Goal: Transaction & Acquisition: Obtain resource

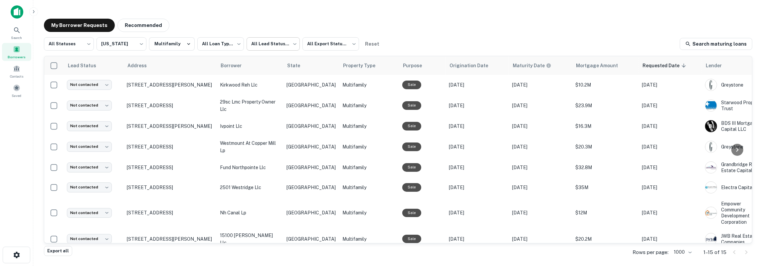
click at [264, 46] on body "**********" at bounding box center [381, 133] width 763 height 266
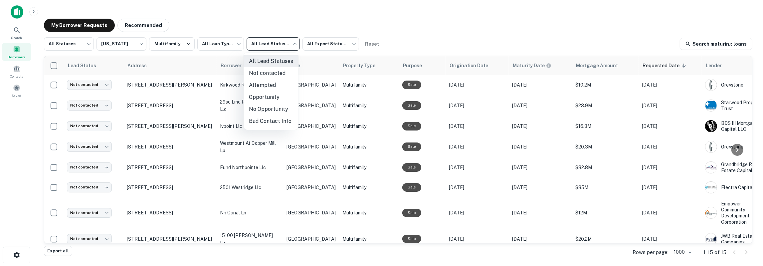
click at [219, 46] on div at bounding box center [381, 133] width 763 height 266
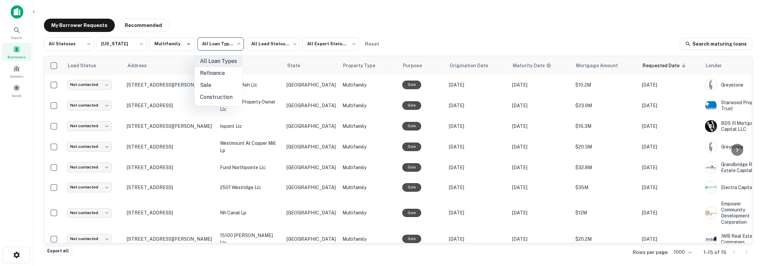
click at [219, 46] on body "**********" at bounding box center [381, 133] width 763 height 266
click at [219, 46] on div at bounding box center [381, 133] width 763 height 266
click at [84, 47] on body "**********" at bounding box center [381, 133] width 763 height 266
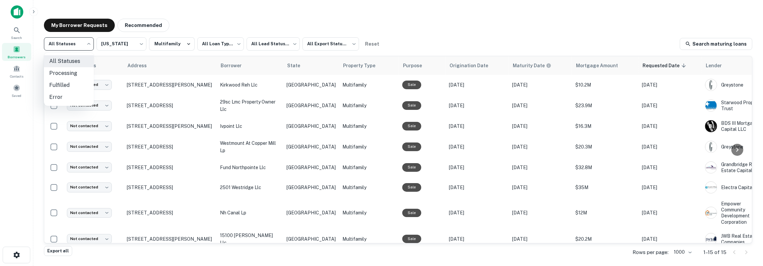
click at [84, 47] on div at bounding box center [381, 133] width 763 height 266
click at [79, 40] on body "**********" at bounding box center [381, 133] width 763 height 266
click at [490, 34] on div at bounding box center [381, 133] width 763 height 266
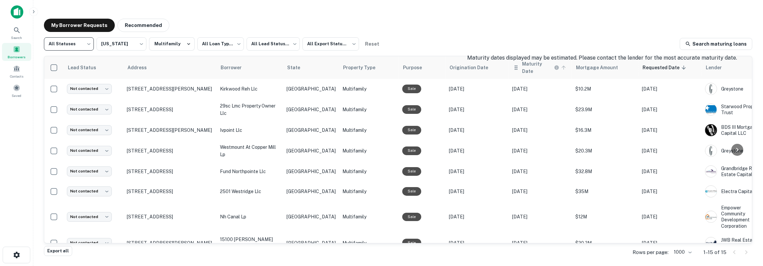
click at [522, 68] on h6 "Maturity Date" at bounding box center [537, 67] width 31 height 15
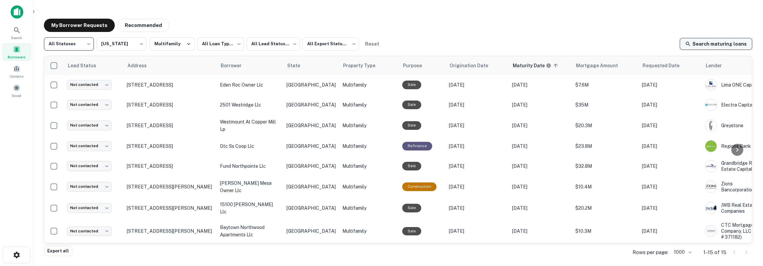
click at [705, 44] on link "Search maturing loans" at bounding box center [716, 44] width 73 height 12
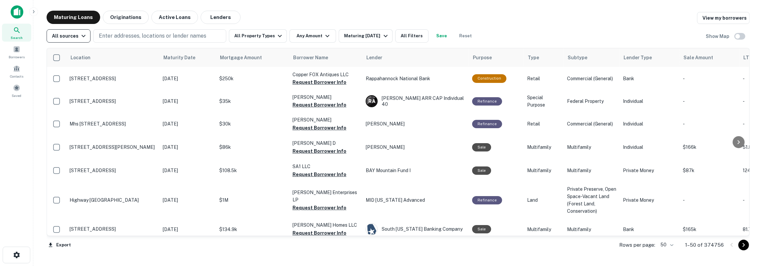
click at [81, 39] on icon "button" at bounding box center [84, 36] width 8 height 8
click at [81, 39] on div at bounding box center [381, 133] width 763 height 266
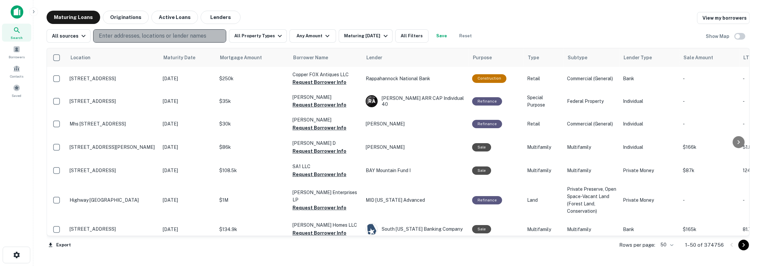
click at [204, 39] on button "Enter addresses, locations or lender names" at bounding box center [159, 35] width 133 height 13
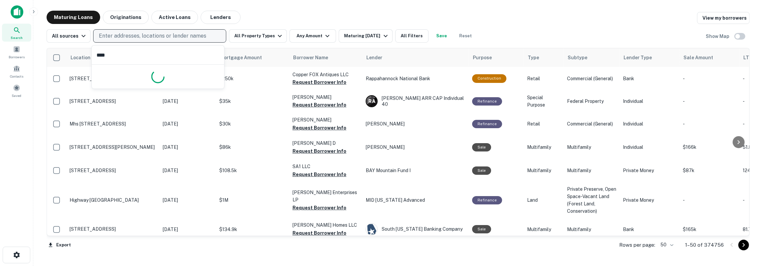
type input "*****"
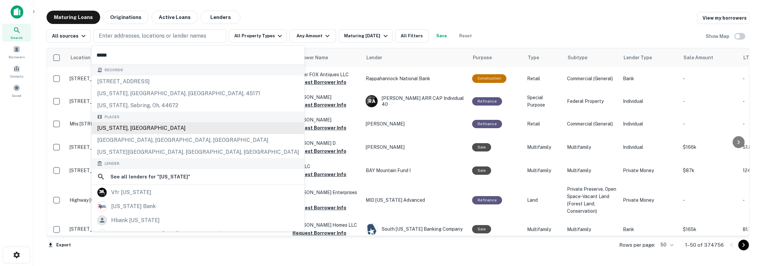
click at [120, 126] on div "Texas, USA" at bounding box center [198, 128] width 213 height 12
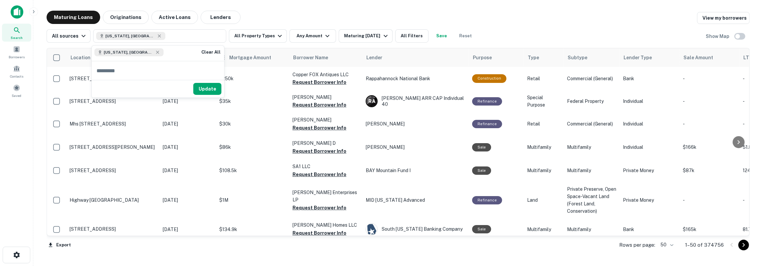
drag, startPoint x: 202, startPoint y: 86, endPoint x: 241, endPoint y: 50, distance: 52.8
click at [202, 86] on button "Update" at bounding box center [207, 89] width 28 height 12
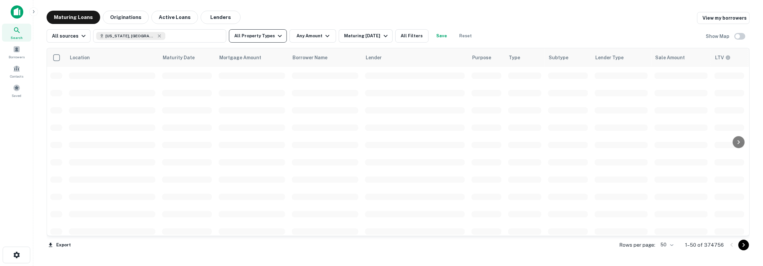
click at [251, 38] on button "All Property Types" at bounding box center [258, 35] width 58 height 13
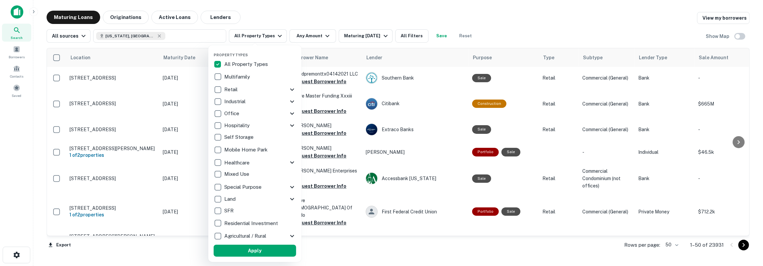
click at [241, 78] on p "Multifamily" at bounding box center [237, 77] width 27 height 8
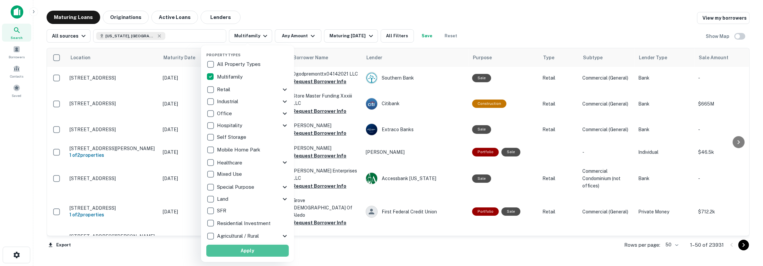
click at [242, 252] on button "Apply" at bounding box center [247, 251] width 83 height 12
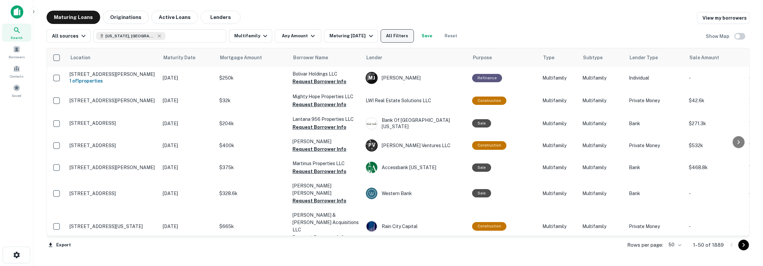
click at [398, 39] on button "All Filters" at bounding box center [397, 35] width 33 height 13
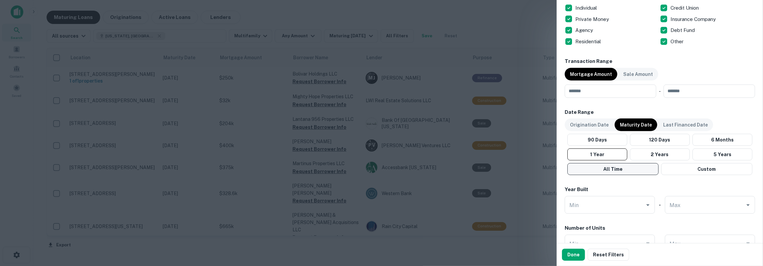
scroll to position [405, 0]
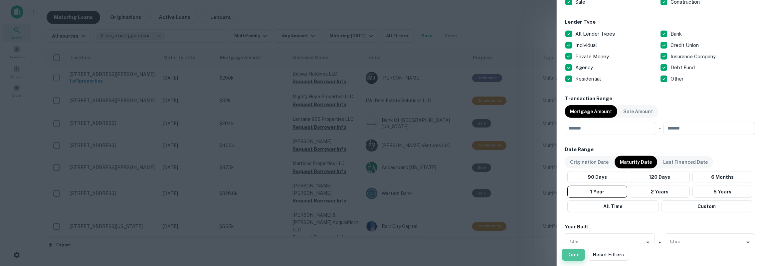
click at [570, 257] on button "Done" at bounding box center [573, 255] width 23 height 12
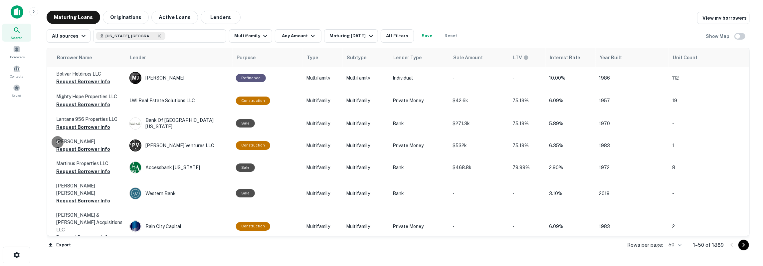
scroll to position [0, 244]
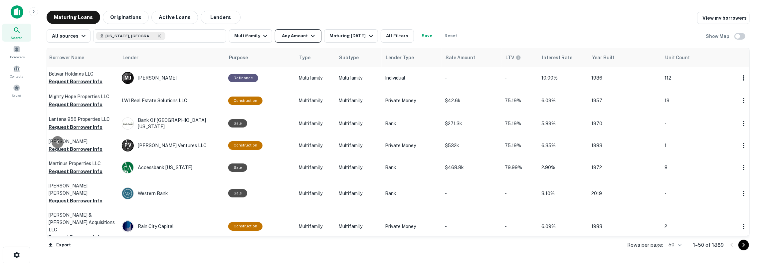
click at [304, 33] on button "Any Amount" at bounding box center [298, 35] width 47 height 13
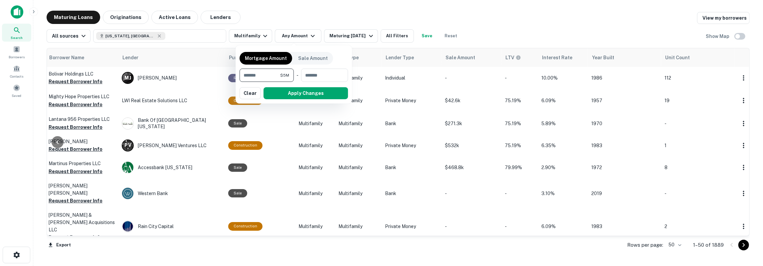
drag, startPoint x: 262, startPoint y: 74, endPoint x: 239, endPoint y: 77, distance: 23.8
click at [240, 77] on input "*******" at bounding box center [260, 75] width 41 height 13
type input "*******"
click at [317, 78] on input "number" at bounding box center [322, 75] width 42 height 13
type input "********"
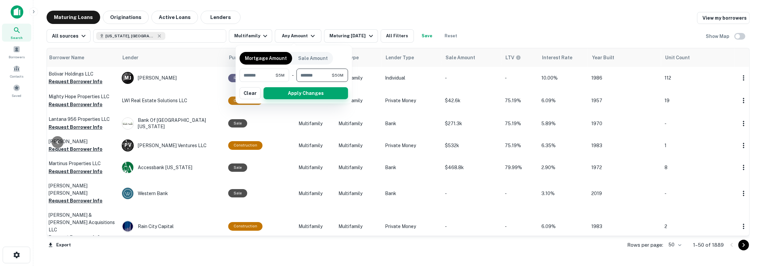
click at [310, 94] on button "Apply Changes" at bounding box center [306, 93] width 85 height 12
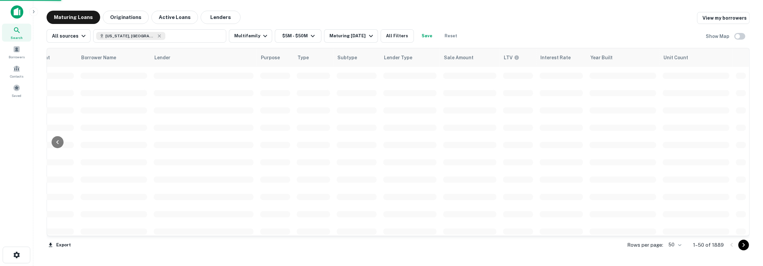
scroll to position [0, 211]
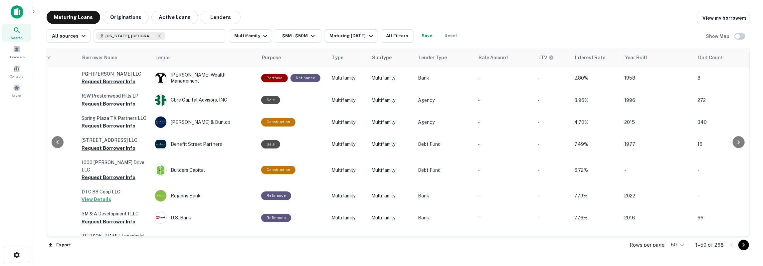
click at [419, 38] on button "Save" at bounding box center [427, 35] width 21 height 13
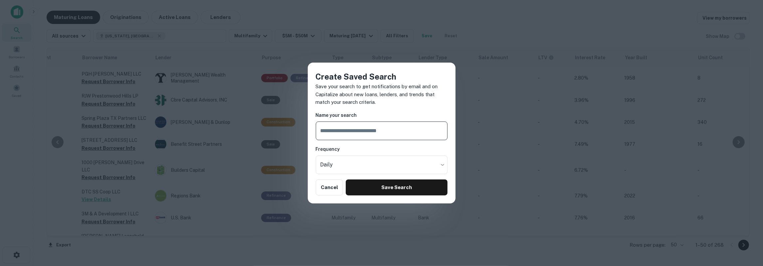
click at [367, 134] on input "text" at bounding box center [382, 131] width 132 height 19
type input "**********"
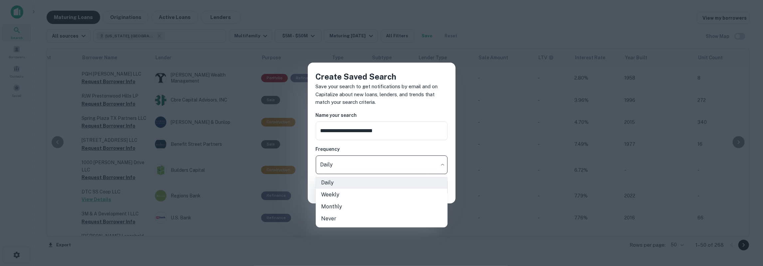
click at [353, 159] on body "Search Borrowers Contacts Saved Maturing Loans Originations Active Loans Lender…" at bounding box center [381, 133] width 763 height 266
click at [337, 183] on li "Daily" at bounding box center [382, 183] width 132 height 12
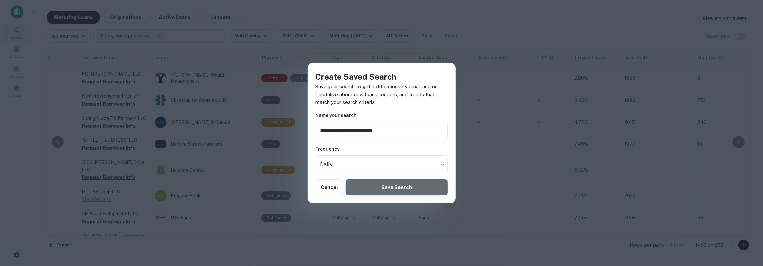
click at [382, 188] on button "Save Search" at bounding box center [397, 187] width 102 height 16
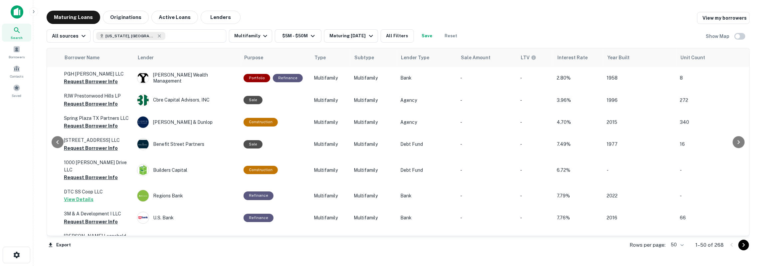
scroll to position [0, 244]
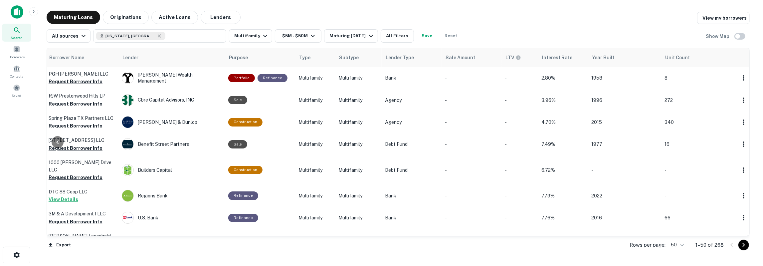
click at [467, 30] on div "All sources Texas, USA Multifamily $5M - $50M Maturing In 1 Year All Filters Sa…" at bounding box center [399, 33] width 704 height 19
click at [329, 9] on main "Maturing Loans Originations Active Loans Lenders View my borrowers All sources …" at bounding box center [398, 133] width 730 height 266
click at [18, 249] on button "button" at bounding box center [17, 255] width 28 height 17
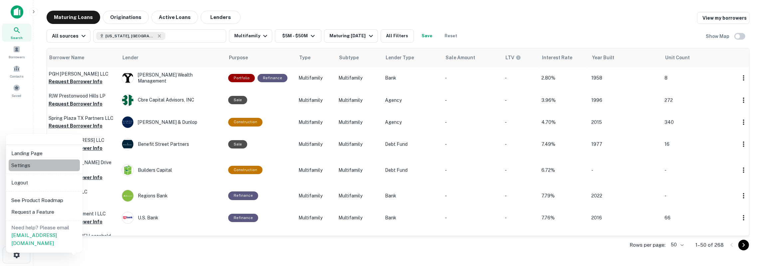
click at [20, 162] on li "Settings" at bounding box center [44, 165] width 71 height 12
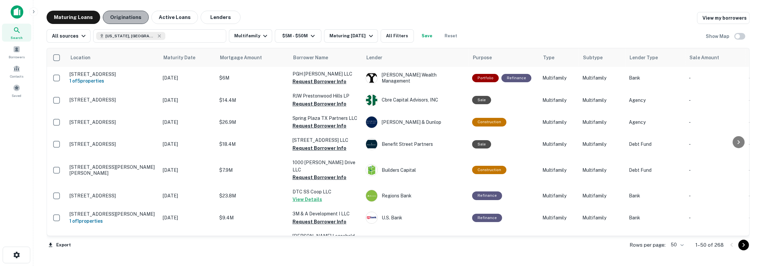
click at [131, 20] on button "Originations" at bounding box center [126, 17] width 46 height 13
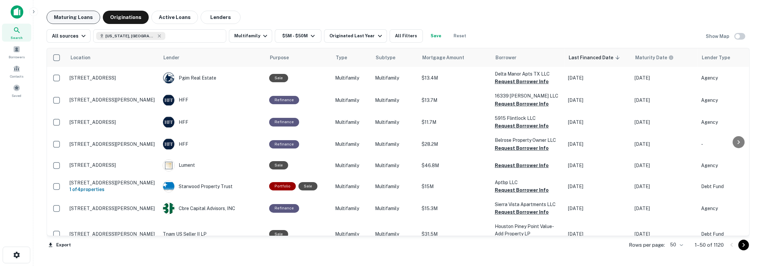
click at [79, 18] on button "Maturing Loans" at bounding box center [74, 17] width 54 height 13
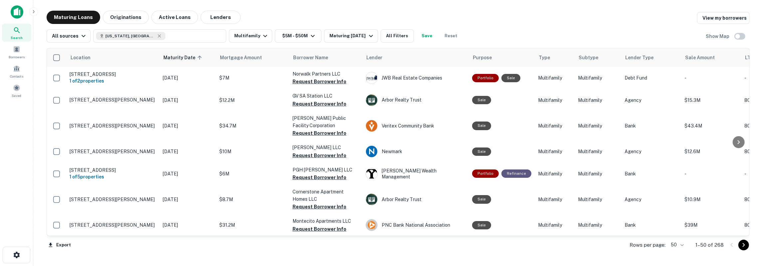
drag, startPoint x: 336, startPoint y: 236, endPoint x: 418, endPoint y: 237, distance: 81.9
click at [418, 237] on div "Export Rows per page: 50 ** 1–50 of 268" at bounding box center [399, 245] width 704 height 18
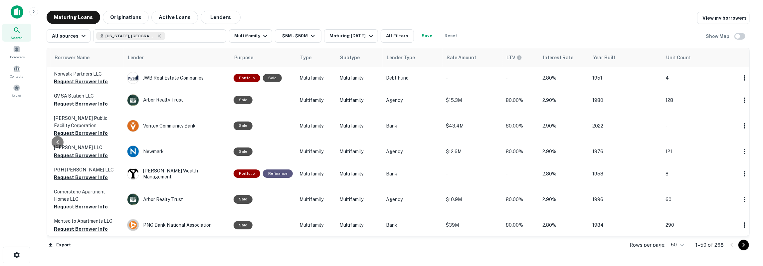
scroll to position [0, 239]
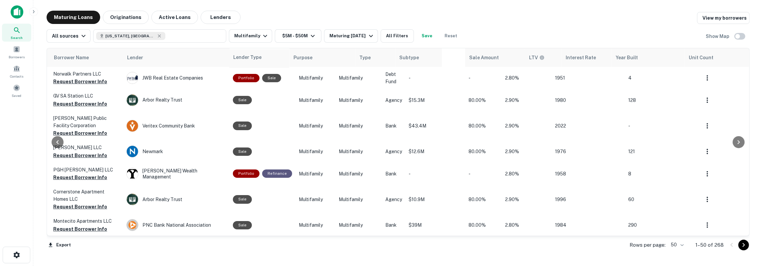
drag, startPoint x: 393, startPoint y: 58, endPoint x: 241, endPoint y: 59, distance: 151.5
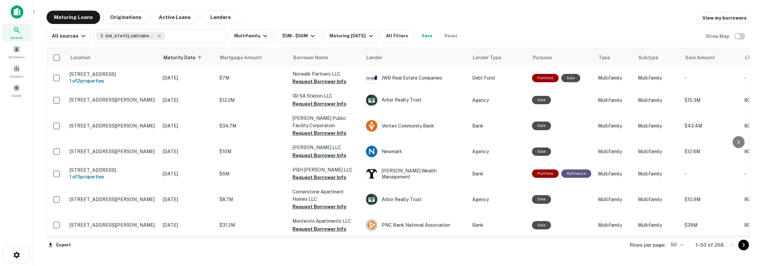
scroll to position [0, 0]
click at [360, 34] on div "Maturing In 1 Year" at bounding box center [352, 36] width 45 height 8
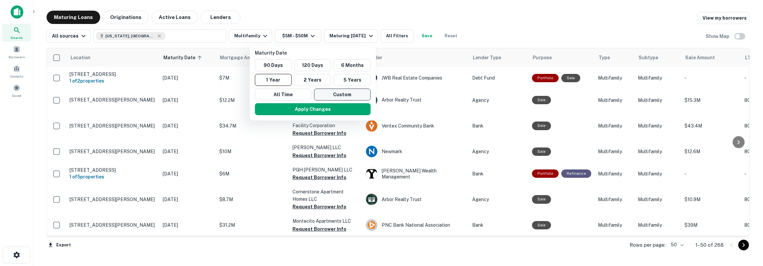
click at [344, 94] on button "Custom" at bounding box center [342, 95] width 57 height 12
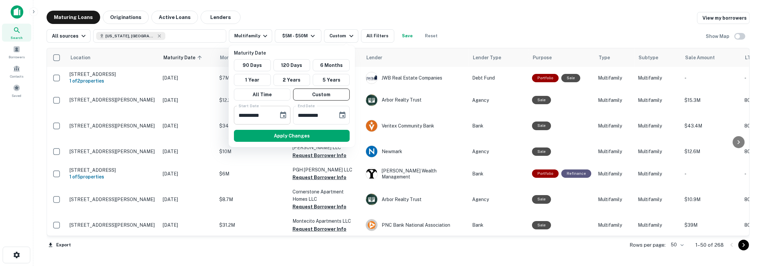
click at [283, 116] on icon "Choose date, selected date is Oct 6, 2025" at bounding box center [283, 115] width 8 height 8
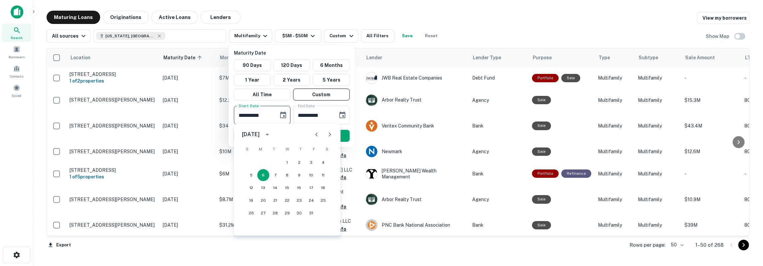
click at [332, 136] on icon "Next month" at bounding box center [330, 135] width 8 height 8
click at [328, 137] on icon "Next month" at bounding box center [330, 135] width 8 height 8
click at [253, 161] on button "1" at bounding box center [251, 162] width 12 height 12
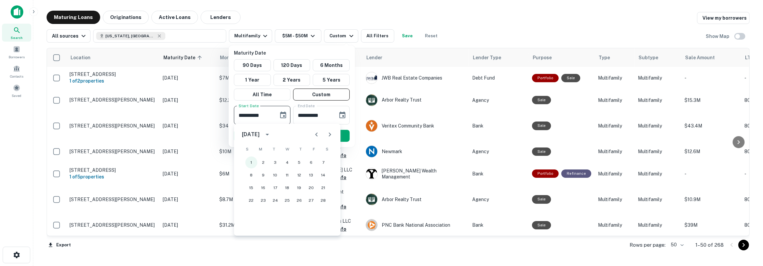
type input "**********"
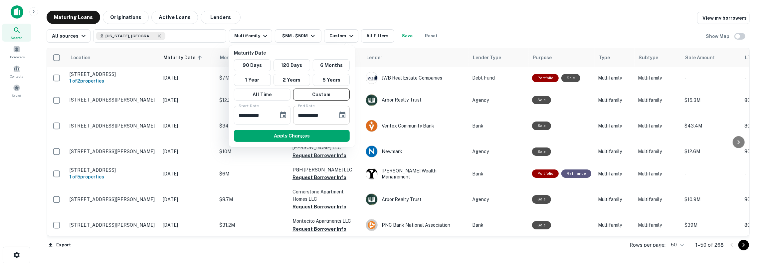
click at [340, 114] on icon "Choose date, selected date is Apr 4, 2026" at bounding box center [343, 115] width 6 height 7
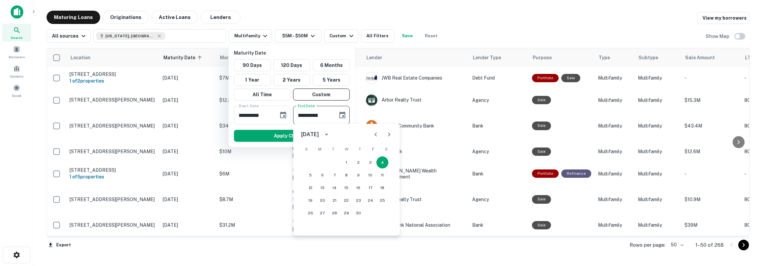
click at [389, 134] on icon "Next month" at bounding box center [389, 135] width 2 height 4
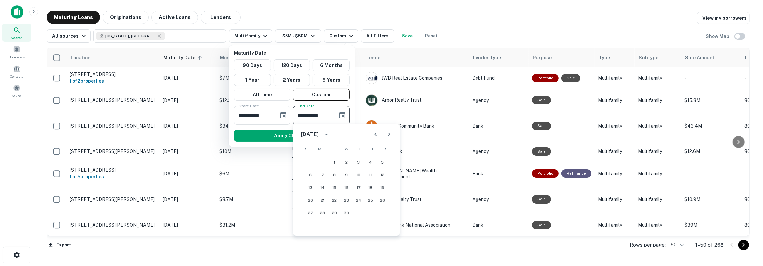
click at [389, 134] on icon "Next month" at bounding box center [389, 135] width 2 height 4
click at [359, 210] on button "31" at bounding box center [359, 213] width 12 height 12
type input "**********"
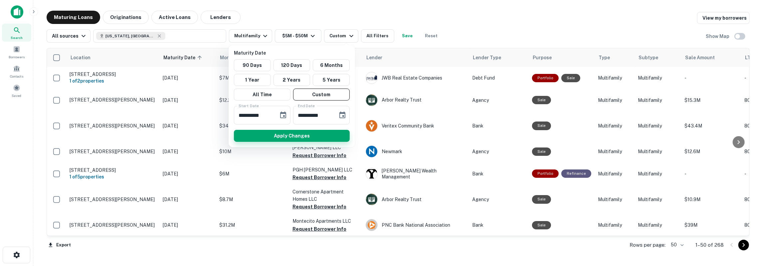
click at [290, 135] on button "Apply Changes" at bounding box center [292, 136] width 116 height 12
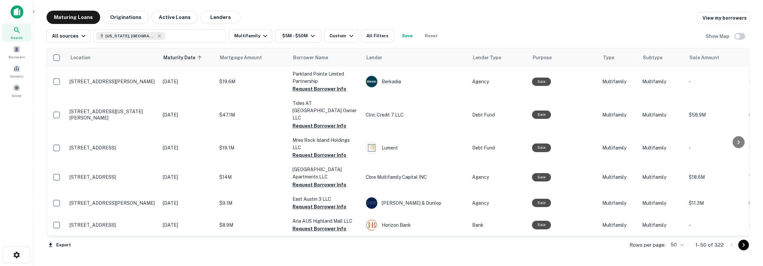
click at [397, 36] on button "Save" at bounding box center [407, 35] width 21 height 13
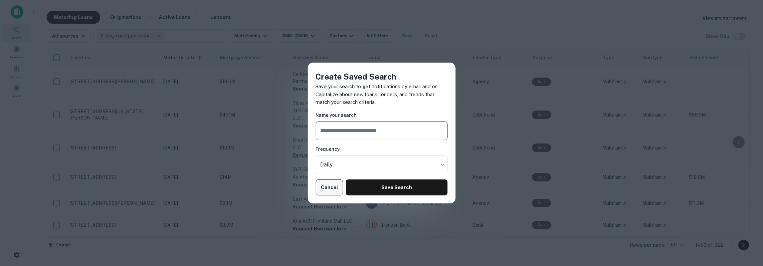
click at [334, 183] on button "Cancel" at bounding box center [330, 187] width 28 height 16
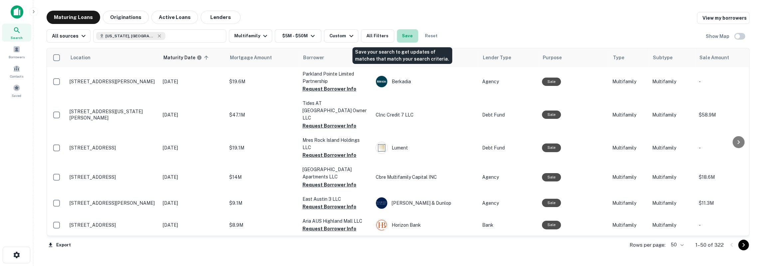
click at [406, 37] on button "Save" at bounding box center [407, 35] width 21 height 13
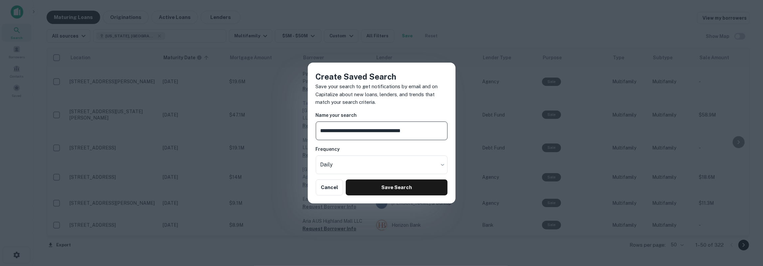
click at [399, 132] on input "**********" at bounding box center [382, 131] width 132 height 19
click at [422, 133] on input "**********" at bounding box center [382, 131] width 132 height 19
type input "**********"
click at [363, 185] on button "Save Search" at bounding box center [397, 187] width 102 height 16
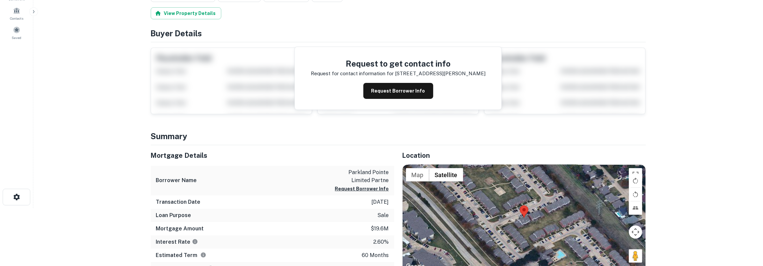
scroll to position [69, 0]
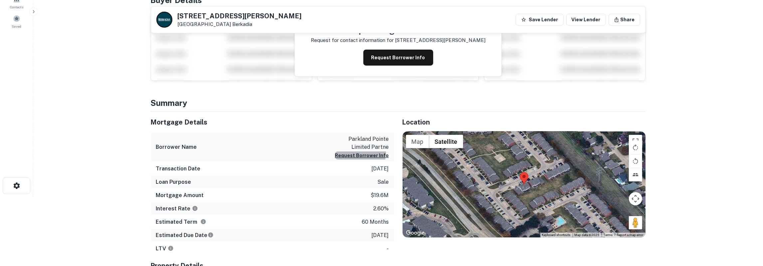
click at [362, 153] on button "Request Borrower Info" at bounding box center [362, 155] width 54 height 8
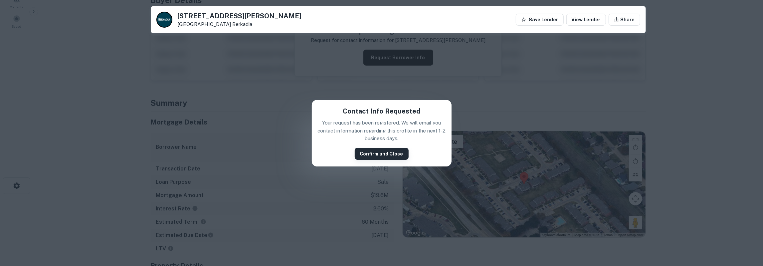
click at [370, 152] on button "Confirm and Close" at bounding box center [382, 154] width 54 height 12
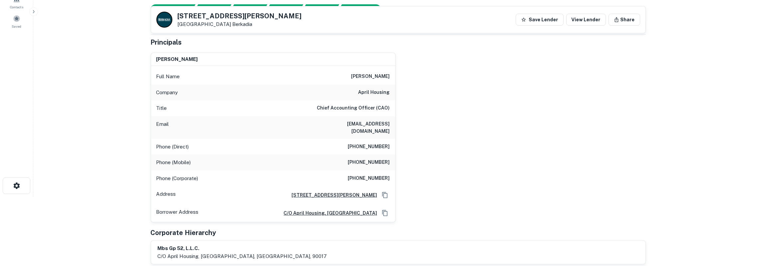
click at [379, 122] on h6 "gang@aprilhousing.com" at bounding box center [350, 127] width 80 height 15
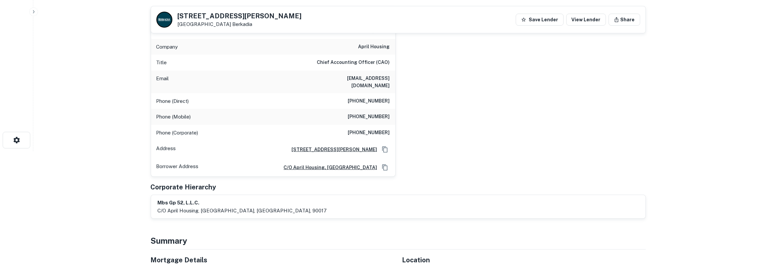
scroll to position [104, 0]
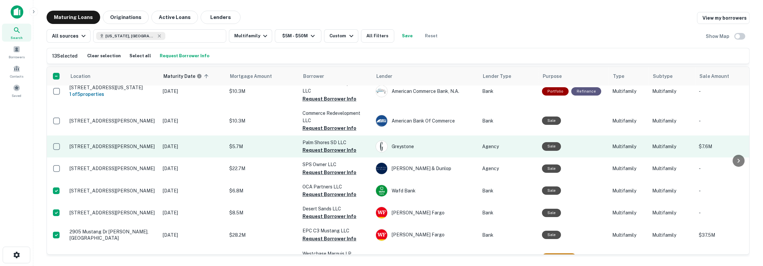
scroll to position [559, 0]
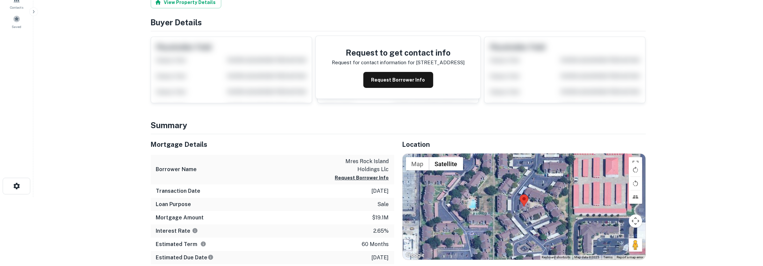
scroll to position [69, 0]
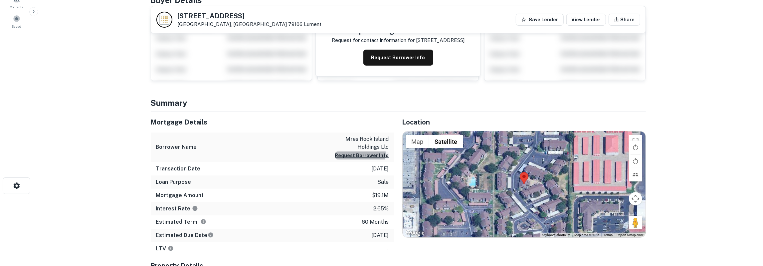
click at [346, 153] on button "Request Borrower Info" at bounding box center [362, 155] width 54 height 8
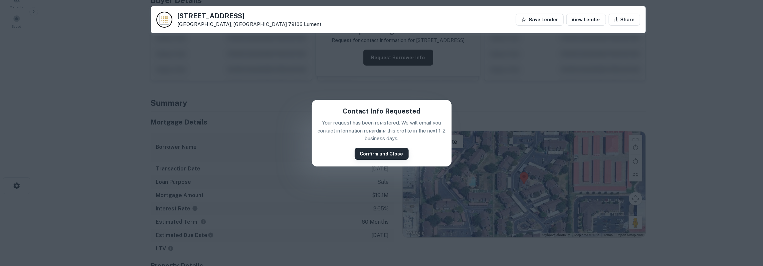
click at [396, 156] on button "Confirm and Close" at bounding box center [382, 154] width 54 height 12
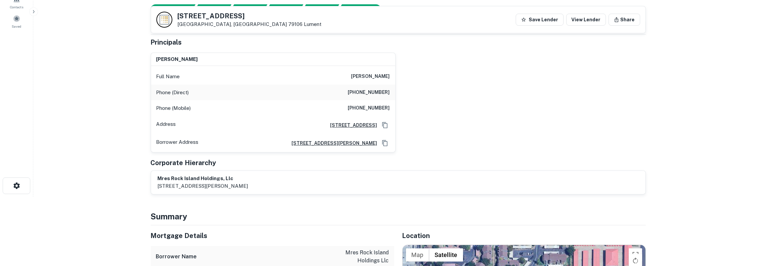
click at [375, 76] on h6 "[PERSON_NAME]" at bounding box center [371, 77] width 39 height 8
click at [374, 108] on h6 "[PHONE_NUMBER]" at bounding box center [369, 108] width 42 height 8
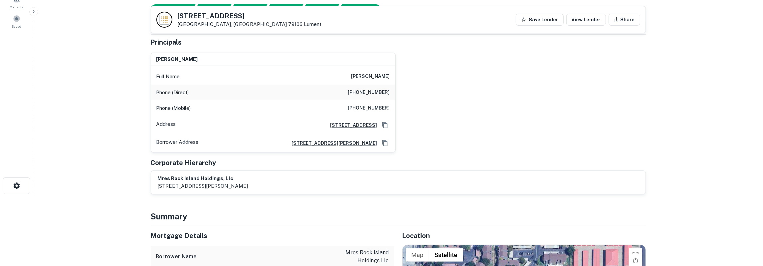
click at [374, 108] on h6 "[PHONE_NUMBER]" at bounding box center [369, 108] width 42 height 8
click at [366, 89] on h6 "[PHONE_NUMBER]" at bounding box center [369, 93] width 42 height 8
click at [366, 90] on h6 "[PHONE_NUMBER]" at bounding box center [369, 93] width 42 height 8
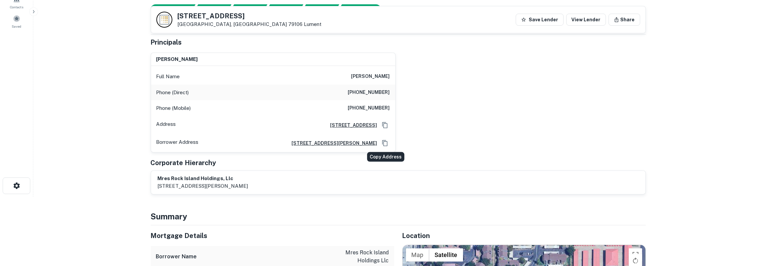
click at [388, 145] on icon "Copy Address" at bounding box center [385, 143] width 7 height 7
click at [385, 145] on icon "Copy Address" at bounding box center [385, 143] width 7 height 7
click at [386, 76] on h6 "[PERSON_NAME]" at bounding box center [371, 77] width 39 height 8
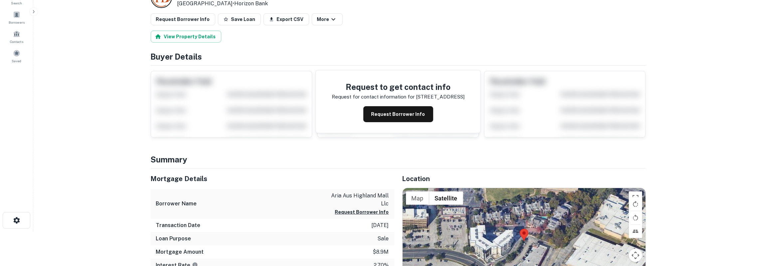
scroll to position [69, 0]
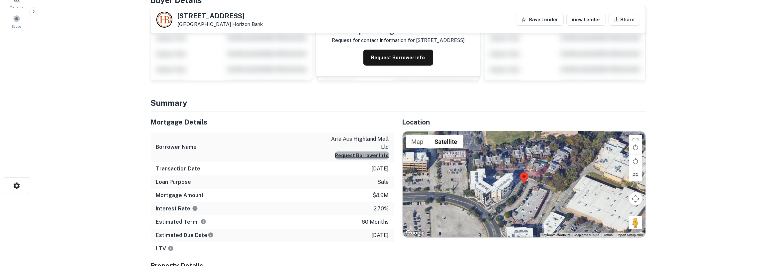
click at [379, 153] on button "Request Borrower Info" at bounding box center [362, 155] width 54 height 8
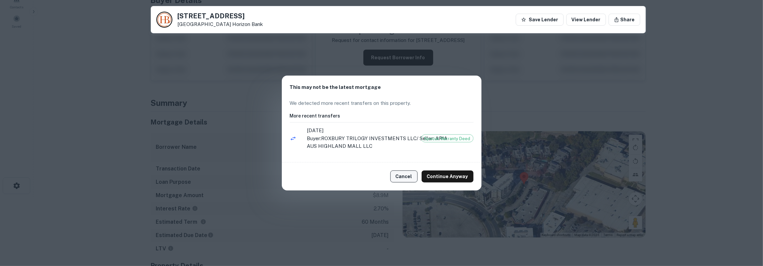
click at [406, 178] on button "Cancel" at bounding box center [404, 176] width 27 height 12
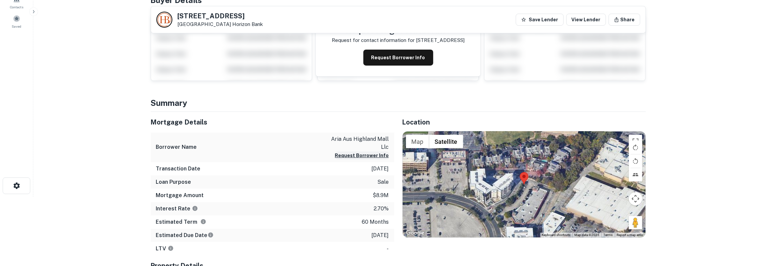
click at [382, 156] on button "Request Borrower Info" at bounding box center [362, 155] width 54 height 8
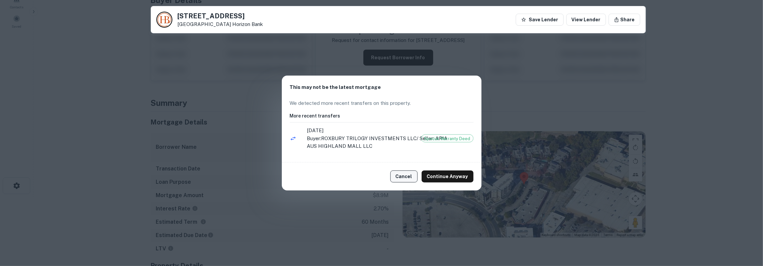
click at [401, 177] on button "Cancel" at bounding box center [404, 176] width 27 height 12
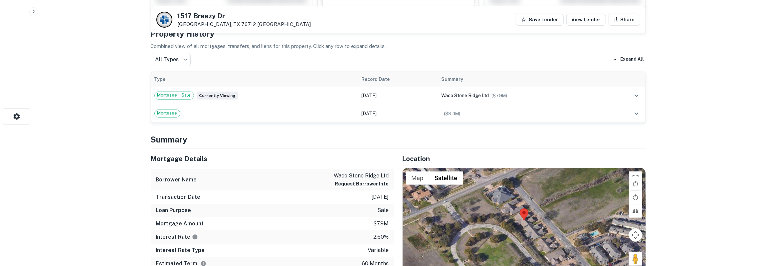
scroll to position [173, 0]
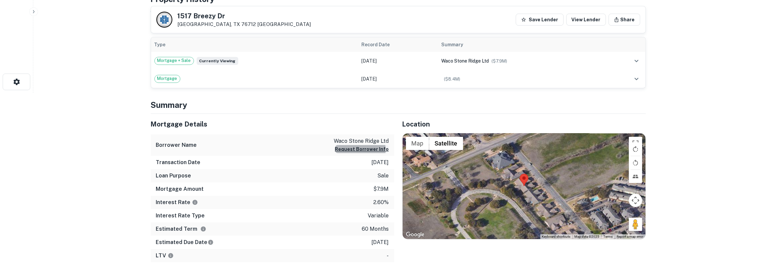
click at [349, 150] on button "Request Borrower Info" at bounding box center [362, 149] width 54 height 8
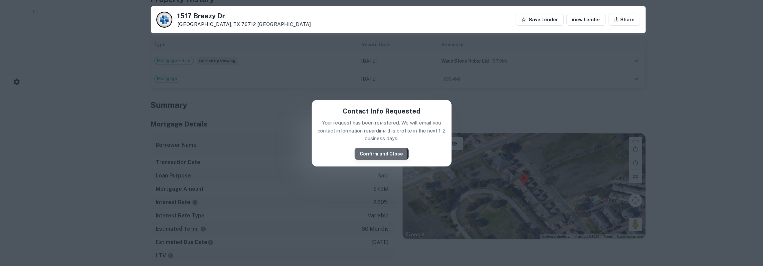
click at [367, 154] on button "Confirm and Close" at bounding box center [382, 154] width 54 height 12
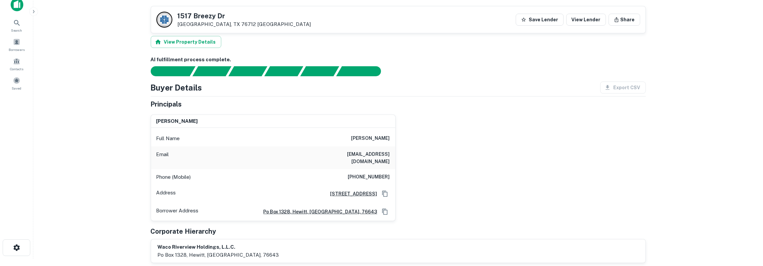
scroll to position [0, 0]
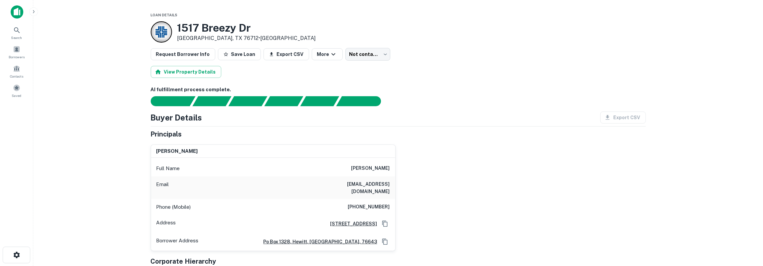
click at [372, 168] on h6 "[PERSON_NAME]" at bounding box center [371, 168] width 39 height 8
click at [362, 185] on h6 "[EMAIL_ADDRESS][DOMAIN_NAME]" at bounding box center [350, 187] width 80 height 15
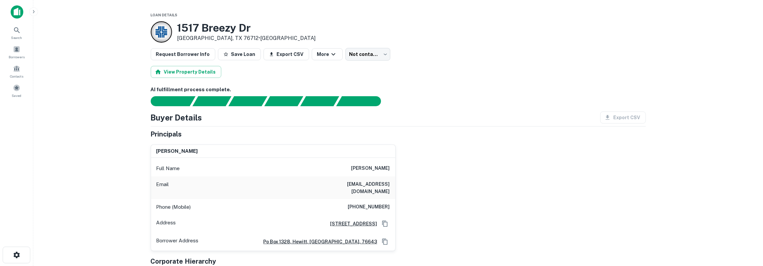
click at [362, 185] on h6 "[EMAIL_ADDRESS][DOMAIN_NAME]" at bounding box center [350, 187] width 80 height 15
click at [377, 203] on h6 "[PHONE_NUMBER]" at bounding box center [369, 207] width 42 height 8
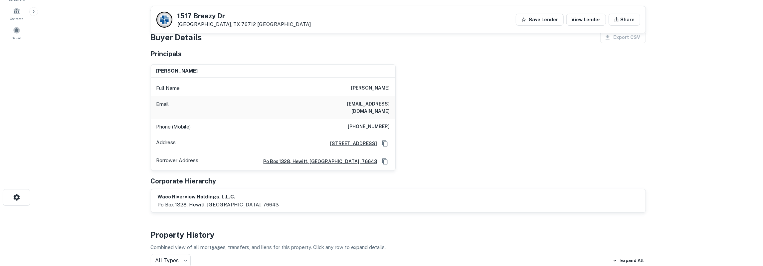
scroll to position [69, 0]
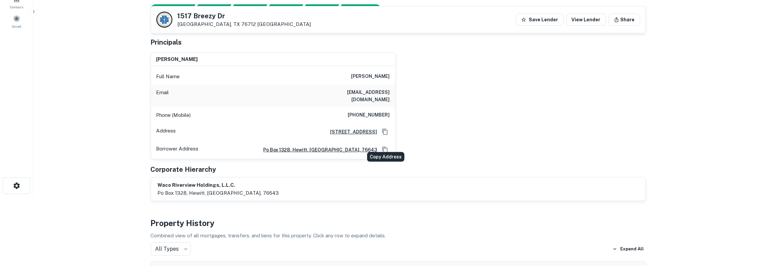
click at [387, 147] on icon "Copy Address" at bounding box center [385, 150] width 7 height 7
click at [134, 174] on main "[STREET_ADDRESS][PERSON_NAME] [GEOGRAPHIC_DATA] [GEOGRAPHIC_DATA] Save Lender V…" at bounding box center [398, 64] width 730 height 266
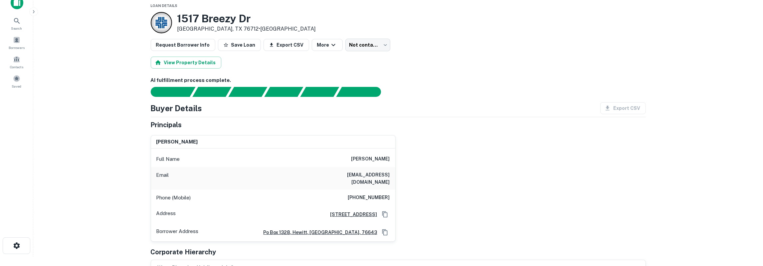
scroll to position [0, 0]
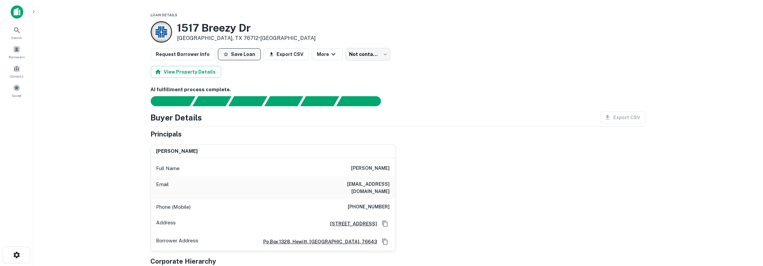
click at [239, 56] on button "Save Loan" at bounding box center [239, 54] width 43 height 12
drag, startPoint x: 179, startPoint y: 29, endPoint x: 287, endPoint y: 38, distance: 108.6
click at [287, 38] on div "[STREET_ADDRESS][PERSON_NAME] • Central National Bank TX" at bounding box center [398, 31] width 495 height 21
copy div "[STREET_ADDRESS][PERSON_NAME] • Central National Bank TX"
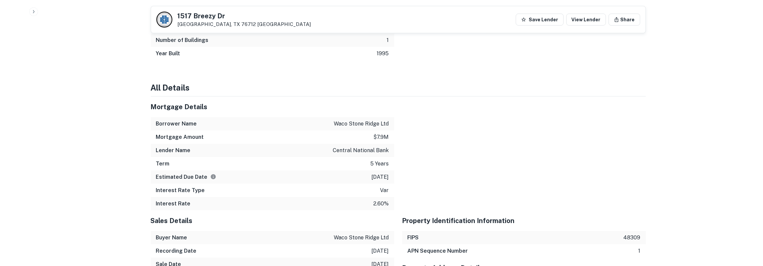
scroll to position [554, 0]
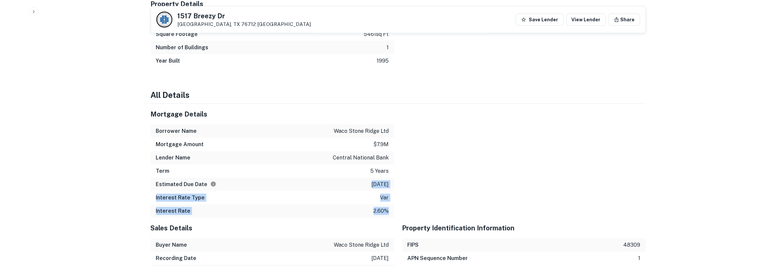
drag, startPoint x: 151, startPoint y: 108, endPoint x: 400, endPoint y: 203, distance: 266.0
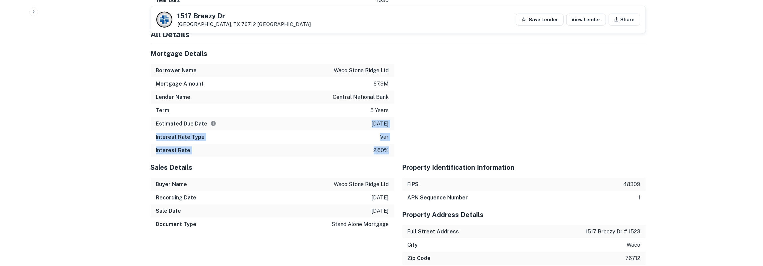
scroll to position [589, 0]
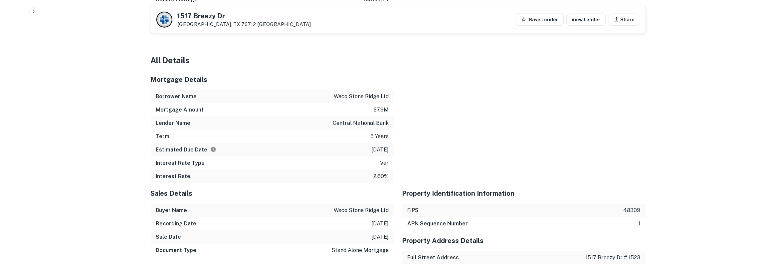
click at [195, 14] on h5 "1517 Breezy Dr" at bounding box center [245, 16] width 134 height 7
drag, startPoint x: 179, startPoint y: 15, endPoint x: 213, endPoint y: 23, distance: 35.5
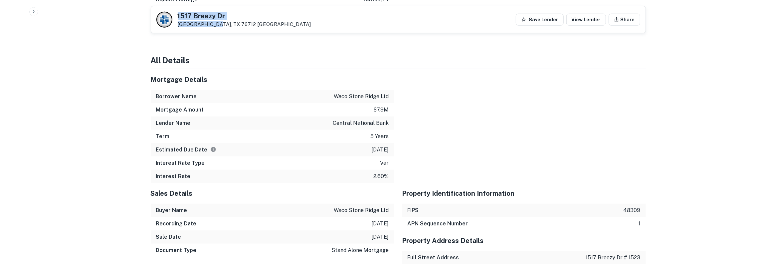
click at [213, 23] on div "[STREET_ADDRESS][PERSON_NAME] [GEOGRAPHIC_DATA]" at bounding box center [245, 20] width 134 height 15
click at [197, 16] on h5 "1517 Breezy Dr" at bounding box center [245, 16] width 134 height 7
click at [354, 119] on p "central national bank" at bounding box center [361, 123] width 56 height 8
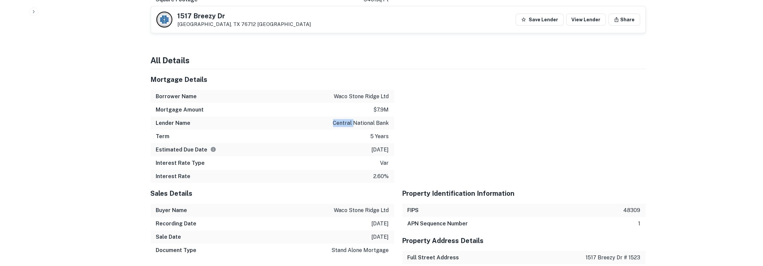
click at [354, 119] on p "central national bank" at bounding box center [361, 123] width 56 height 8
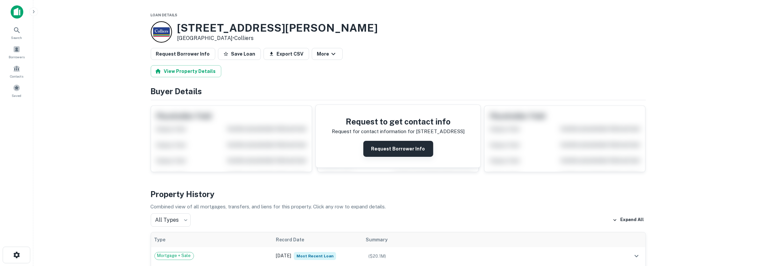
click at [393, 148] on button "Request Borrower Info" at bounding box center [399, 149] width 70 height 16
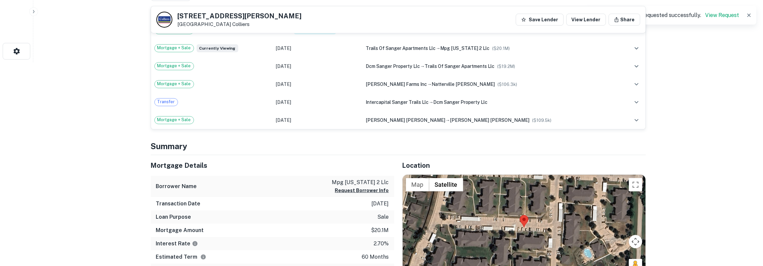
scroll to position [208, 0]
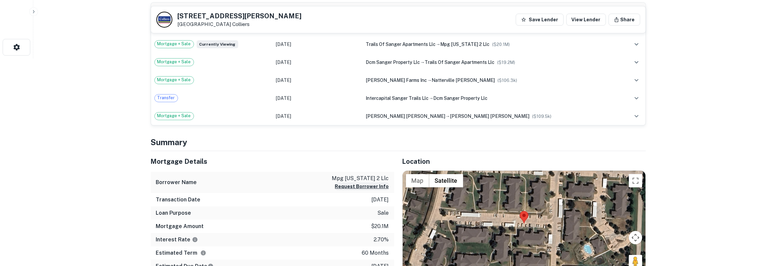
click at [340, 186] on button "Request Borrower Info" at bounding box center [362, 186] width 54 height 8
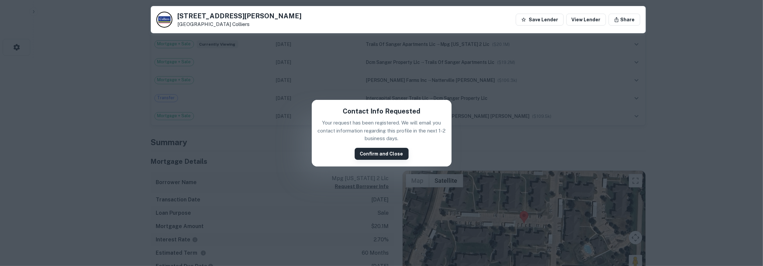
click at [386, 150] on button "Confirm and Close" at bounding box center [382, 154] width 54 height 12
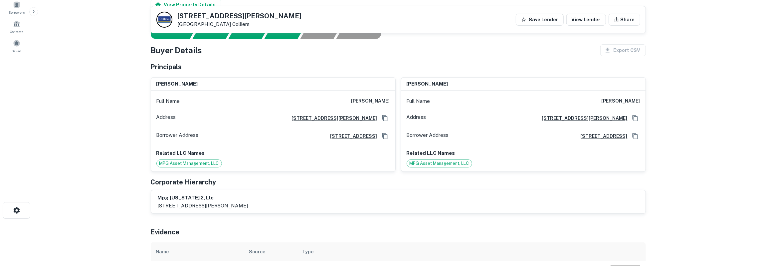
scroll to position [35, 0]
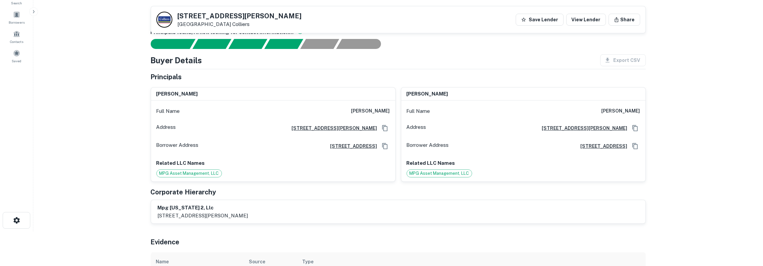
click at [364, 113] on h6 "jaime e. castillo" at bounding box center [371, 111] width 39 height 8
click at [386, 145] on icon "Copy Address" at bounding box center [385, 146] width 7 height 7
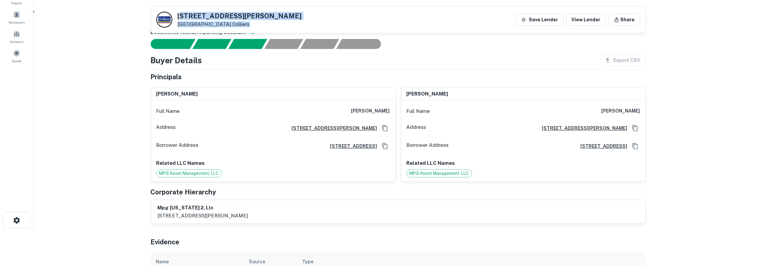
drag, startPoint x: 180, startPoint y: 14, endPoint x: 244, endPoint y: 27, distance: 65.4
click at [244, 27] on div "11501 Marion Rd Sanger, TX 76266 Colliers Save Lender View Lender Share" at bounding box center [398, 19] width 495 height 27
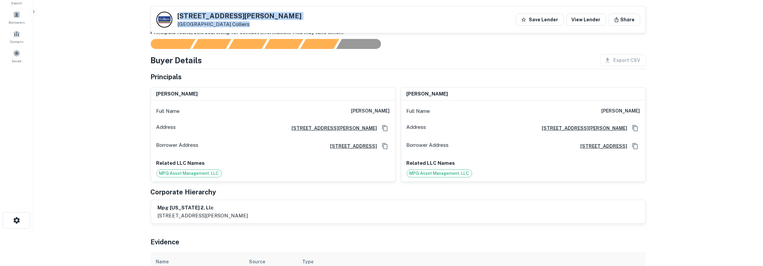
click at [202, 17] on h5 "11501 Marion Rd" at bounding box center [240, 16] width 124 height 7
drag, startPoint x: 179, startPoint y: 15, endPoint x: 241, endPoint y: 22, distance: 62.3
click at [241, 22] on div "11501 Marion Rd Sanger, TX 76266 Colliers Save Lender View Lender Share" at bounding box center [398, 19] width 495 height 27
copy div "11501 Marion Rd Sanger, TX 76266 Colliers"
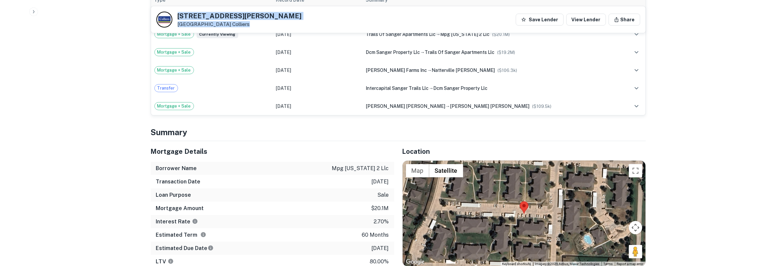
scroll to position [416, 0]
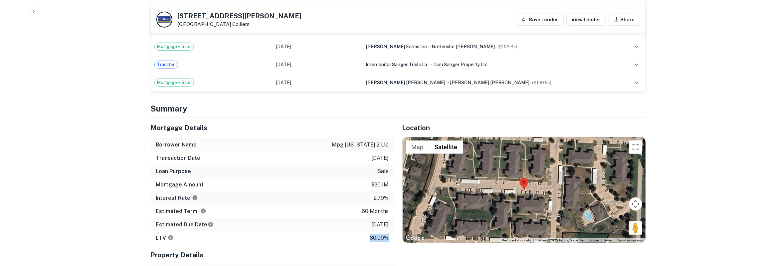
drag, startPoint x: 152, startPoint y: 128, endPoint x: 391, endPoint y: 235, distance: 262.2
click at [391, 235] on div "Mortgage Details Borrower Name mpg texas 2 llc Transaction Date 2/24/2021 Loan …" at bounding box center [273, 181] width 244 height 127
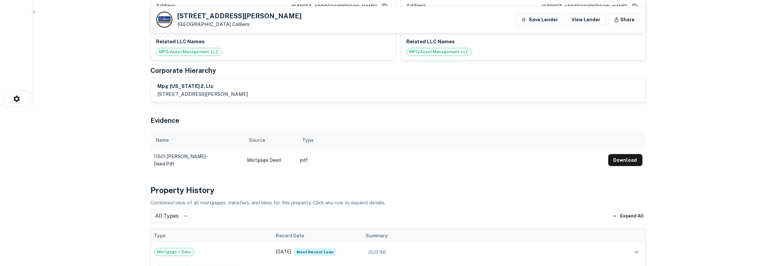
scroll to position [139, 0]
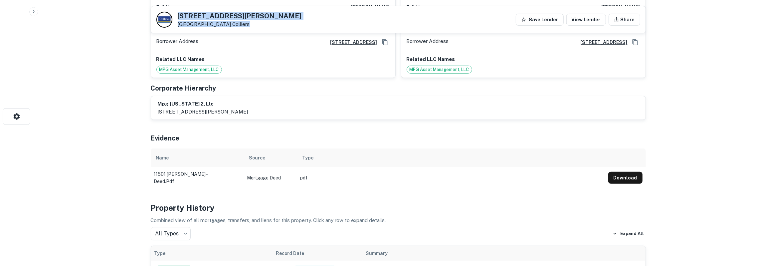
drag, startPoint x: 178, startPoint y: 14, endPoint x: 242, endPoint y: 25, distance: 64.9
click at [242, 25] on div "11501 Marion Rd Sanger, TX 76266 Colliers Save Lender View Lender Share" at bounding box center [398, 19] width 495 height 27
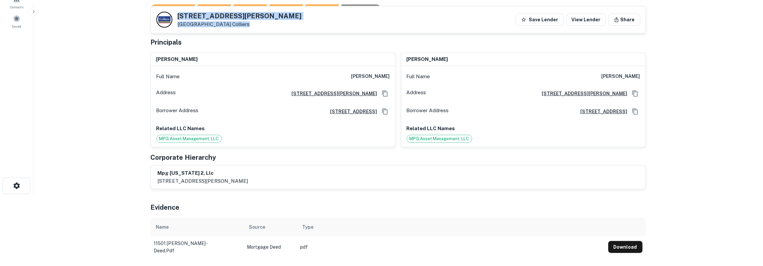
scroll to position [0, 0]
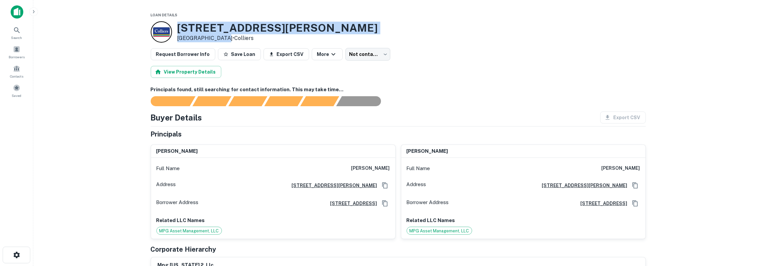
drag, startPoint x: 178, startPoint y: 28, endPoint x: 222, endPoint y: 38, distance: 44.5
click at [222, 38] on div "11501 Marion Rd Sanger, TX 76266 • Colliers" at bounding box center [277, 32] width 201 height 21
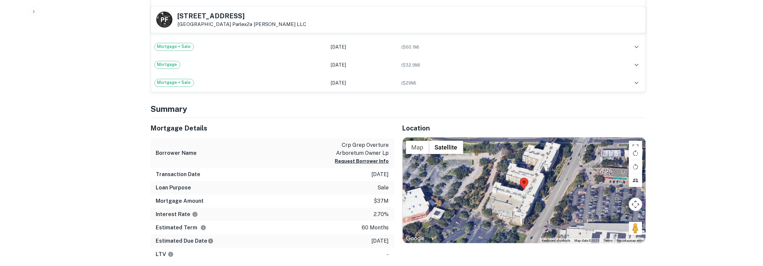
scroll to position [312, 0]
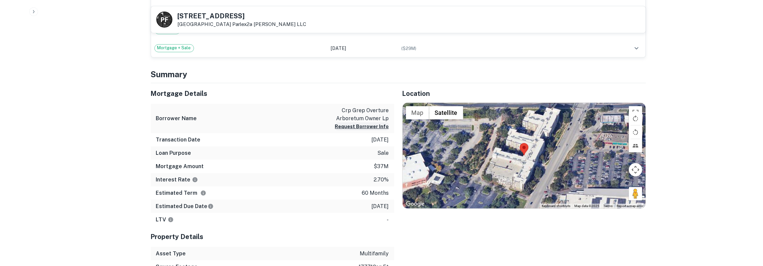
click at [361, 127] on button "Request Borrower Info" at bounding box center [362, 127] width 54 height 8
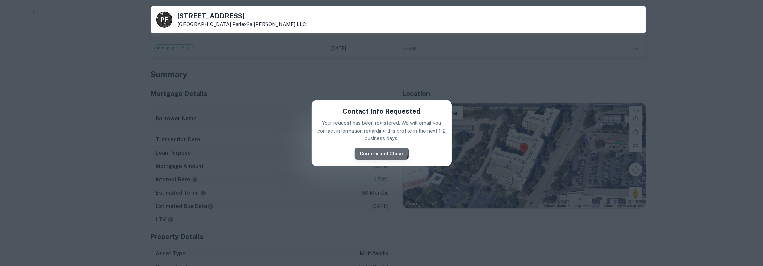
click at [373, 149] on button "Confirm and Close" at bounding box center [382, 154] width 54 height 12
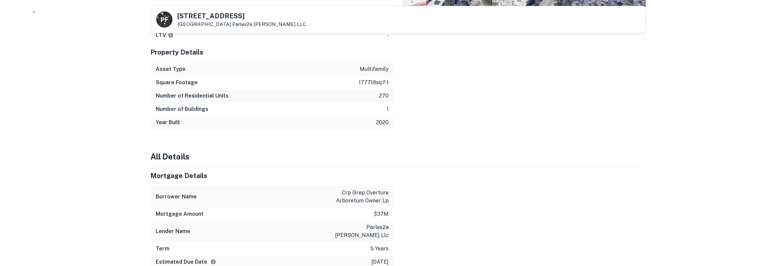
scroll to position [1154, 0]
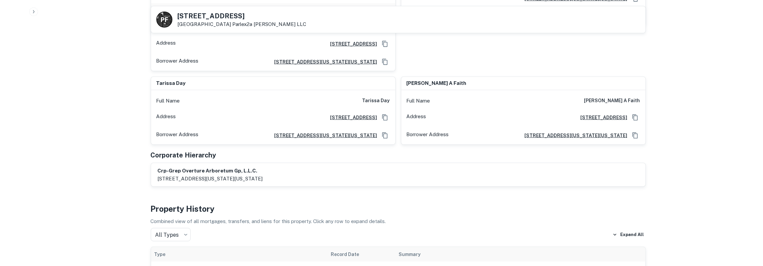
scroll to position [589, 0]
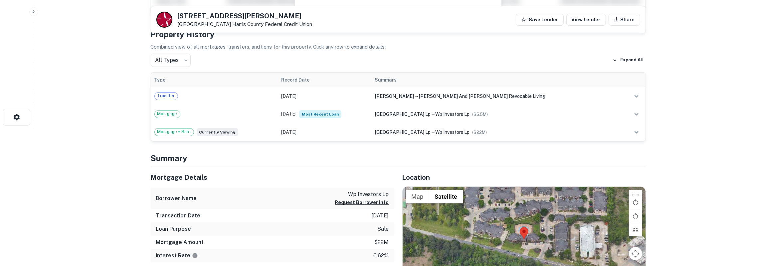
scroll to position [139, 0]
click at [366, 199] on button "Request Borrower Info" at bounding box center [362, 202] width 54 height 8
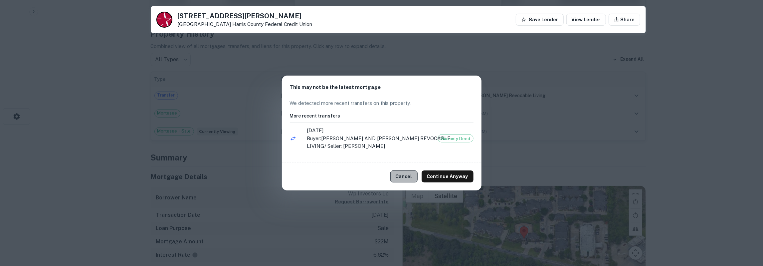
click at [404, 173] on button "Cancel" at bounding box center [404, 176] width 27 height 12
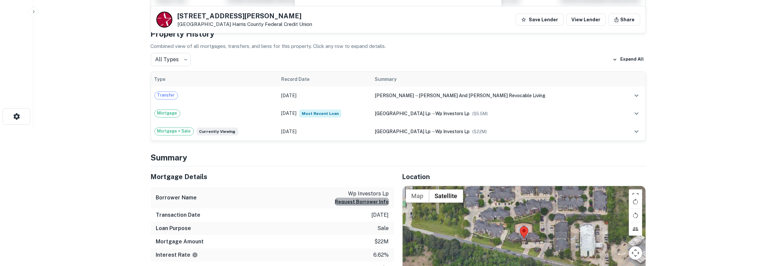
click at [378, 203] on button "Request Borrower Info" at bounding box center [362, 202] width 54 height 8
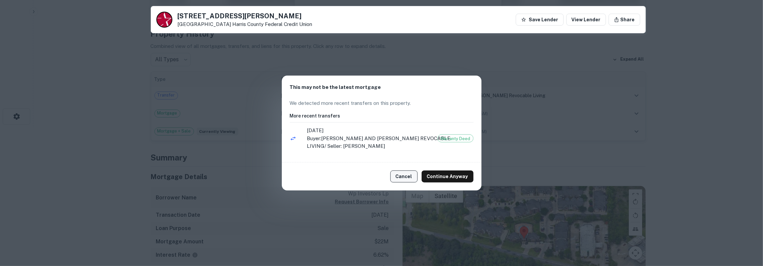
click at [400, 177] on button "Cancel" at bounding box center [404, 176] width 27 height 12
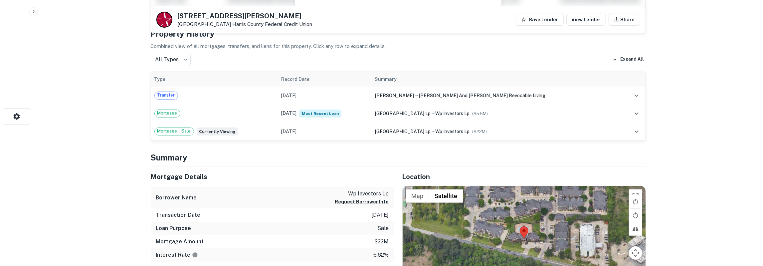
scroll to position [173, 0]
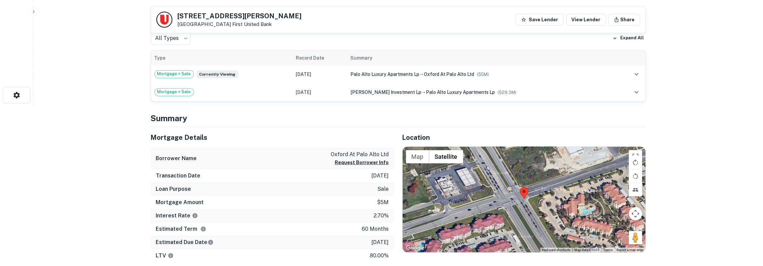
scroll to position [173, 0]
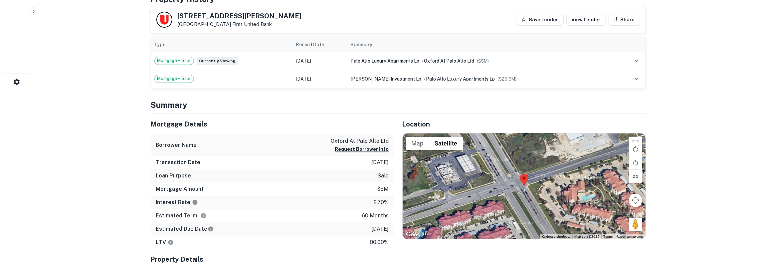
click at [384, 150] on button "Request Borrower Info" at bounding box center [362, 149] width 54 height 8
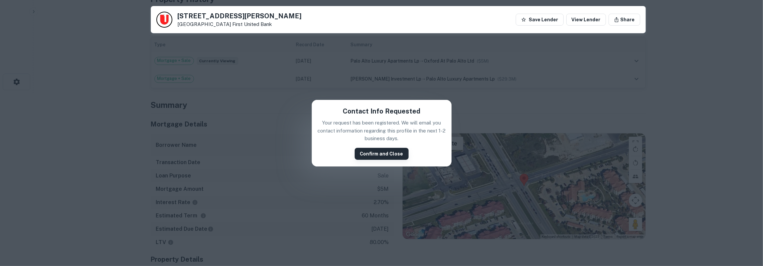
click at [383, 152] on button "Confirm and Close" at bounding box center [382, 154] width 54 height 12
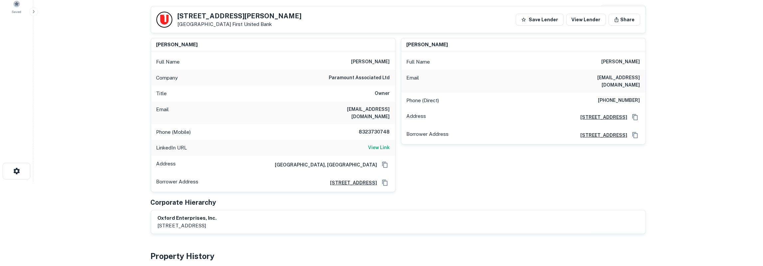
scroll to position [69, 0]
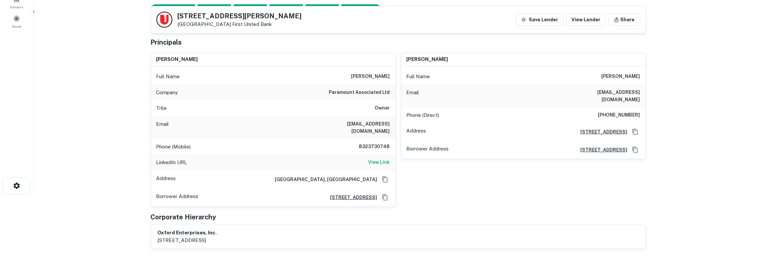
click at [382, 77] on h6 "[PERSON_NAME]" at bounding box center [371, 77] width 39 height 8
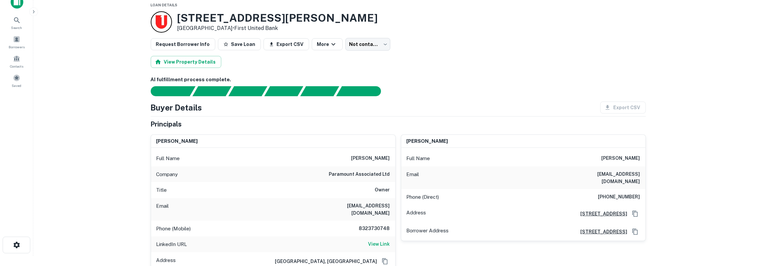
scroll to position [0, 0]
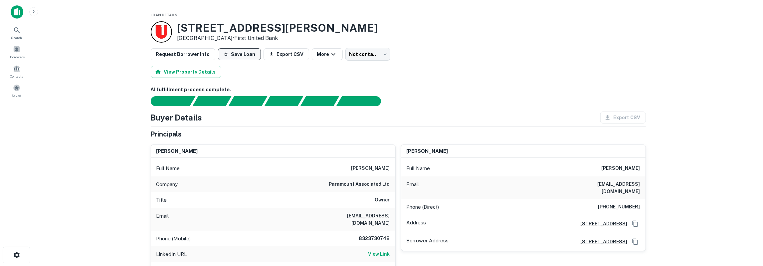
click at [241, 52] on button "Save Loan" at bounding box center [239, 54] width 43 height 12
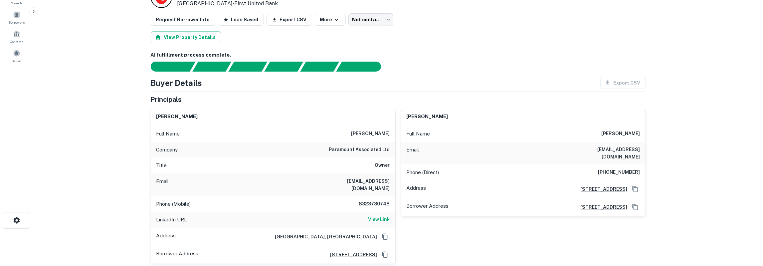
click at [373, 181] on h6 "[EMAIL_ADDRESS][DOMAIN_NAME]" at bounding box center [350, 184] width 80 height 15
click at [382, 200] on h6 "8323730748" at bounding box center [370, 204] width 40 height 8
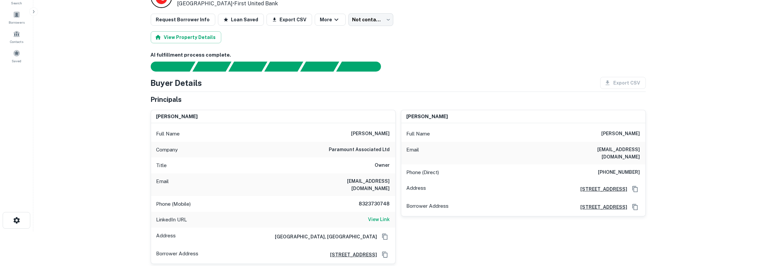
click at [382, 200] on h6 "8323730748" at bounding box center [370, 204] width 40 height 8
click at [385, 251] on icon "Copy Address" at bounding box center [385, 254] width 7 height 7
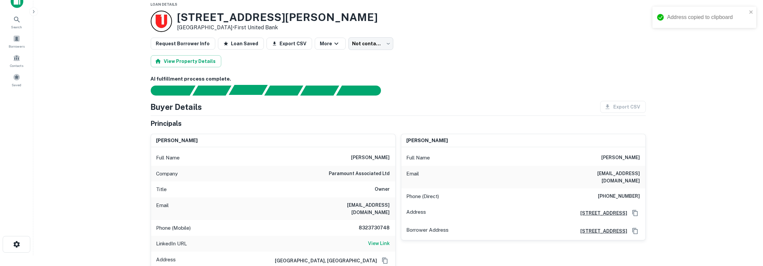
scroll to position [0, 0]
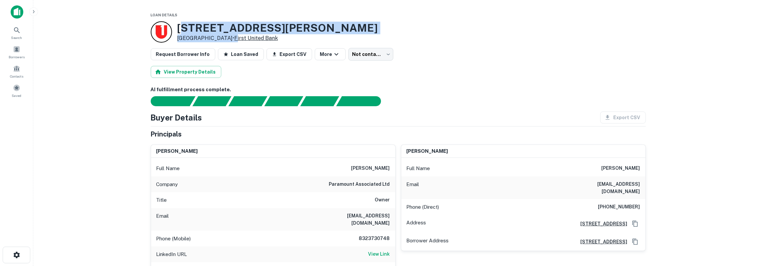
drag, startPoint x: 181, startPoint y: 27, endPoint x: 239, endPoint y: 39, distance: 60.0
click at [239, 39] on div "[STREET_ADDRESS][PERSON_NAME] • First United Bank" at bounding box center [277, 32] width 201 height 21
drag, startPoint x: 178, startPoint y: 28, endPoint x: 297, endPoint y: 38, distance: 119.3
click at [297, 38] on div "[STREET_ADDRESS][PERSON_NAME] • First United Bank" at bounding box center [277, 32] width 201 height 21
copy div "[STREET_ADDRESS][PERSON_NAME] • First United Bank"
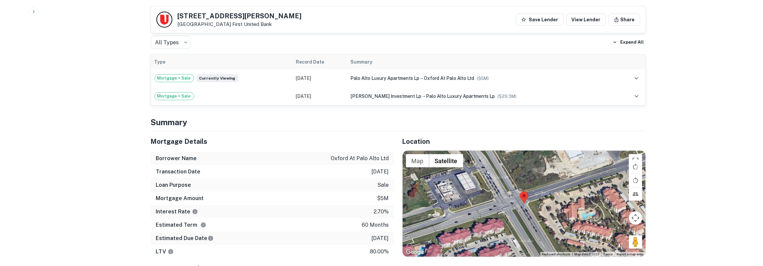
scroll to position [346, 0]
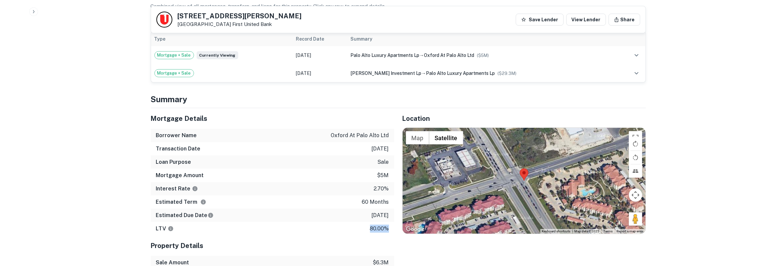
drag, startPoint x: 153, startPoint y: 110, endPoint x: 394, endPoint y: 219, distance: 264.7
click at [394, 219] on div "Mortgage Details Borrower Name [GEOGRAPHIC_DATA] at palo alto ltd Transaction D…" at bounding box center [273, 171] width 244 height 127
click at [254, 16] on h5 "100 E WELLS BRANCH PKWY" at bounding box center [240, 16] width 124 height 7
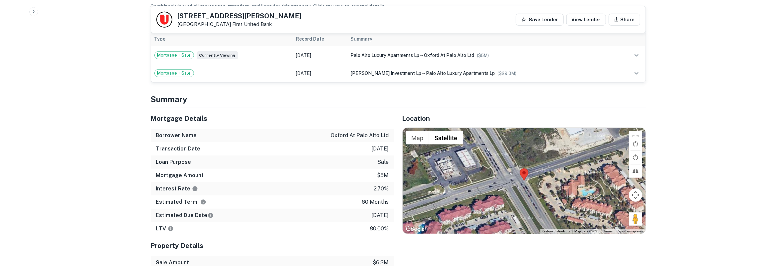
click at [201, 17] on h5 "100 E WELLS BRANCH PKWY" at bounding box center [240, 16] width 124 height 7
drag, startPoint x: 178, startPoint y: 17, endPoint x: 214, endPoint y: 21, distance: 36.1
click at [214, 21] on div "100 E WELLS BRANCH PKWY Pflugerville, TX 78660 First United Bank" at bounding box center [240, 20] width 124 height 15
click at [273, 24] on div "100 E WELLS BRANCH PKWY Pflugerville, TX 78660 First United Bank Save Lender Vi…" at bounding box center [398, 19] width 495 height 27
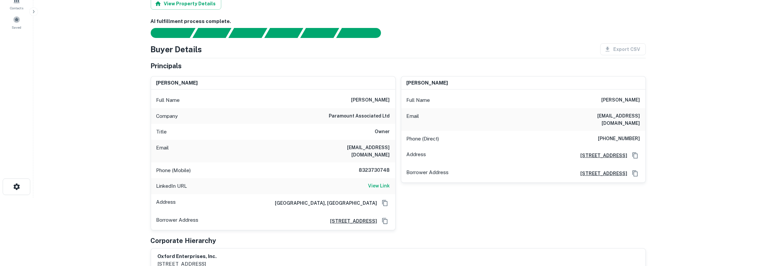
scroll to position [69, 0]
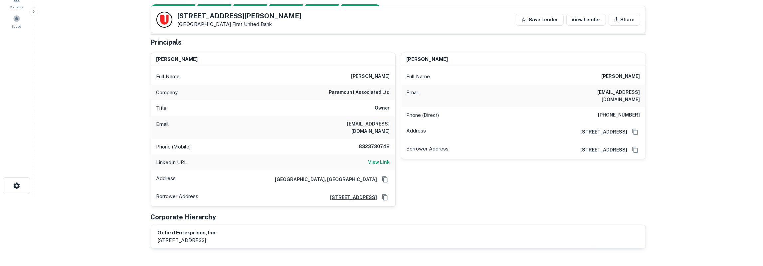
click at [619, 74] on h6 "taher a hamid" at bounding box center [621, 77] width 39 height 8
click at [620, 74] on h6 "taher a hamid" at bounding box center [621, 77] width 39 height 8
click at [638, 129] on icon "Copy Address" at bounding box center [635, 132] width 5 height 6
click at [612, 111] on h6 "(972) 467-2467" at bounding box center [620, 115] width 42 height 8
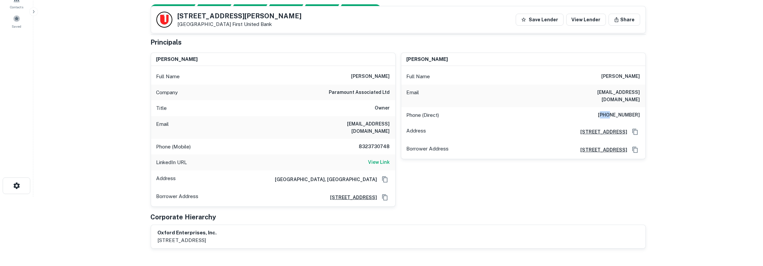
click at [612, 111] on h6 "(972) 467-2467" at bounding box center [620, 115] width 42 height 8
drag, startPoint x: 178, startPoint y: 15, endPoint x: 280, endPoint y: 25, distance: 102.3
click at [280, 25] on div "100 E WELLS BRANCH PKWY Pflugerville, TX 78660 First United Bank Save Lender Vi…" at bounding box center [398, 19] width 495 height 27
copy div "100 E WELLS BRANCH PKWY Pflugerville, TX 78660 First United Bank"
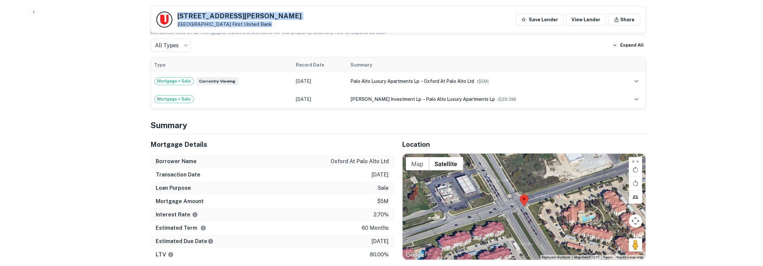
scroll to position [346, 0]
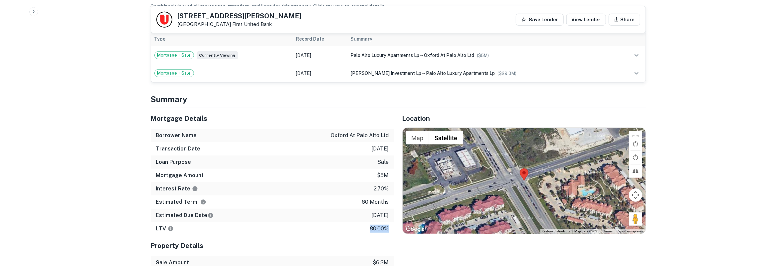
drag, startPoint x: 152, startPoint y: 110, endPoint x: 390, endPoint y: 218, distance: 260.9
click at [390, 218] on div "Mortgage Details Borrower Name oxford at palo alto ltd Transaction Date 3/1/202…" at bounding box center [273, 171] width 244 height 127
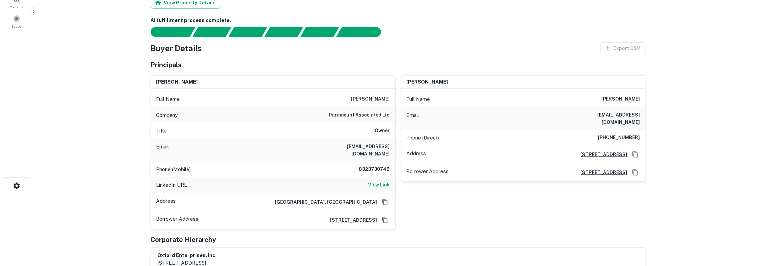
scroll to position [0, 0]
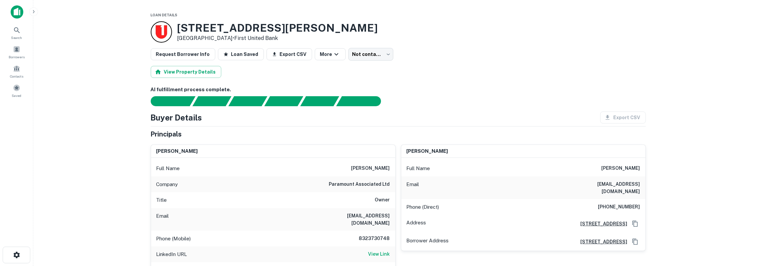
click at [632, 182] on h6 "mariumhamid@hotmail.com" at bounding box center [601, 187] width 80 height 15
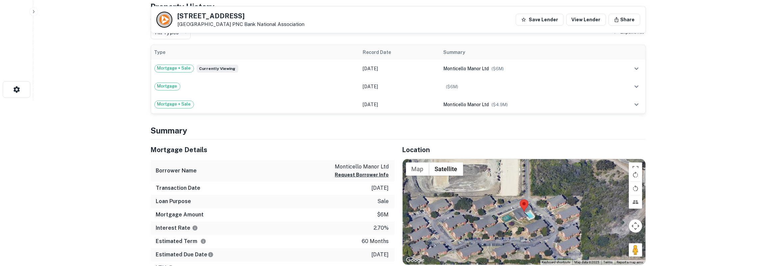
scroll to position [173, 0]
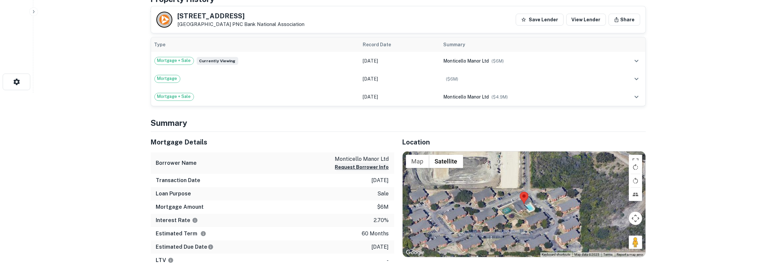
click at [373, 165] on button "Request Borrower Info" at bounding box center [362, 167] width 54 height 8
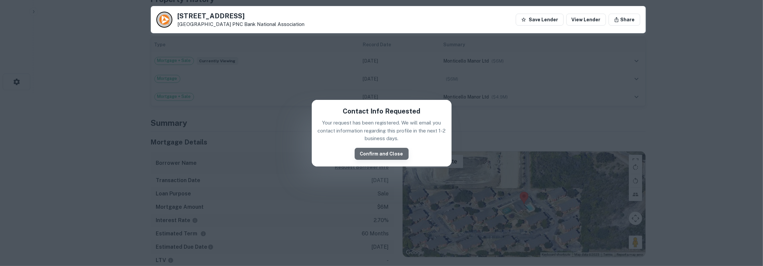
click at [385, 153] on button "Confirm and Close" at bounding box center [382, 154] width 54 height 12
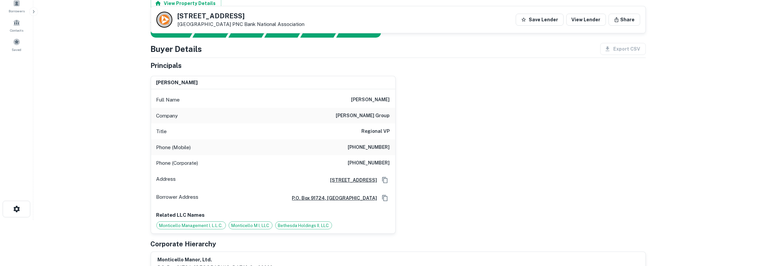
scroll to position [35, 0]
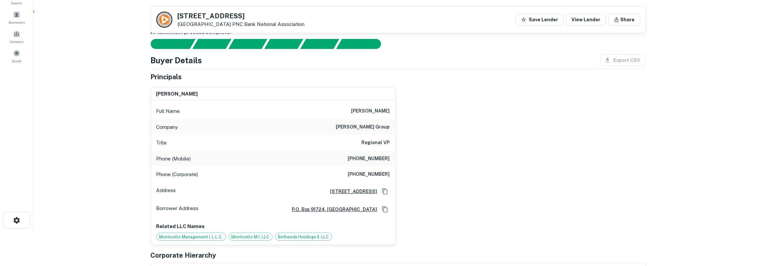
click at [379, 111] on h6 "[PERSON_NAME]" at bounding box center [371, 111] width 39 height 8
copy h6 "[PERSON_NAME]"
click at [373, 124] on h6 "[PERSON_NAME] group" at bounding box center [363, 127] width 54 height 8
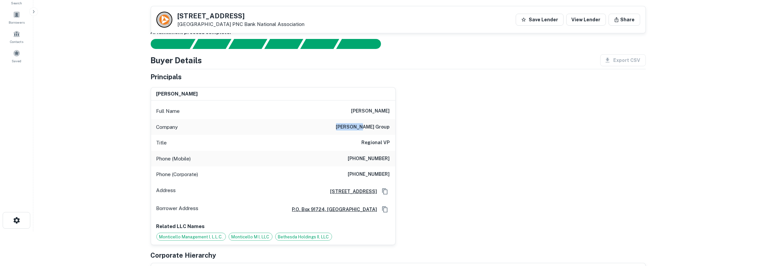
copy h6 "[PERSON_NAME]"
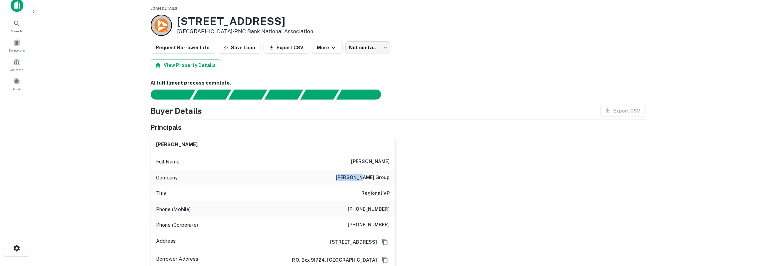
scroll to position [0, 0]
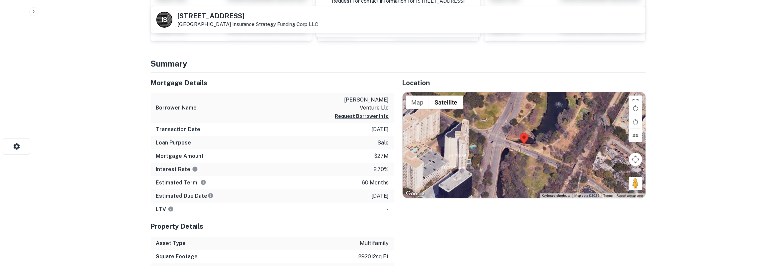
scroll to position [104, 0]
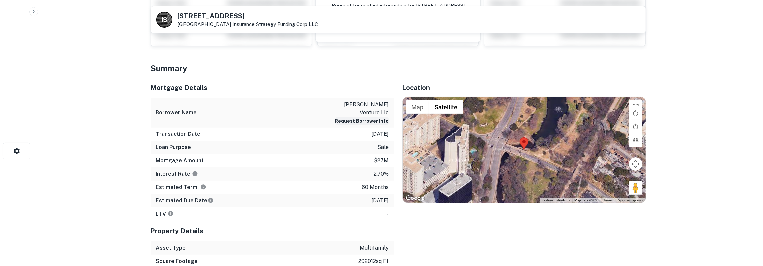
click at [365, 120] on button "Request Borrower Info" at bounding box center [362, 121] width 54 height 8
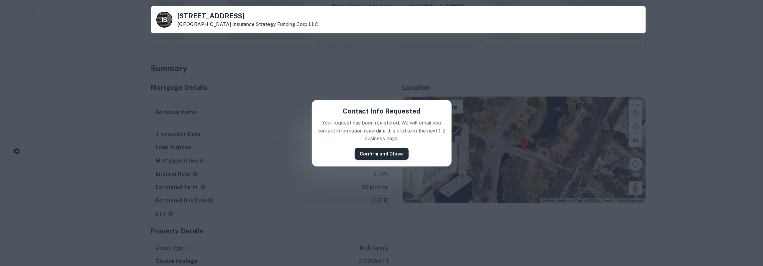
click at [369, 155] on button "Confirm and Close" at bounding box center [382, 154] width 54 height 12
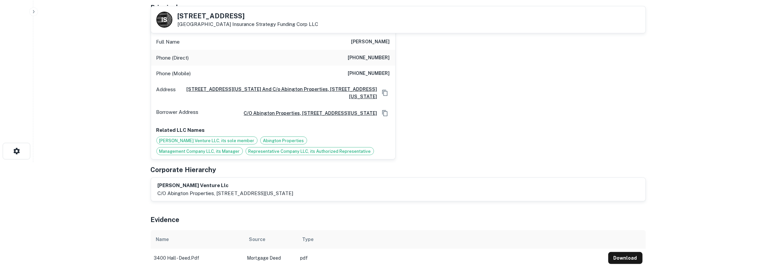
scroll to position [69, 0]
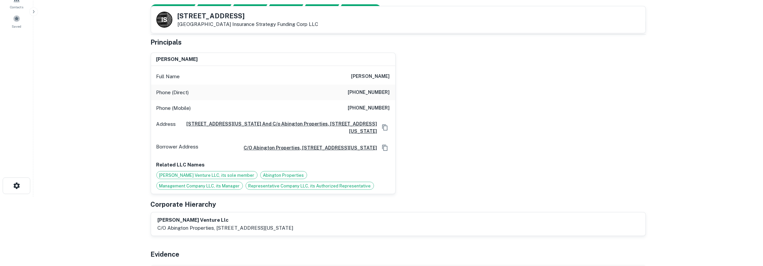
click at [380, 75] on h6 "mark kalimian" at bounding box center [371, 77] width 39 height 8
copy h6 "kalimian"
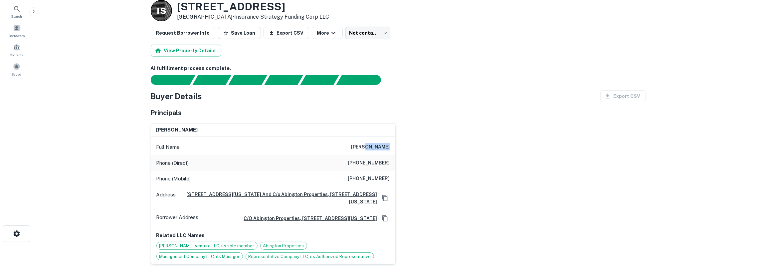
scroll to position [35, 0]
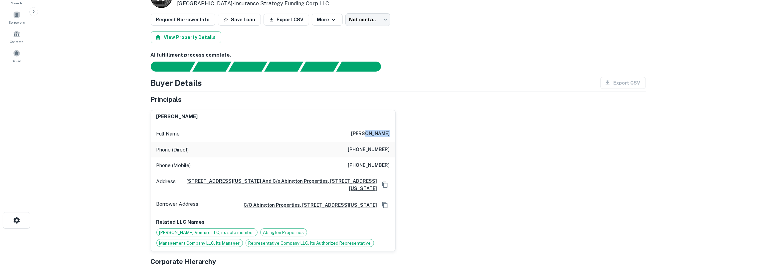
copy h6 "kalimian"
click at [377, 163] on h6 "(917) 334-6870" at bounding box center [369, 165] width 42 height 8
click at [364, 152] on h6 "(212) 772-9805" at bounding box center [369, 150] width 42 height 8
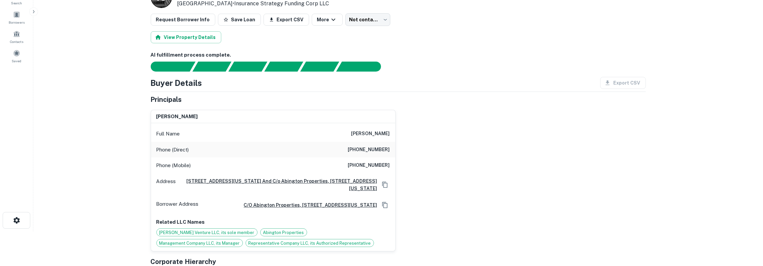
click at [364, 150] on h6 "(212) 772-9805" at bounding box center [369, 150] width 42 height 8
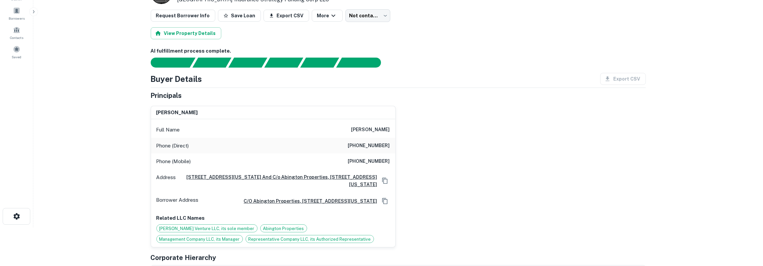
scroll to position [0, 0]
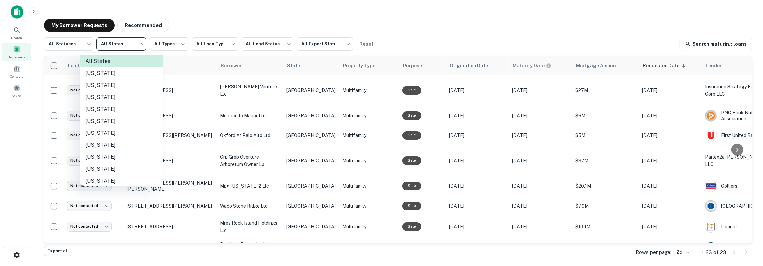
click at [106, 47] on body "**********" at bounding box center [381, 133] width 763 height 266
click at [390, 17] on div at bounding box center [381, 133] width 763 height 266
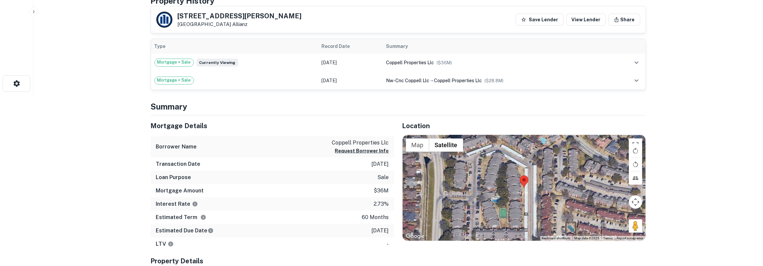
scroll to position [173, 0]
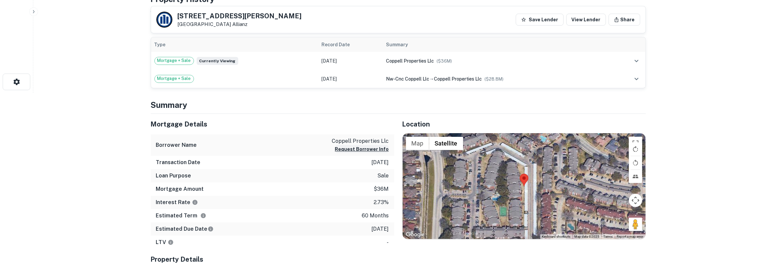
click at [358, 151] on button "Request Borrower Info" at bounding box center [362, 149] width 54 height 8
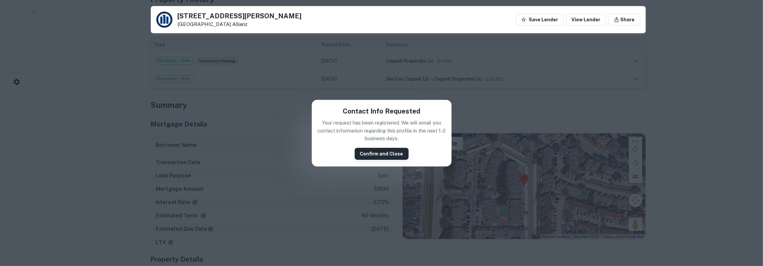
click at [361, 155] on button "Confirm and Close" at bounding box center [382, 154] width 54 height 12
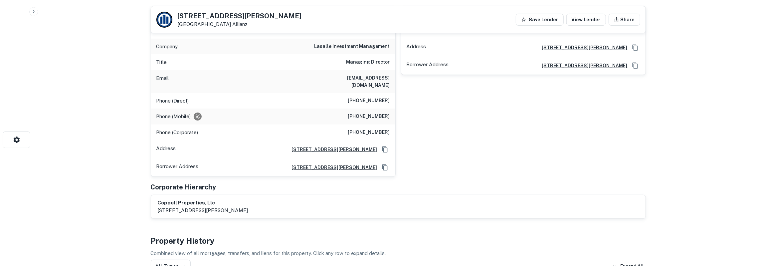
scroll to position [104, 0]
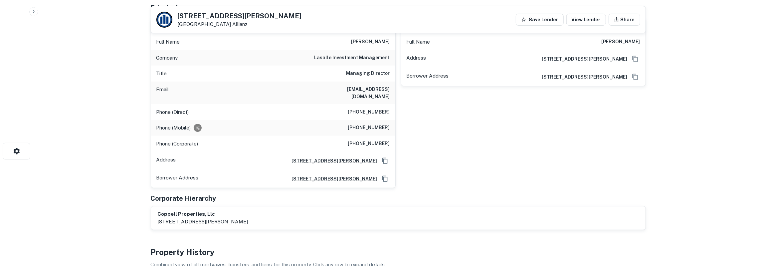
click at [367, 90] on h6 "aswaringen@thelasallenetwork.com" at bounding box center [350, 93] width 80 height 15
copy h6 "thelasallenetwork"
click at [385, 43] on h6 "allan swaringen" at bounding box center [371, 42] width 39 height 8
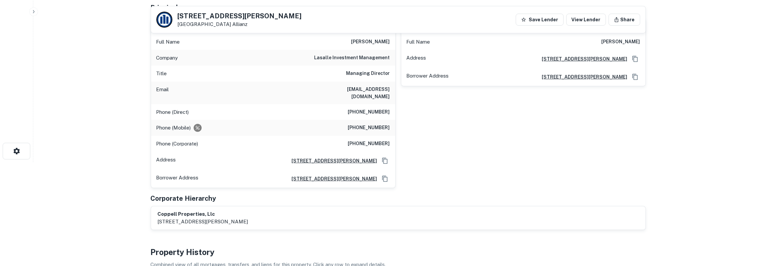
click at [385, 43] on h6 "allan swaringen" at bounding box center [371, 42] width 39 height 8
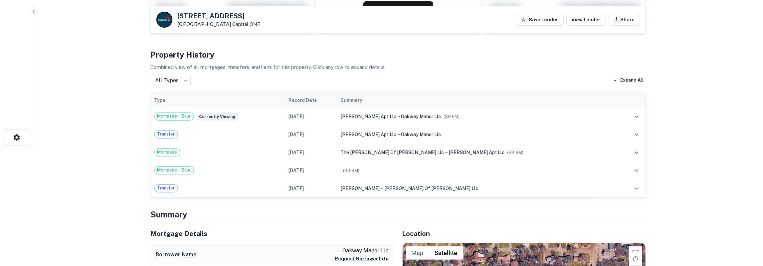
scroll to position [139, 0]
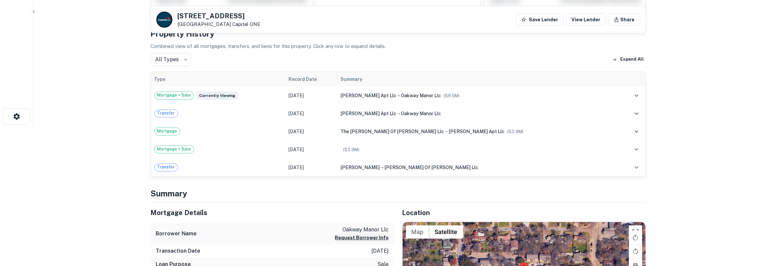
click at [357, 239] on button "Request Borrower Info" at bounding box center [362, 238] width 54 height 8
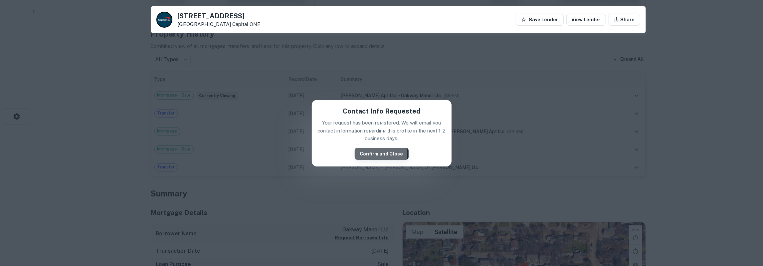
click at [377, 155] on button "Confirm and Close" at bounding box center [382, 154] width 54 height 12
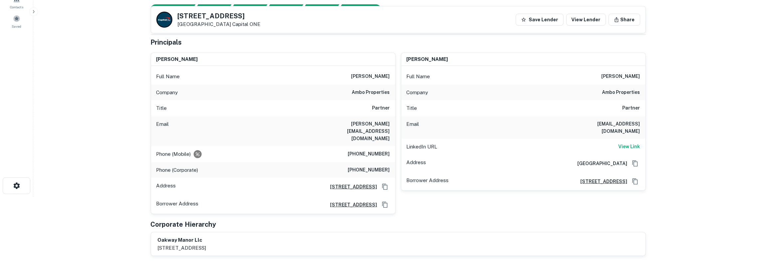
scroll to position [35, 0]
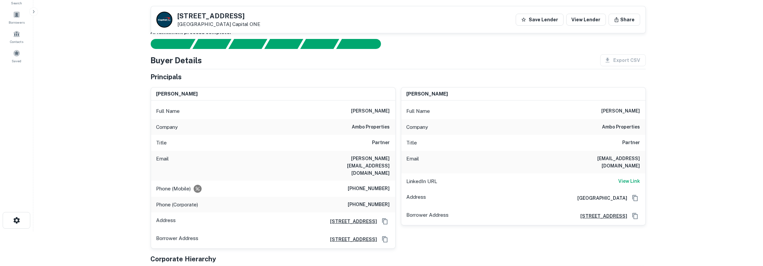
click at [383, 108] on h6 "[PERSON_NAME]" at bounding box center [371, 111] width 39 height 8
click at [368, 157] on h6 "[PERSON_NAME][EMAIL_ADDRESS][DOMAIN_NAME]" at bounding box center [350, 166] width 80 height 22
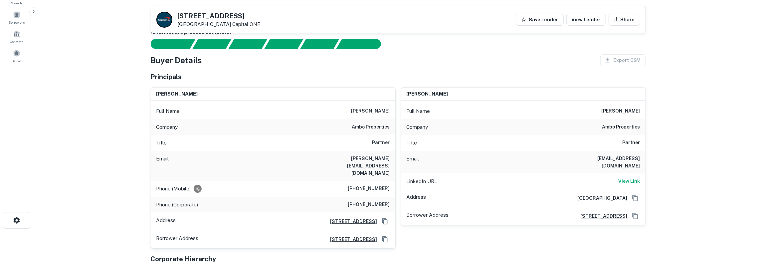
click at [368, 157] on h6 "[PERSON_NAME][EMAIL_ADDRESS][DOMAIN_NAME]" at bounding box center [350, 166] width 80 height 22
click at [376, 185] on h6 "[PHONE_NUMBER]" at bounding box center [369, 189] width 42 height 8
click at [376, 185] on h6 "(702) 493-0763" at bounding box center [369, 189] width 42 height 8
click at [377, 185] on h6 "(702) 493-0763" at bounding box center [369, 189] width 42 height 8
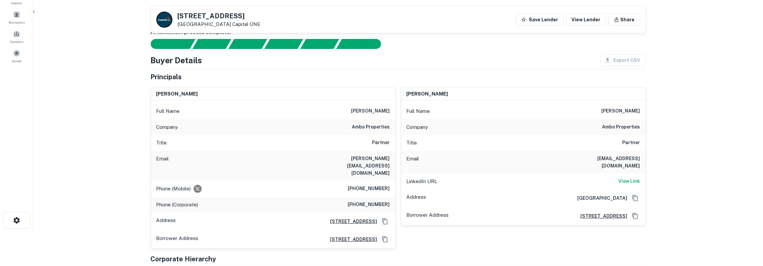
click at [377, 181] on div "Phone (Mobile) (702) 493-0763" at bounding box center [273, 189] width 244 height 16
click at [382, 201] on h6 "(972) 528-7758" at bounding box center [369, 205] width 42 height 8
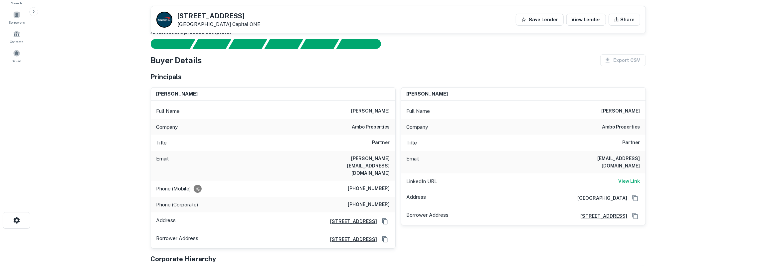
click at [382, 201] on h6 "(972) 528-7758" at bounding box center [369, 205] width 42 height 8
click at [386, 218] on icon "Copy Address" at bounding box center [385, 221] width 7 height 7
click at [631, 108] on h6 "yaacov hanover" at bounding box center [621, 111] width 39 height 8
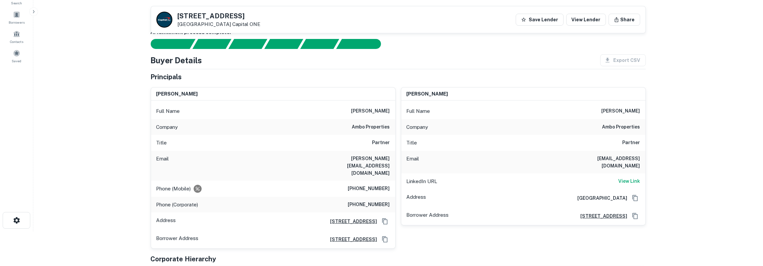
click at [618, 155] on h6 "jack@amboproperties.com" at bounding box center [601, 162] width 80 height 15
click at [619, 155] on h6 "jack@amboproperties.com" at bounding box center [601, 162] width 80 height 15
drag, startPoint x: 178, startPoint y: 14, endPoint x: 246, endPoint y: 25, distance: 68.9
click at [246, 25] on div "1313 E Shady Grove Rd Irving, TX 75060 Capital ONE" at bounding box center [219, 20] width 83 height 15
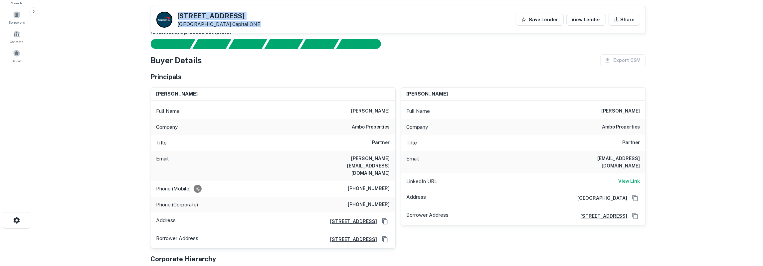
copy div "1313 E Shady Grove Rd Irving, TX 75060 Capital ONE"
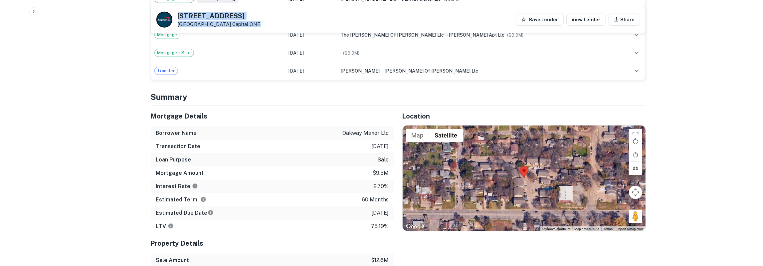
scroll to position [416, 0]
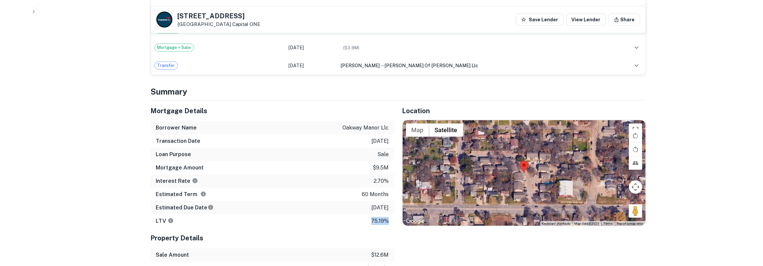
drag, startPoint x: 151, startPoint y: 96, endPoint x: 388, endPoint y: 203, distance: 259.9
click at [388, 203] on div "Mortgage Details Borrower Name oakway manor llc Transaction Date 3/11/2021 Loan…" at bounding box center [273, 164] width 244 height 127
drag, startPoint x: 177, startPoint y: 16, endPoint x: 191, endPoint y: 22, distance: 14.7
click at [191, 22] on div "1313 E Shady Grove Rd Irving, TX 75060 Capital ONE" at bounding box center [219, 20] width 83 height 15
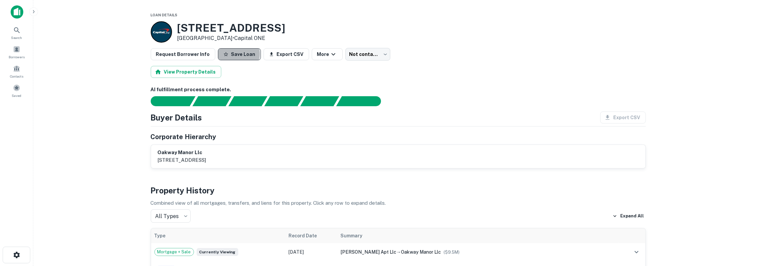
click at [233, 54] on button "Save Loan" at bounding box center [239, 54] width 43 height 12
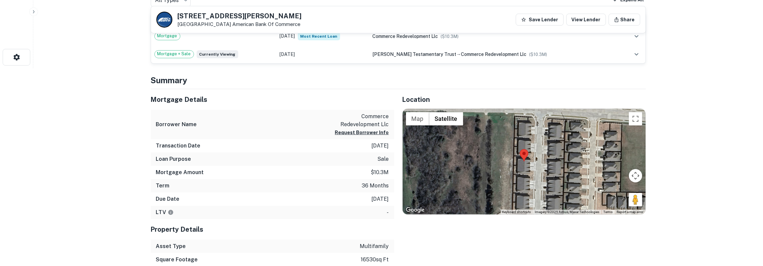
scroll to position [208, 0]
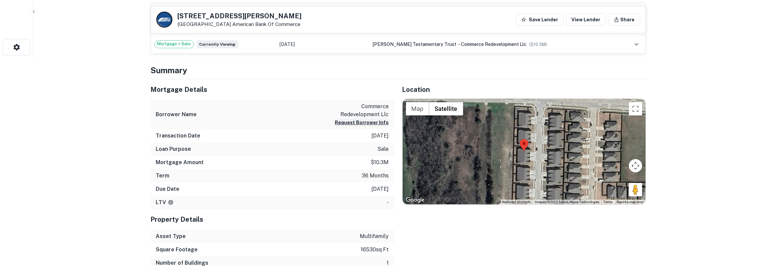
click at [357, 123] on button "Request Borrower Info" at bounding box center [362, 123] width 54 height 8
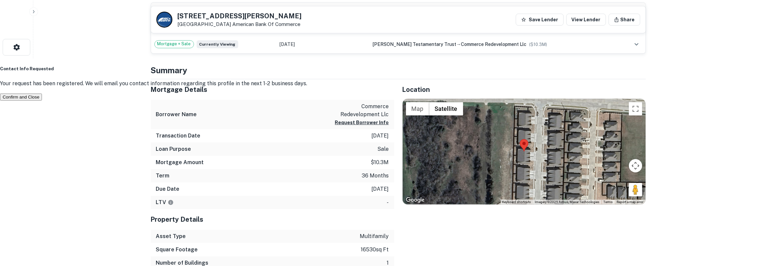
click at [42, 101] on button "Confirm and Close" at bounding box center [21, 97] width 42 height 7
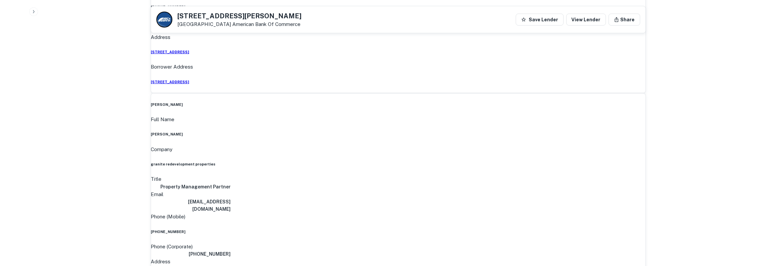
scroll to position [519, 0]
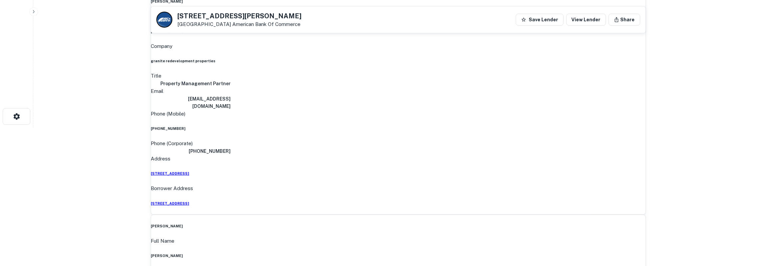
scroll to position [0, 0]
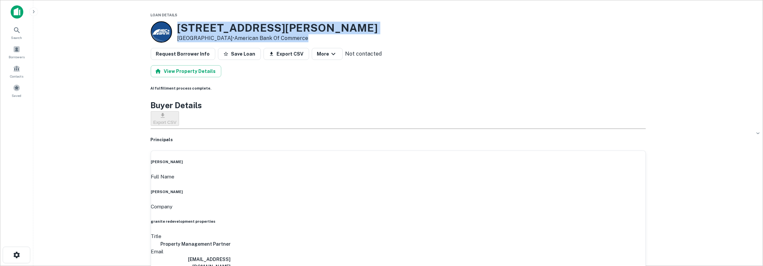
drag, startPoint x: 180, startPoint y: 28, endPoint x: 315, endPoint y: 37, distance: 135.5
click at [315, 37] on div "8510 Christie Ln Greenville, TX 75402 • American Bank Of Commerce" at bounding box center [398, 31] width 495 height 21
copy div "8510 Christie Ln Greenville, TX 75402 • American Bank Of Commerce"
click at [184, 28] on h3 "8510 Christie Ln" at bounding box center [277, 28] width 201 height 13
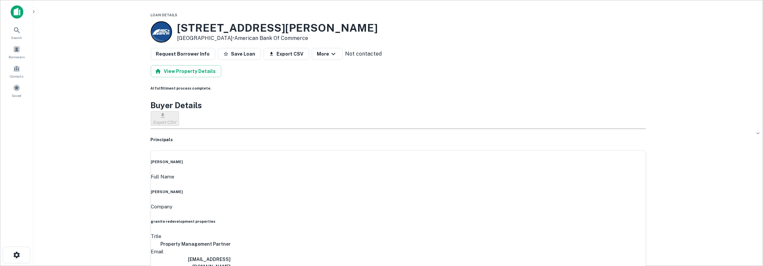
drag, startPoint x: 178, startPoint y: 27, endPoint x: 229, endPoint y: 38, distance: 52.2
click at [229, 38] on div "8510 Christie Ln Greenville, TX 75402 • American Bank Of Commerce" at bounding box center [277, 32] width 201 height 21
click at [179, 72] on button "View Property Details" at bounding box center [186, 71] width 71 height 12
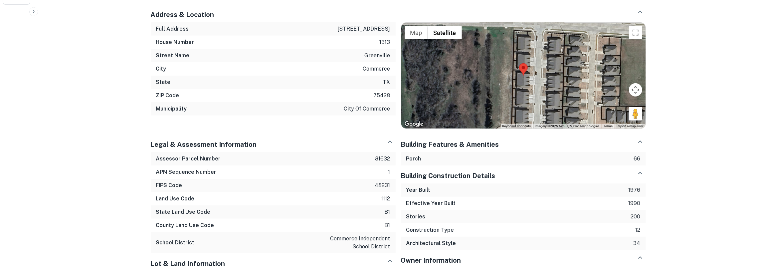
scroll to position [277, 0]
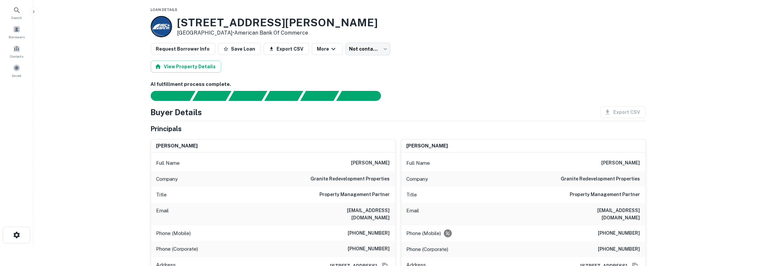
scroll to position [35, 0]
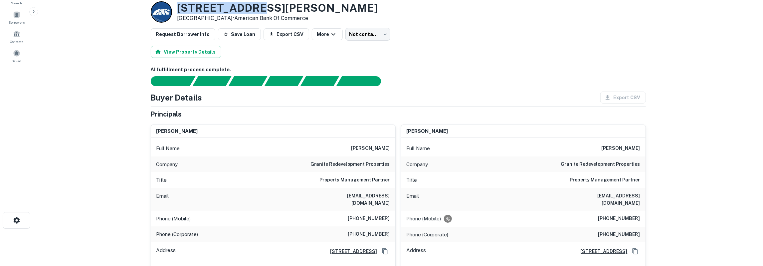
drag, startPoint x: 178, startPoint y: 8, endPoint x: 246, endPoint y: 8, distance: 67.3
click at [246, 8] on h3 "[STREET_ADDRESS][PERSON_NAME]" at bounding box center [277, 8] width 201 height 13
copy h3 "8510 [PERSON_NAME]"
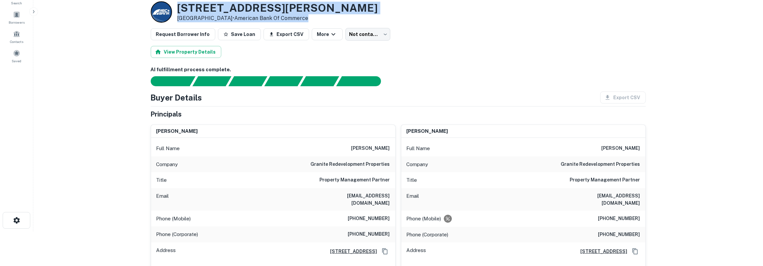
drag, startPoint x: 179, startPoint y: 8, endPoint x: 308, endPoint y: 18, distance: 128.9
click at [308, 18] on div "[STREET_ADDRESS][PERSON_NAME] • American Bank Of Commerce" at bounding box center [398, 11] width 495 height 21
copy div "8510 Christie Ln Greenville, TX 75402 • American Bank Of Commerce"
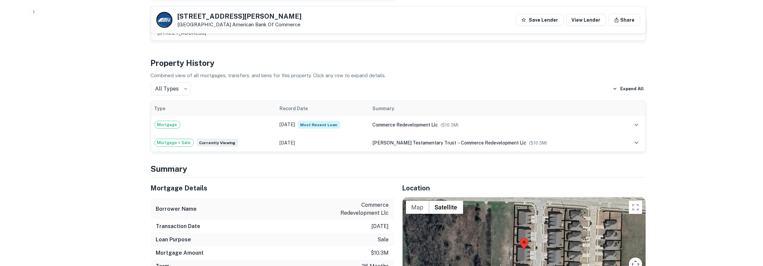
scroll to position [831, 0]
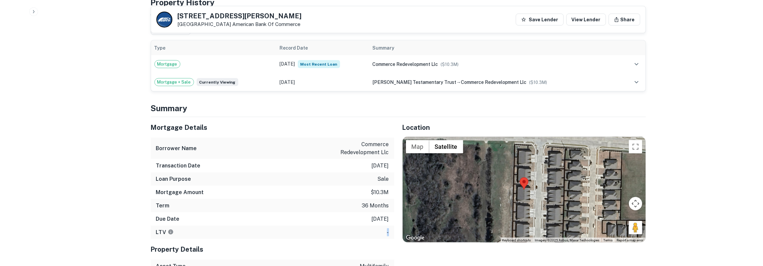
drag, startPoint x: 153, startPoint y: 111, endPoint x: 390, endPoint y: 214, distance: 258.1
click at [390, 214] on div "Mortgage Details Borrower Name commerce redevelopment llc Transaction Date 3/23…" at bounding box center [273, 178] width 244 height 122
copy p "-"
click at [223, 16] on h5 "8510 Christie Ln" at bounding box center [240, 16] width 124 height 7
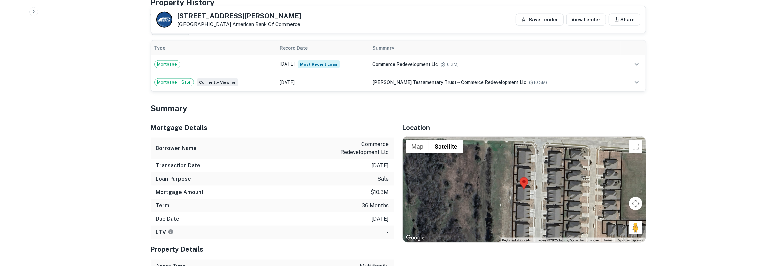
click at [223, 16] on h5 "8510 Christie Ln" at bounding box center [240, 16] width 124 height 7
drag, startPoint x: 303, startPoint y: 25, endPoint x: 229, endPoint y: 27, distance: 74.6
click at [229, 27] on div "8510 Christie Ln Greenville, TX 75402 American Bank Of Commerce Save Lender Vie…" at bounding box center [398, 19] width 495 height 27
copy link "American Bank Of Commerce"
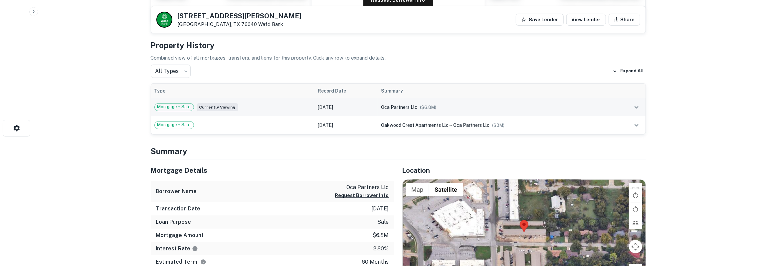
scroll to position [139, 0]
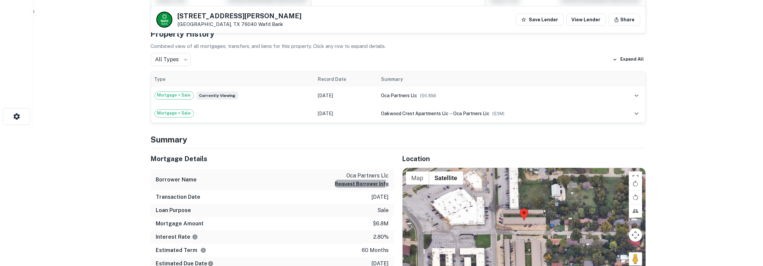
click at [356, 181] on button "Request Borrower Info" at bounding box center [362, 184] width 54 height 8
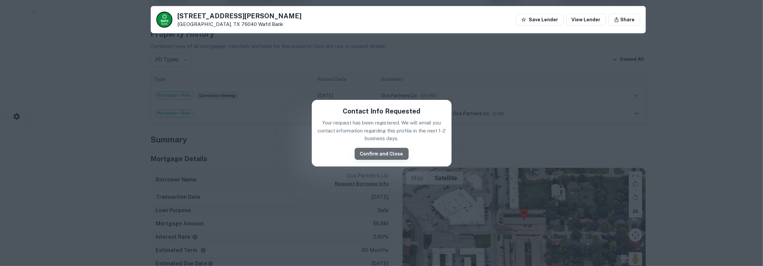
click at [401, 148] on button "Confirm and Close" at bounding box center [382, 154] width 54 height 12
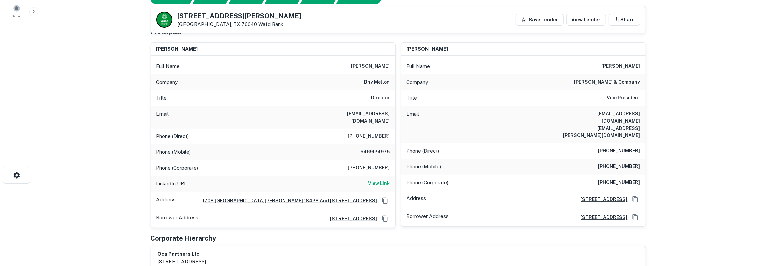
scroll to position [69, 0]
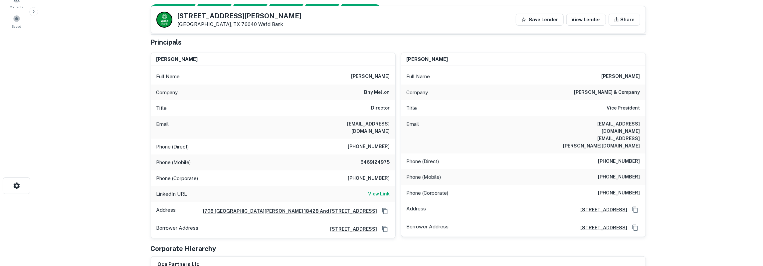
click at [380, 74] on h6 "arkady perepelyuk" at bounding box center [371, 77] width 39 height 8
copy h6 "perepelyuk"
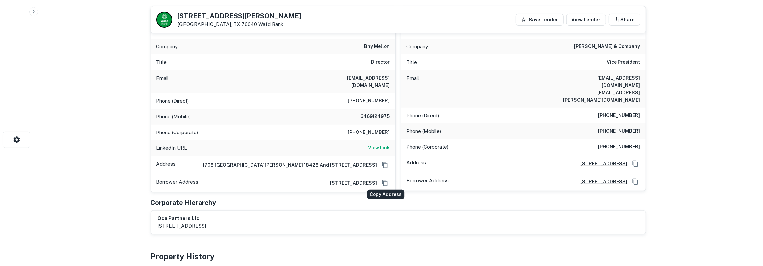
scroll to position [104, 0]
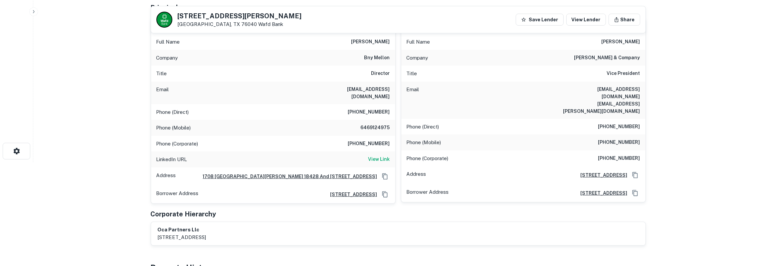
click at [634, 39] on h6 "zhanna abramsky" at bounding box center [621, 42] width 39 height 8
copy h6 "abramsky"
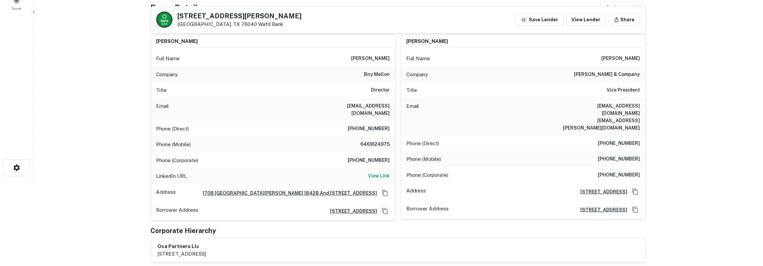
scroll to position [69, 0]
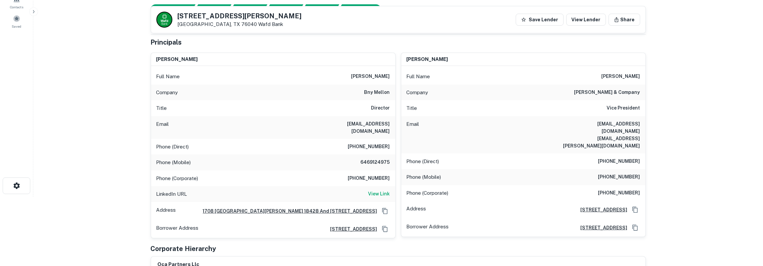
drag, startPoint x: 349, startPoint y: 76, endPoint x: 390, endPoint y: 76, distance: 41.3
click at [390, 76] on h6 "arkady perepelyuk" at bounding box center [371, 77] width 39 height 8
drag, startPoint x: 601, startPoint y: 74, endPoint x: 640, endPoint y: 75, distance: 39.3
click at [640, 75] on h6 "zhanna abramsky" at bounding box center [621, 77] width 39 height 8
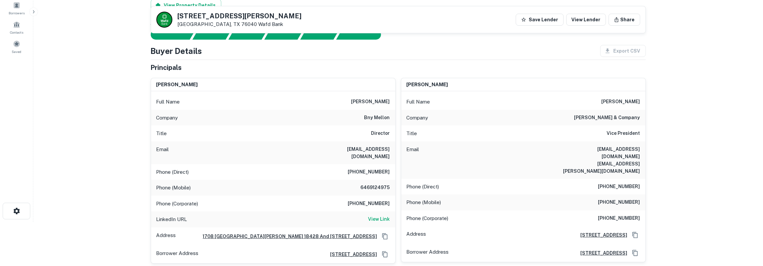
scroll to position [35, 0]
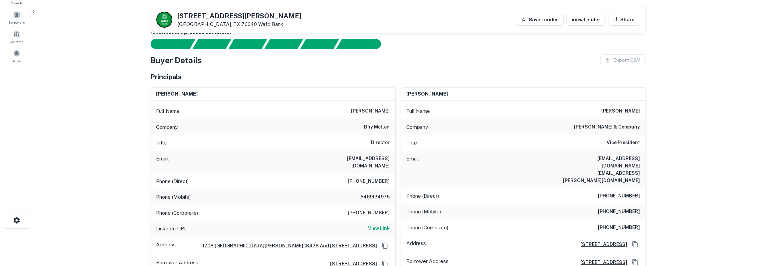
click at [367, 109] on h6 "arkady perepelyuk" at bounding box center [371, 111] width 39 height 8
click at [369, 159] on h6 "arkper@yahoo.com" at bounding box center [350, 162] width 80 height 15
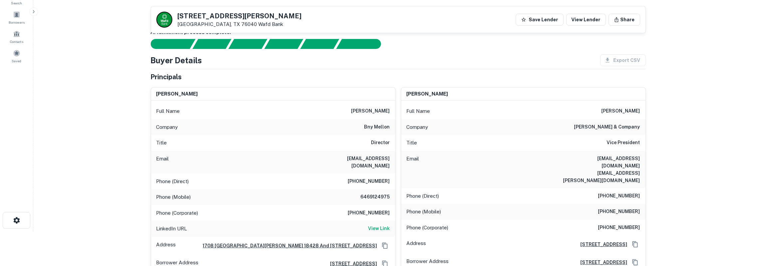
click at [369, 159] on h6 "arkper@yahoo.com" at bounding box center [350, 162] width 80 height 15
click at [378, 193] on h6 "6469124975" at bounding box center [370, 197] width 40 height 8
copy h6 "6469124975"
drag, startPoint x: 178, startPoint y: 15, endPoint x: 245, endPoint y: 21, distance: 66.9
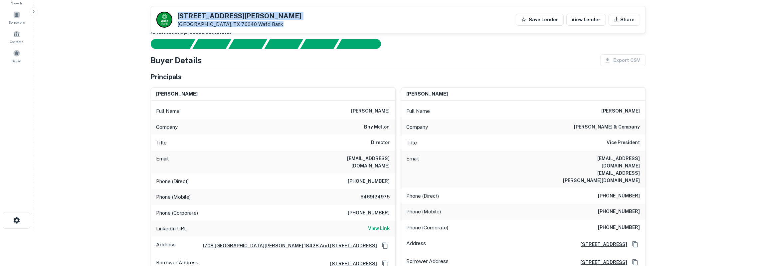
click at [245, 21] on div "207 E ALEXANDER LN Euless, TX 76040 Wafd Bank" at bounding box center [240, 20] width 124 height 15
copy div "207 E ALEXANDER LN Euless, TX 76040 Wafd Bank"
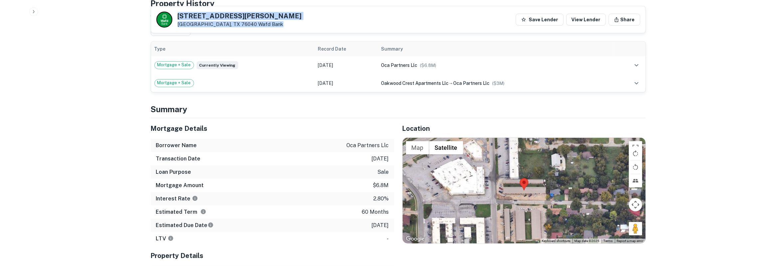
scroll to position [381, 0]
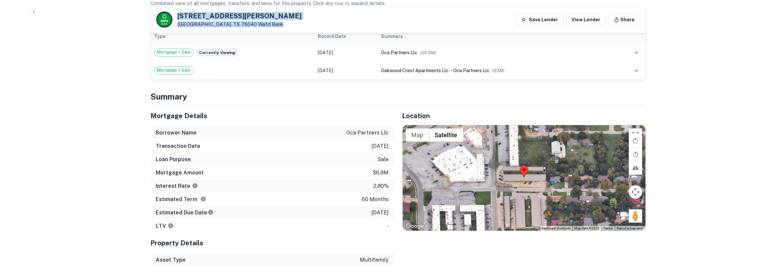
drag, startPoint x: 152, startPoint y: 112, endPoint x: 392, endPoint y: 209, distance: 258.6
click at [392, 209] on div "Mortgage Details Borrower Name oca partners llc Transaction Date 3/29/2021 Loan…" at bounding box center [273, 169] width 244 height 127
copy p "3/29/2026"
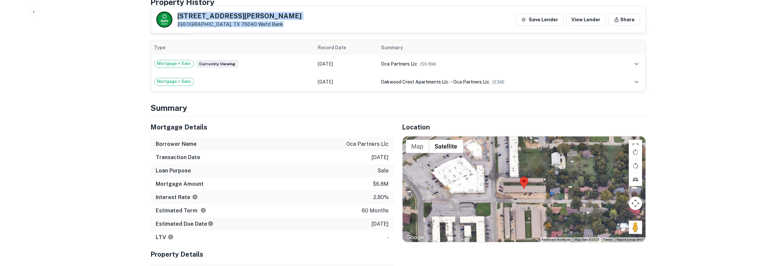
scroll to position [312, 0]
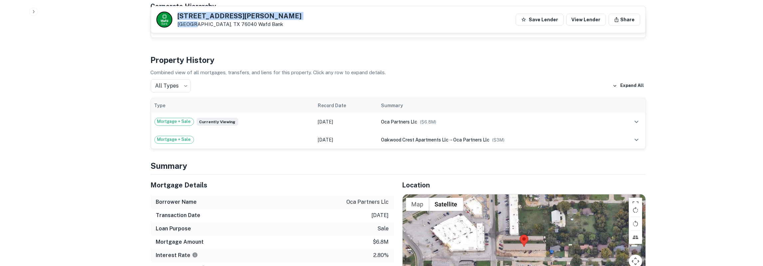
drag, startPoint x: 178, startPoint y: 19, endPoint x: 193, endPoint y: 25, distance: 16.0
click at [193, 25] on div "207 E ALEXANDER LN Euless, TX 76040 Wafd Bank" at bounding box center [240, 20] width 124 height 15
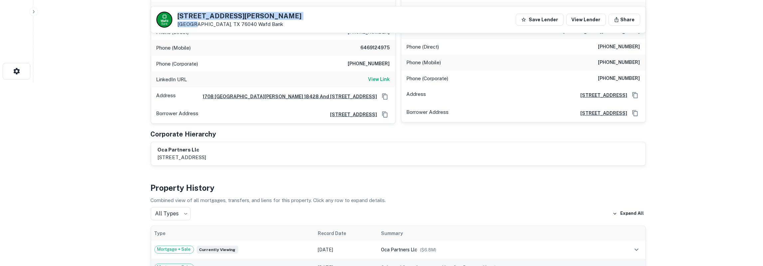
scroll to position [173, 0]
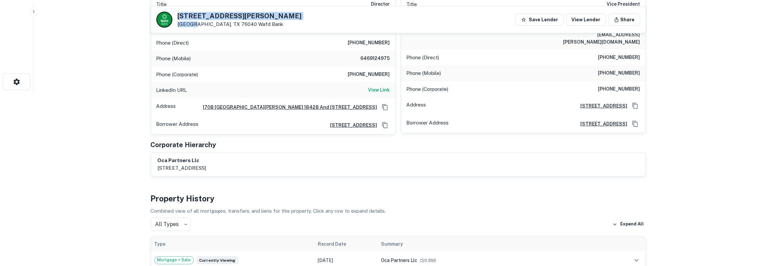
copy div "207 E ALEXANDER LN Euless"
click at [190, 24] on p "Euless, TX 76040 Wafd Bank" at bounding box center [240, 24] width 124 height 6
copy p "Euless"
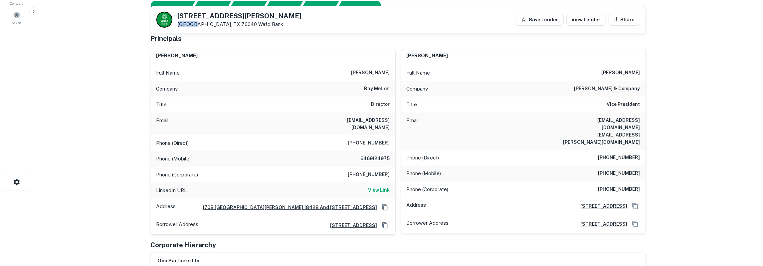
scroll to position [69, 0]
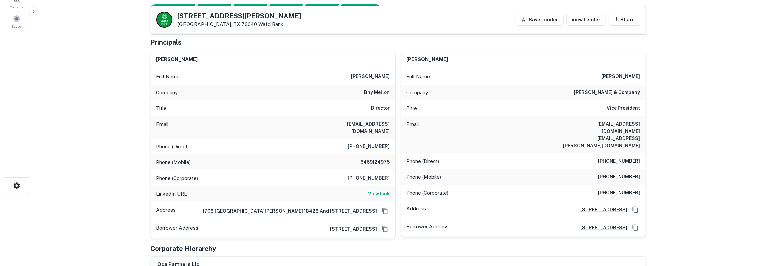
click at [616, 76] on h6 "zhanna abramsky" at bounding box center [621, 77] width 39 height 8
click at [620, 123] on h6 "yabramsky@msn.com zhannaabramsky@jefferies.com" at bounding box center [601, 134] width 80 height 29
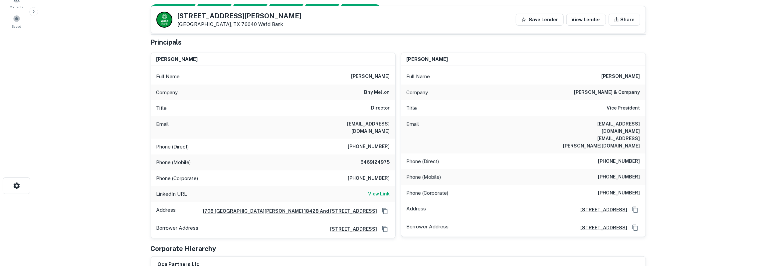
click at [620, 123] on h6 "yabramsky@msn.com zhannaabramsky@jefferies.com" at bounding box center [601, 134] width 80 height 29
click at [592, 123] on h6 "yabramsky@msn.com zhannaabramsky@jefferies.com" at bounding box center [601, 134] width 80 height 29
drag, startPoint x: 593, startPoint y: 124, endPoint x: 641, endPoint y: 124, distance: 47.6
click at [641, 124] on div "Email yabramsky@msn.com zhannaabramsky@jefferies.com" at bounding box center [524, 134] width 244 height 37
copy h6 "yabramsky@msn.com"
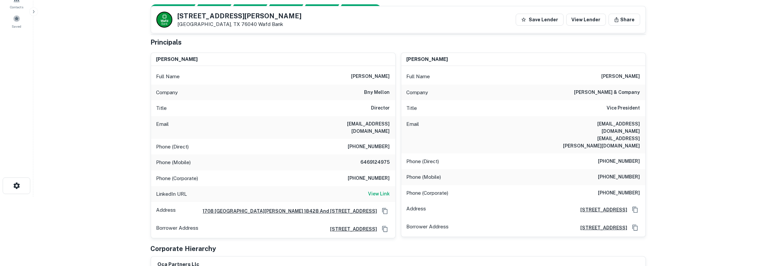
click at [632, 173] on h6 "(646) 753-4676" at bounding box center [620, 177] width 42 height 8
click at [540, 17] on button "Save Lender" at bounding box center [540, 20] width 48 height 12
click at [540, 18] on button "Lender Saved" at bounding box center [538, 20] width 51 height 12
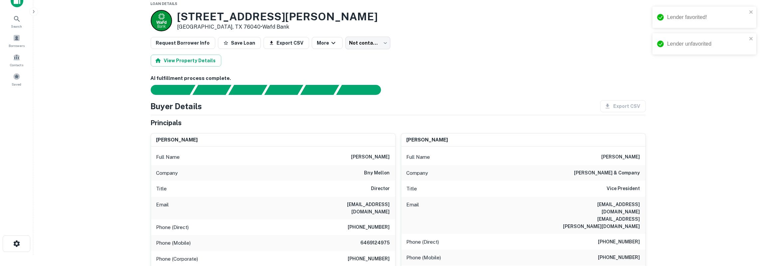
scroll to position [0, 0]
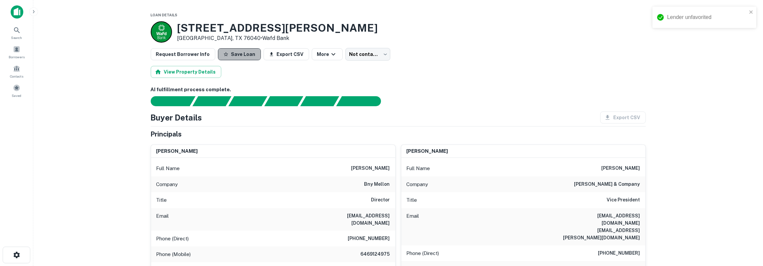
click at [239, 55] on button "Save Loan" at bounding box center [239, 54] width 43 height 12
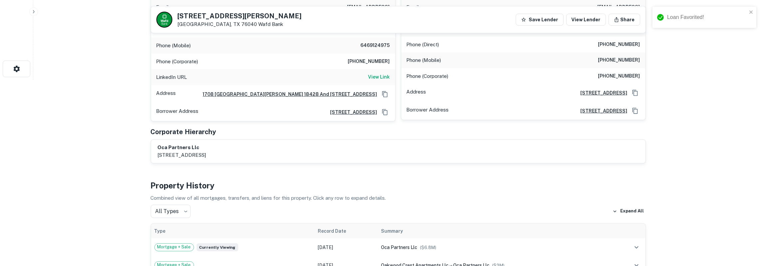
scroll to position [139, 0]
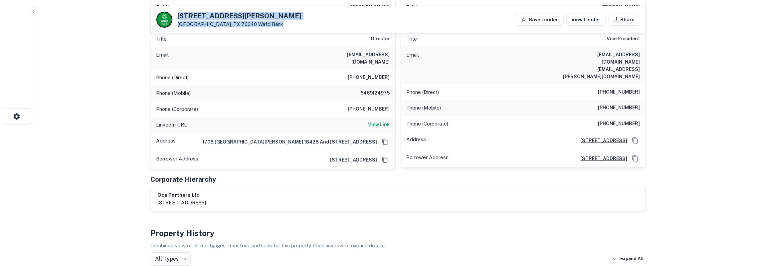
drag, startPoint x: 183, startPoint y: 17, endPoint x: 271, endPoint y: 21, distance: 88.6
click at [271, 21] on div "207 E ALEXANDER LN Euless, TX 76040 Wafd Bank Save Lender View Lender Share" at bounding box center [398, 19] width 495 height 27
copy div "207 E ALEXANDER LN Euless, TX 76040 Wafd Bank"
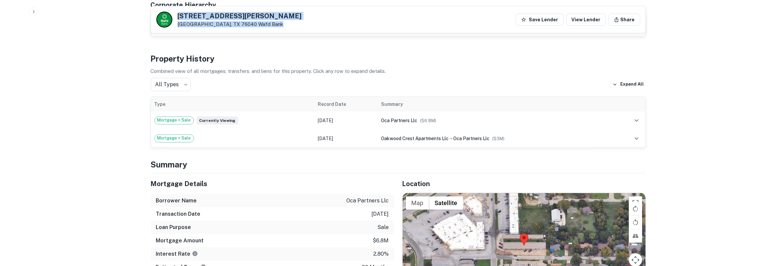
scroll to position [381, 0]
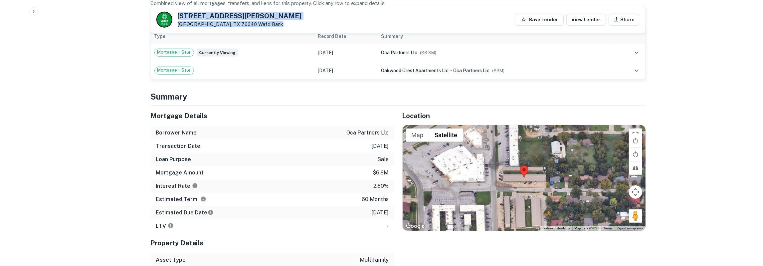
drag, startPoint x: 163, startPoint y: 118, endPoint x: 391, endPoint y: 208, distance: 245.6
click at [391, 208] on div "Mortgage Details Borrower Name oca partners llc Transaction Date 3/29/2021 Loan…" at bounding box center [273, 169] width 244 height 127
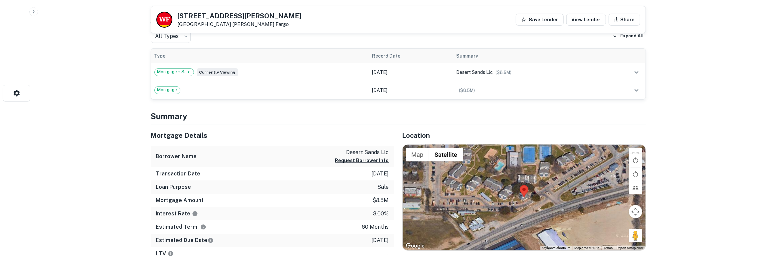
scroll to position [173, 0]
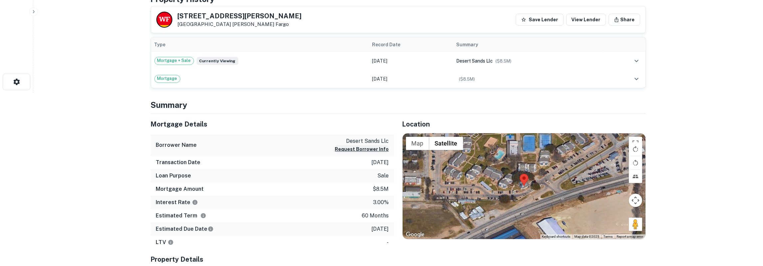
click at [374, 150] on button "Request Borrower Info" at bounding box center [362, 149] width 54 height 8
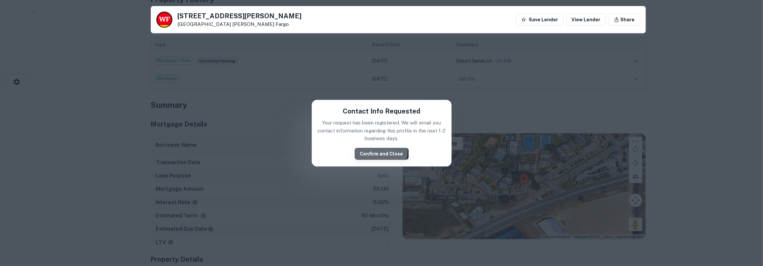
click at [374, 151] on button "Confirm and Close" at bounding box center [382, 154] width 54 height 12
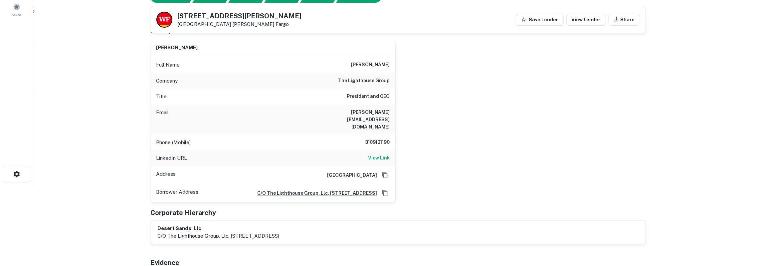
scroll to position [69, 0]
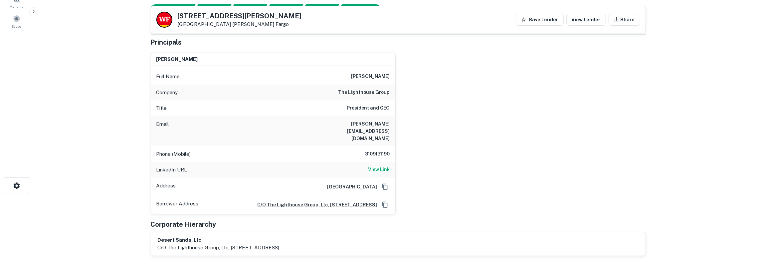
click at [362, 123] on h6 "gary@thelighthousegroup.net" at bounding box center [350, 131] width 80 height 22
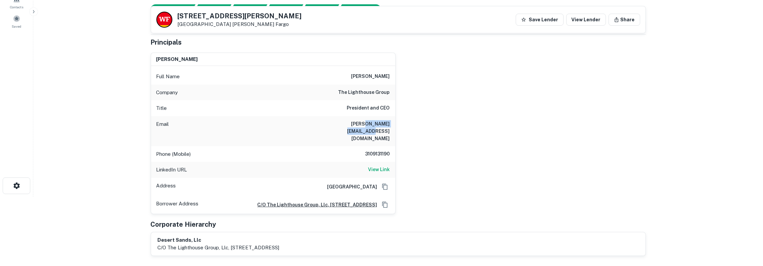
click at [362, 123] on h6 "gary@thelighthousegroup.net" at bounding box center [350, 131] width 80 height 22
copy h6 "thelighthousegroup"
click at [375, 77] on h6 "gary leshgold" at bounding box center [371, 77] width 39 height 8
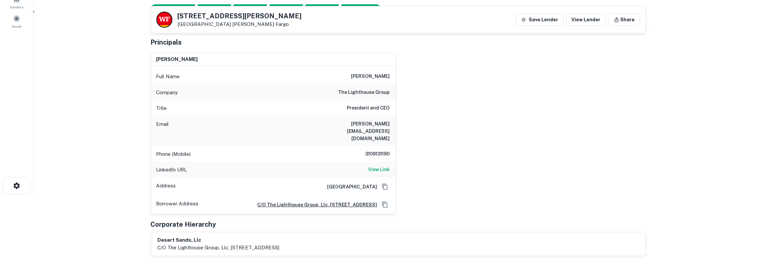
scroll to position [0, 0]
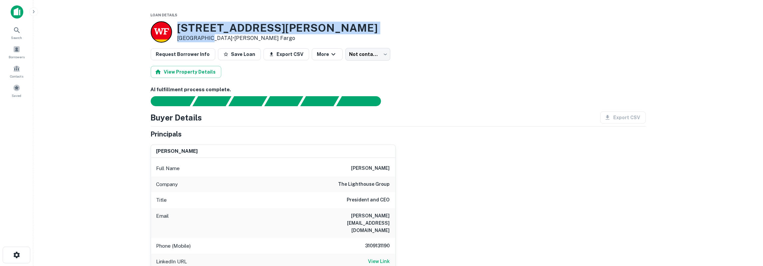
drag, startPoint x: 177, startPoint y: 26, endPoint x: 206, endPoint y: 36, distance: 30.3
click at [206, 36] on div "5709 E Belknap St Haltom City, TX 76117 • Wells Fargo" at bounding box center [277, 32] width 201 height 21
click at [191, 27] on h3 "5709 E Belknap St" at bounding box center [277, 28] width 201 height 13
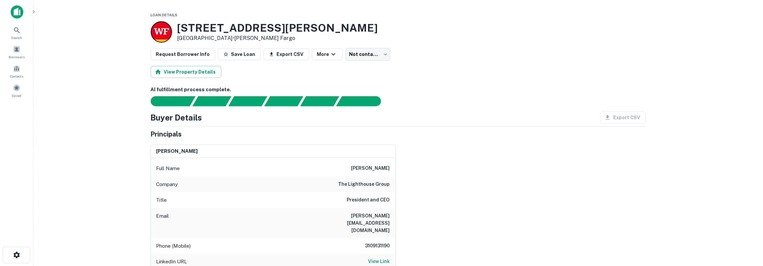
drag, startPoint x: 179, startPoint y: 27, endPoint x: 230, endPoint y: 38, distance: 52.3
click at [230, 38] on div "5709 E Belknap St Haltom City, TX 76117 • Wells Fargo" at bounding box center [277, 32] width 201 height 21
click at [181, 25] on h3 "5709 E Belknap St" at bounding box center [277, 28] width 201 height 13
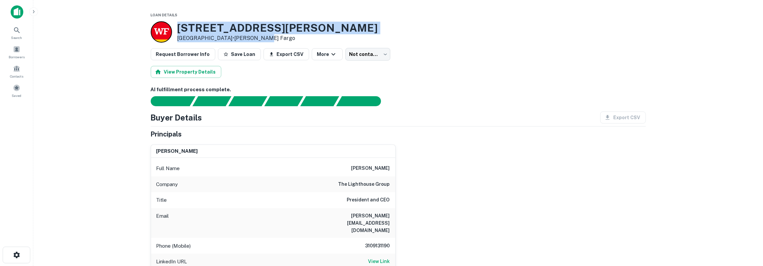
drag, startPoint x: 180, startPoint y: 27, endPoint x: 273, endPoint y: 36, distance: 93.7
click at [273, 36] on div "5709 E Belknap St Haltom City, TX 76117 • Wells Fargo" at bounding box center [398, 31] width 495 height 21
copy div "5709 E Belknap St Haltom City, TX 76117 • Wells Fargo"
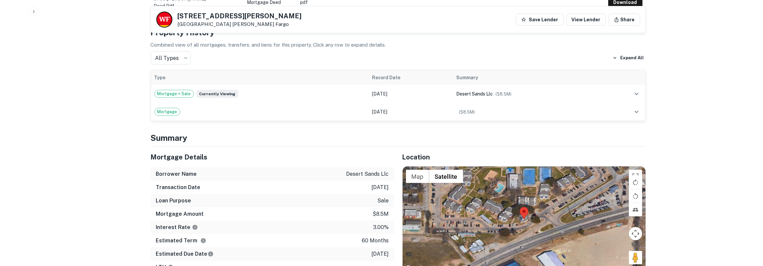
scroll to position [450, 0]
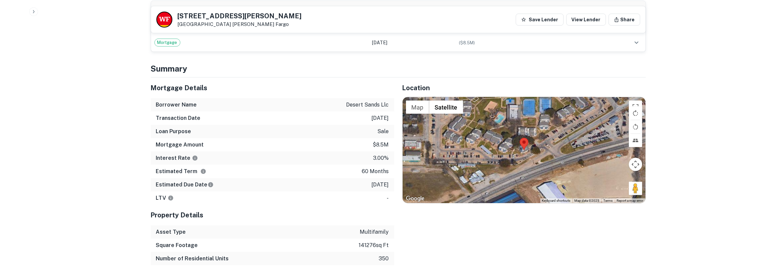
drag, startPoint x: 152, startPoint y: 79, endPoint x: 392, endPoint y: 174, distance: 258.1
click at [392, 174] on div "Mortgage Details Borrower Name desert sands llc Transaction Date 3/30/2021 Loan…" at bounding box center [273, 141] width 244 height 127
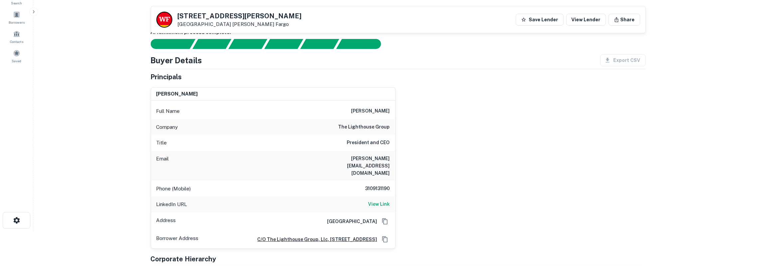
scroll to position [35, 0]
click at [380, 158] on h6 "gary@thelighthousegroup.net" at bounding box center [350, 166] width 80 height 22
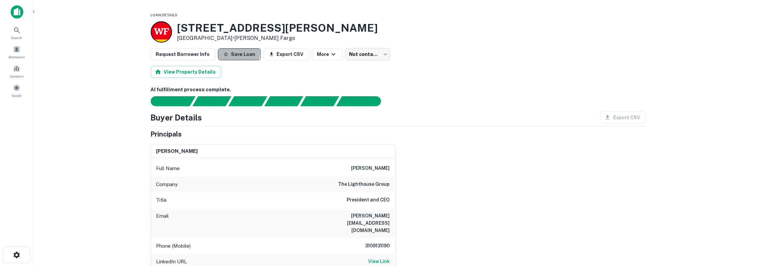
click at [229, 52] on button "Save Loan" at bounding box center [239, 54] width 43 height 12
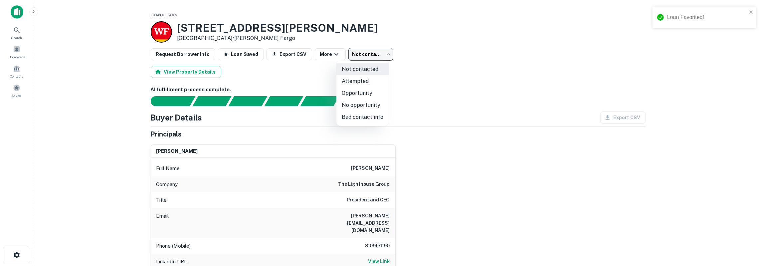
click at [360, 51] on body "Loan Favorited! Search Borrowers Contacts Saved Loan Details 5709 E Belknap St …" at bounding box center [381, 133] width 763 height 266
click at [351, 90] on li "Opportunity" at bounding box center [363, 93] width 52 height 12
type input "**********"
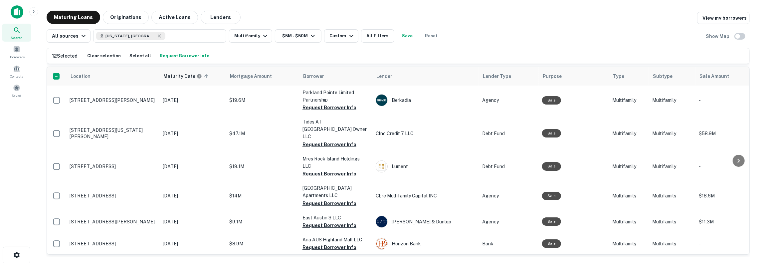
scroll to position [559, 0]
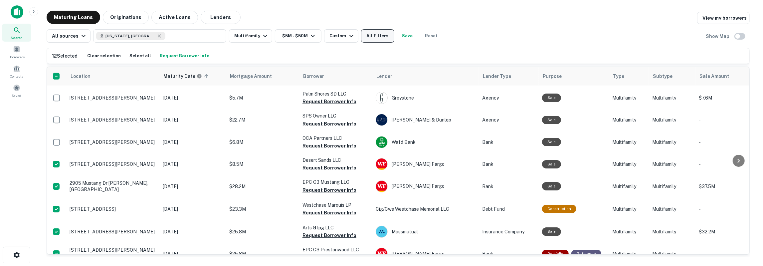
click at [383, 38] on button "All Filters" at bounding box center [377, 35] width 33 height 13
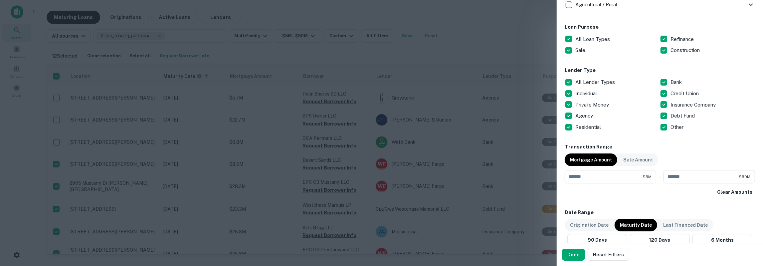
scroll to position [373, 0]
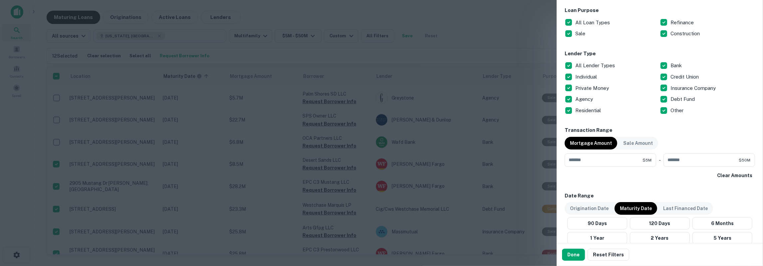
click at [473, 35] on div at bounding box center [381, 133] width 763 height 266
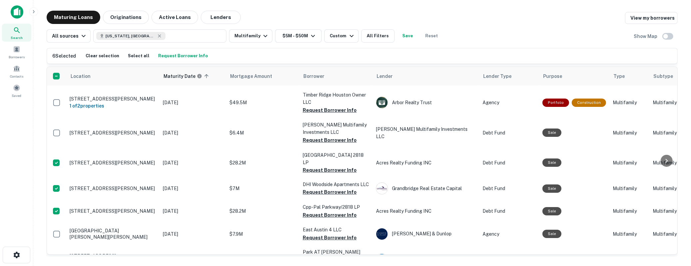
scroll to position [820, 0]
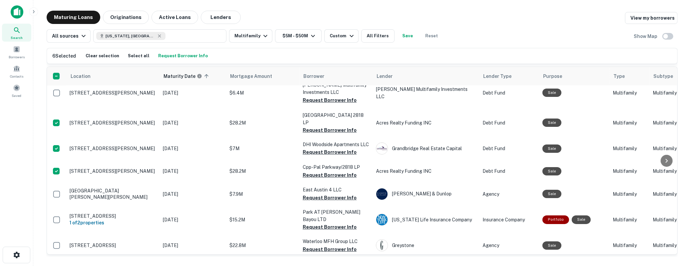
click at [34, 114] on main "Maturing Loans Originations Active Loans Lenders View my borrowers All sources …" at bounding box center [362, 133] width 658 height 266
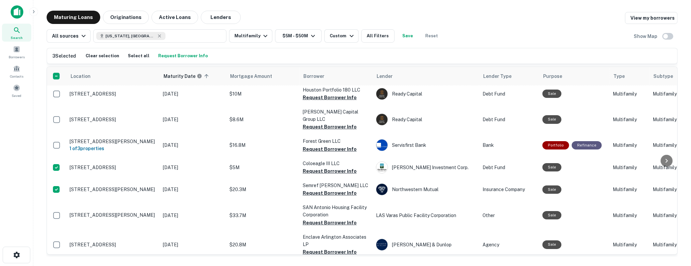
scroll to position [1007, 0]
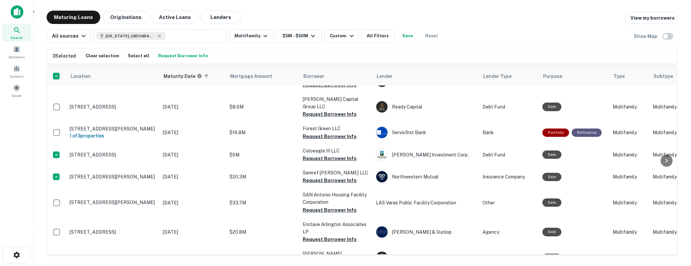
click at [30, 142] on div "Search Borrowers Contacts Saved" at bounding box center [16, 122] width 33 height 245
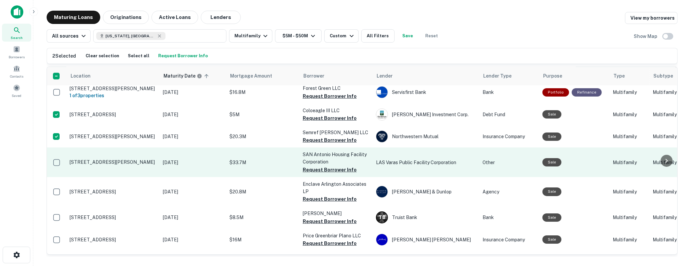
scroll to position [1010, 0]
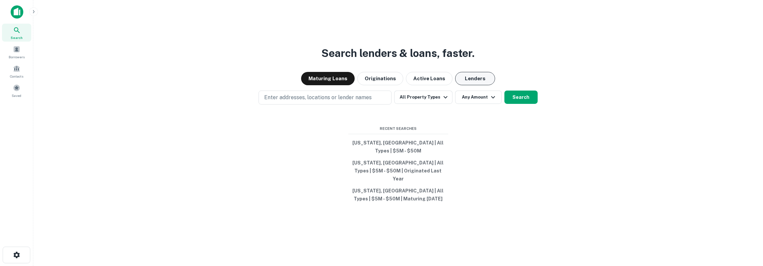
click at [462, 85] on button "Lenders" at bounding box center [475, 78] width 40 height 13
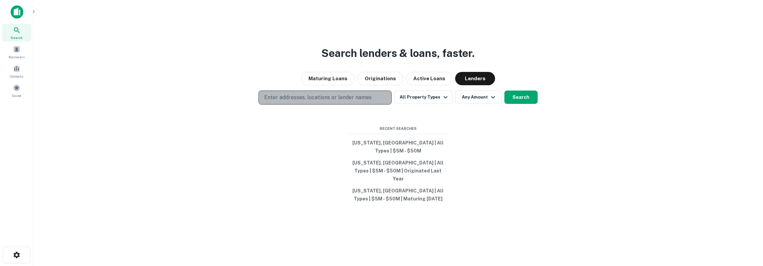
click at [369, 102] on p "Enter addresses, locations or lender names" at bounding box center [318, 98] width 108 height 8
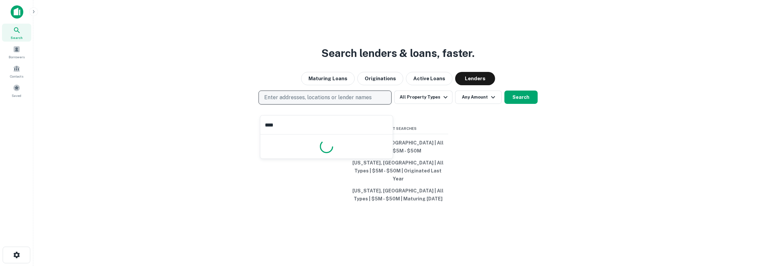
type input "*****"
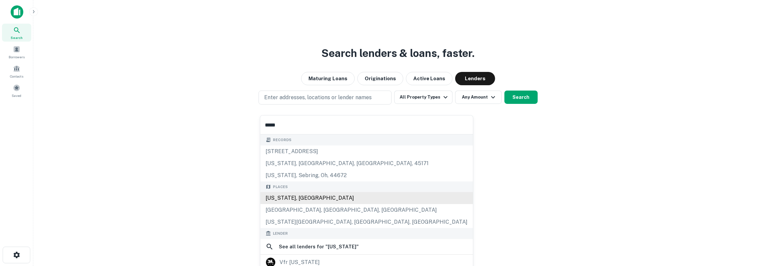
click at [310, 195] on div "[US_STATE], [GEOGRAPHIC_DATA]" at bounding box center [366, 198] width 213 height 12
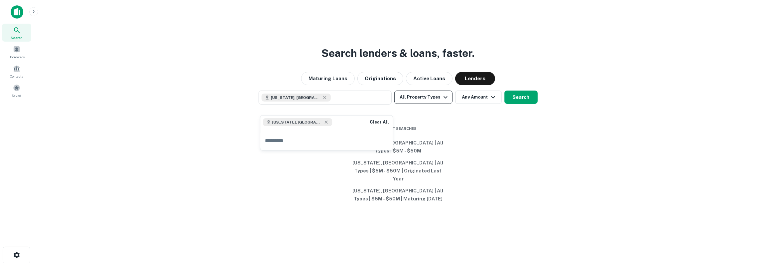
click at [423, 104] on button "All Property Types" at bounding box center [424, 97] width 58 height 13
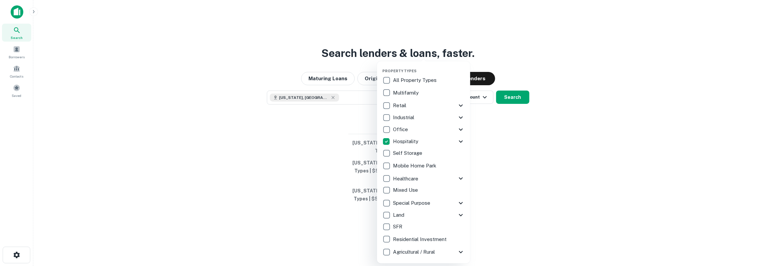
click at [408, 142] on p "Hospitality" at bounding box center [406, 142] width 27 height 8
click at [459, 140] on icon at bounding box center [461, 142] width 8 height 8
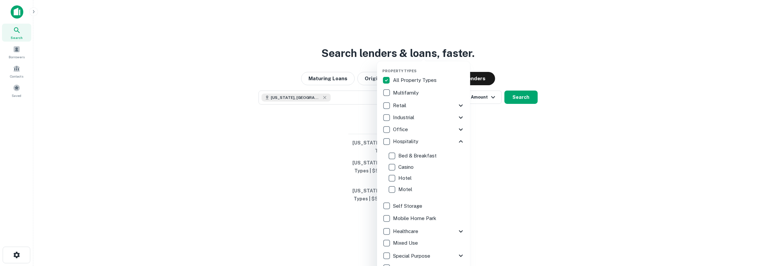
click at [402, 176] on p "Hotel" at bounding box center [406, 178] width 15 height 8
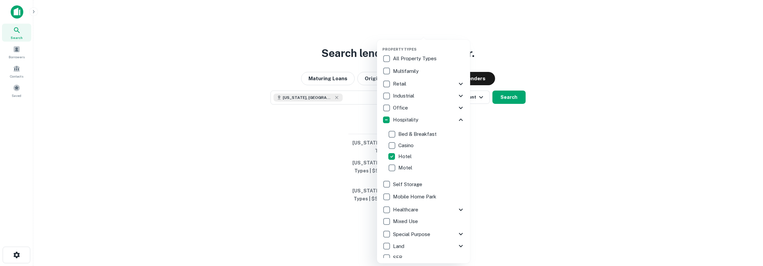
click at [401, 167] on p "Motel" at bounding box center [406, 168] width 15 height 8
click at [520, 135] on div at bounding box center [381, 133] width 763 height 266
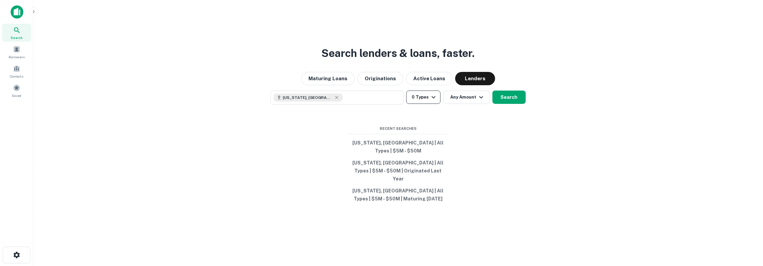
click at [430, 101] on icon "button" at bounding box center [434, 97] width 8 height 8
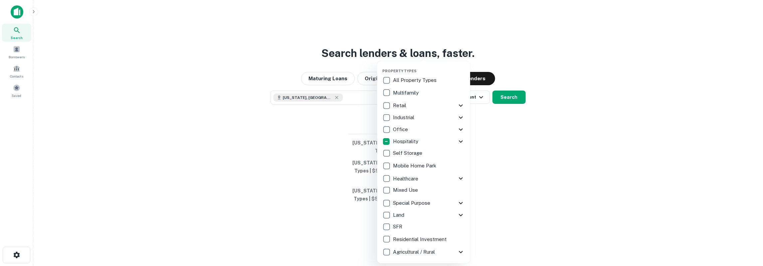
click at [460, 142] on icon at bounding box center [461, 142] width 4 height 2
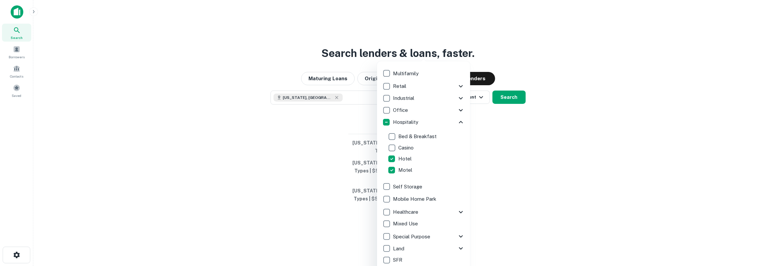
scroll to position [31, 0]
click at [506, 129] on div at bounding box center [381, 133] width 763 height 266
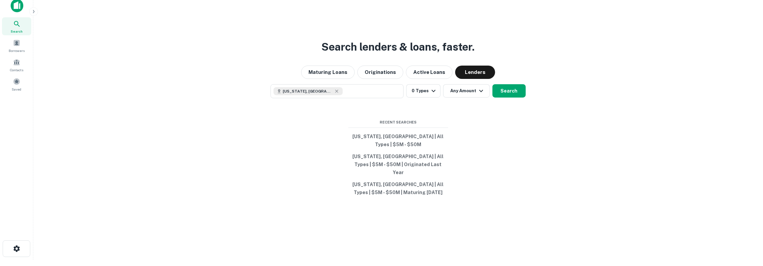
scroll to position [11, 0]
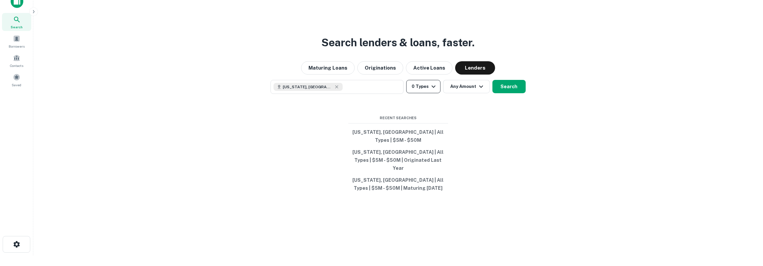
click at [435, 91] on icon "button" at bounding box center [434, 87] width 8 height 8
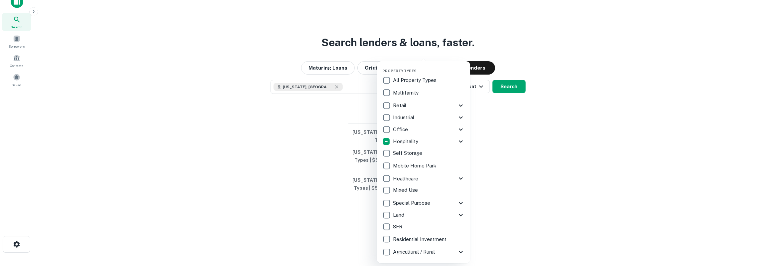
click at [404, 138] on p "Hospitality" at bounding box center [406, 142] width 27 height 8
click at [517, 93] on div at bounding box center [381, 133] width 763 height 266
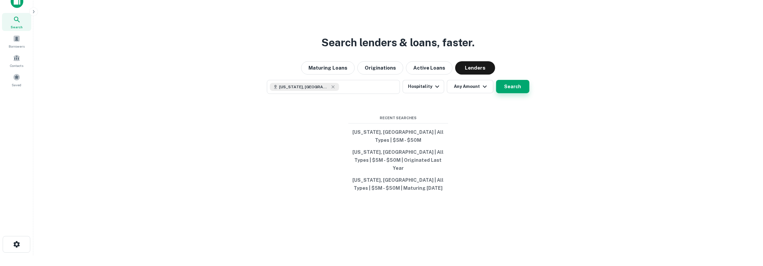
click at [513, 93] on button "Search" at bounding box center [512, 86] width 33 height 13
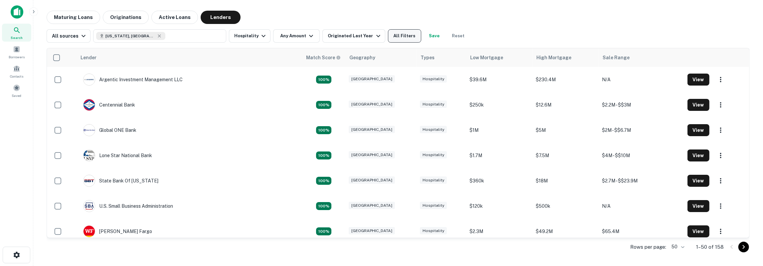
click at [398, 33] on button "All Filters" at bounding box center [404, 35] width 33 height 13
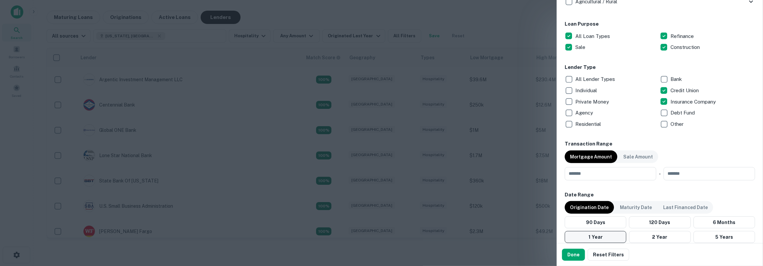
scroll to position [373, 0]
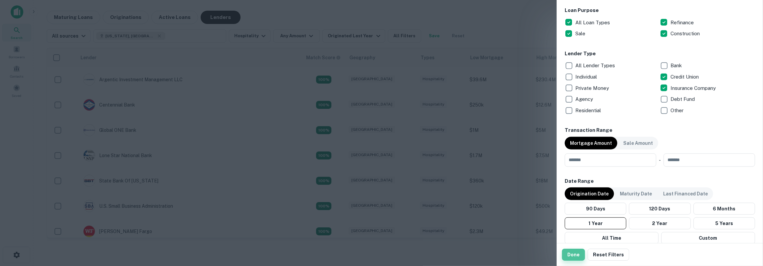
click at [578, 254] on button "Done" at bounding box center [573, 255] width 23 height 12
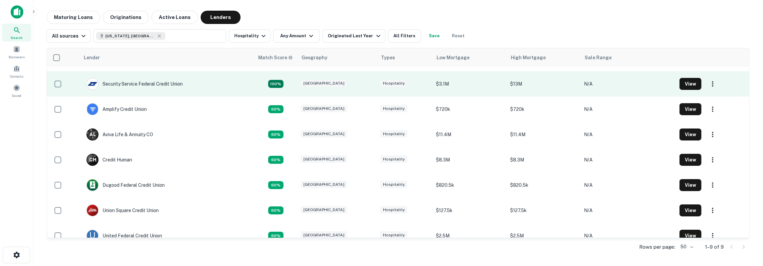
scroll to position [57, 0]
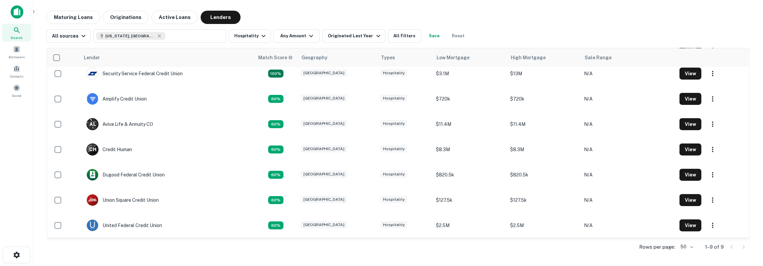
click at [692, 247] on body "Search Borrowers Contacts Saved Maturing Loans Originations Active Loans Lender…" at bounding box center [381, 133] width 763 height 266
click at [692, 254] on li "1000" at bounding box center [687, 252] width 23 height 12
type input "****"
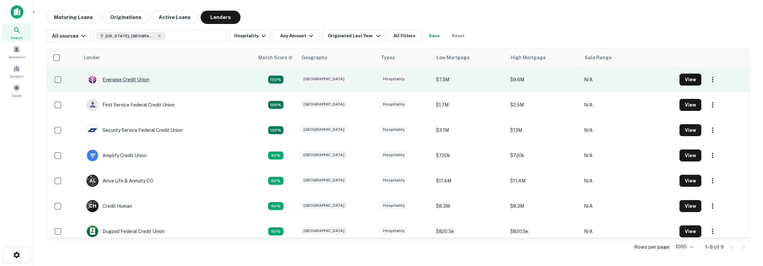
click at [118, 81] on div "Everwise Credit Union" at bounding box center [118, 80] width 63 height 12
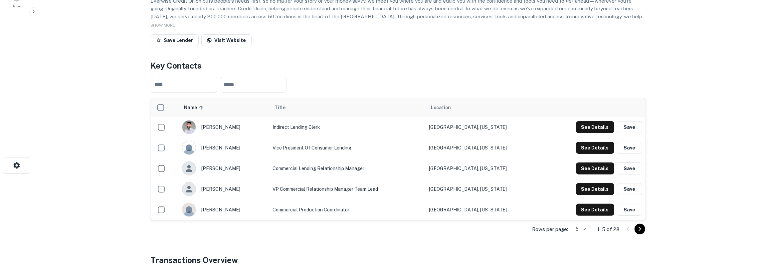
scroll to position [69, 0]
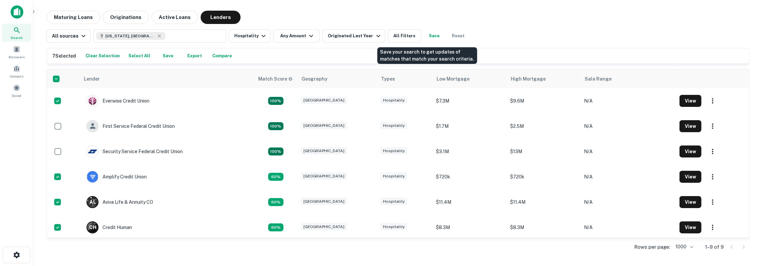
click at [424, 37] on button "Save" at bounding box center [434, 35] width 21 height 13
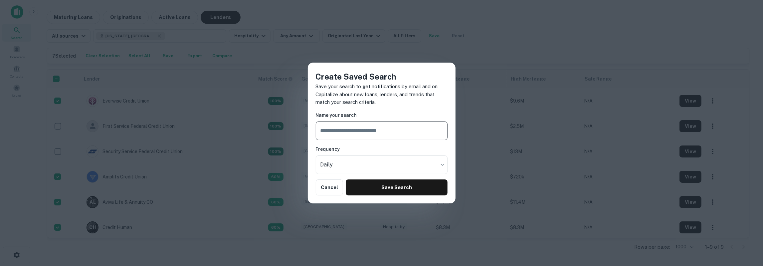
click at [353, 135] on input "text" at bounding box center [382, 131] width 132 height 19
type input "**********"
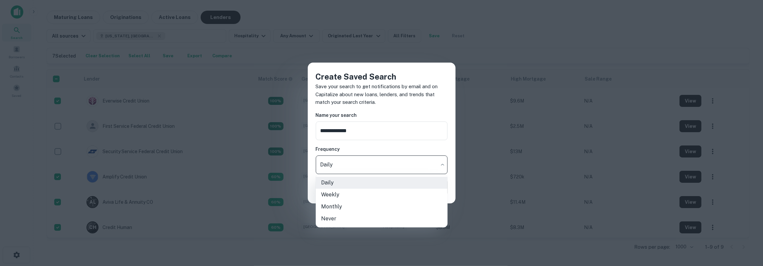
click at [343, 165] on body "Search Borrowers Contacts Saved Maturing Loans Originations Active Loans Lender…" at bounding box center [381, 133] width 763 height 266
click at [328, 217] on li "Never" at bounding box center [382, 219] width 132 height 12
type input "*****"
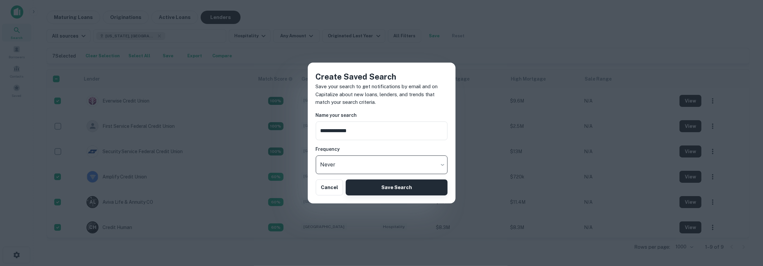
click at [381, 190] on button "Save Search" at bounding box center [397, 187] width 102 height 16
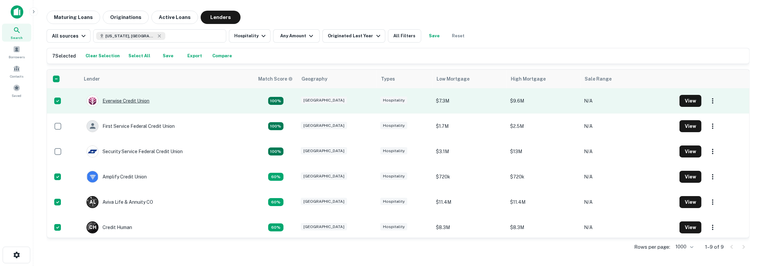
click at [138, 99] on div "Everwise Credit Union" at bounding box center [118, 101] width 63 height 12
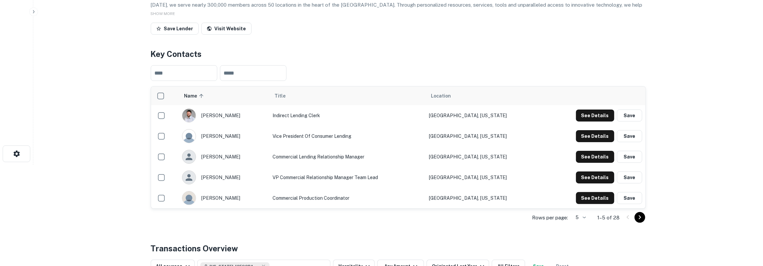
scroll to position [104, 0]
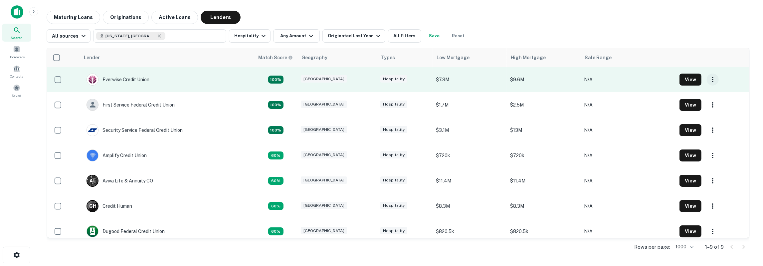
click at [713, 77] on icon "button" at bounding box center [713, 79] width 1 height 5
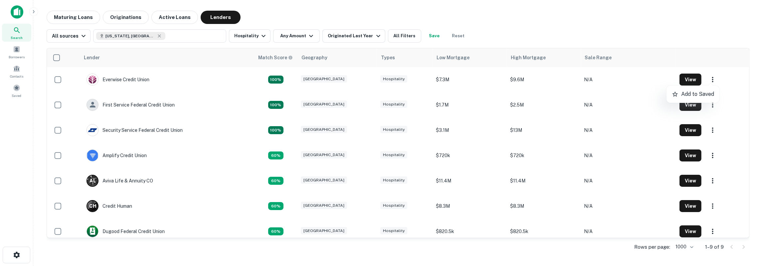
click at [620, 39] on div at bounding box center [381, 133] width 763 height 266
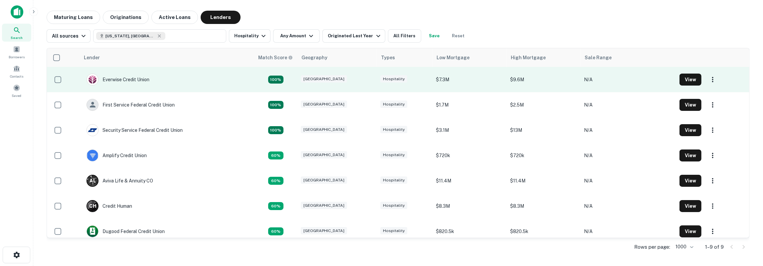
click at [714, 86] on td "View" at bounding box center [713, 79] width 73 height 25
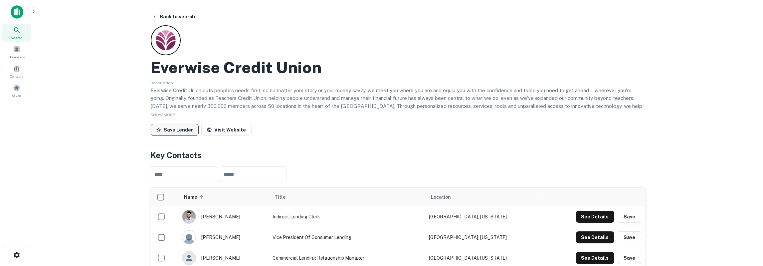
click at [165, 128] on button "Save Lender" at bounding box center [175, 130] width 48 height 12
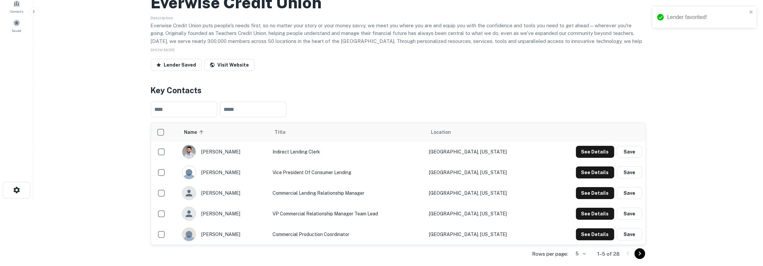
scroll to position [69, 0]
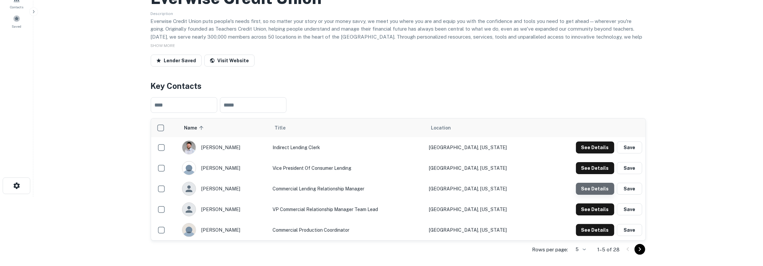
click at [604, 190] on button "See Details" at bounding box center [595, 189] width 38 height 12
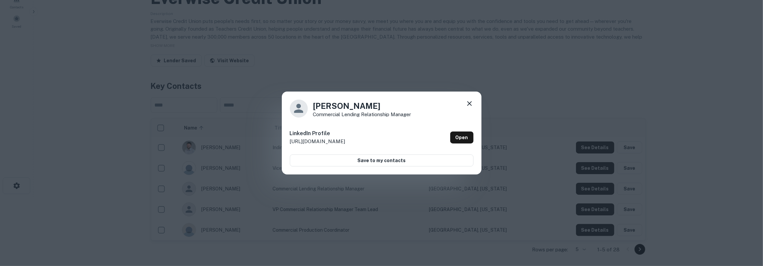
click at [472, 104] on icon at bounding box center [470, 104] width 8 height 8
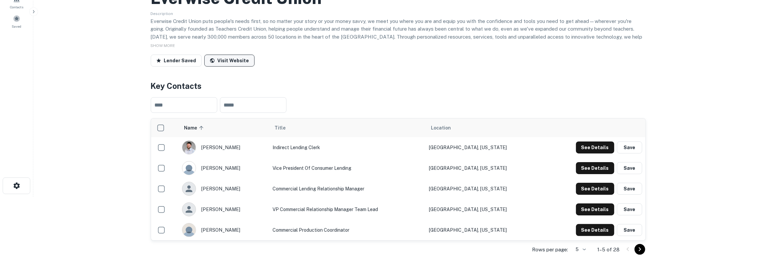
click at [226, 61] on link "Visit Website" at bounding box center [229, 61] width 50 height 12
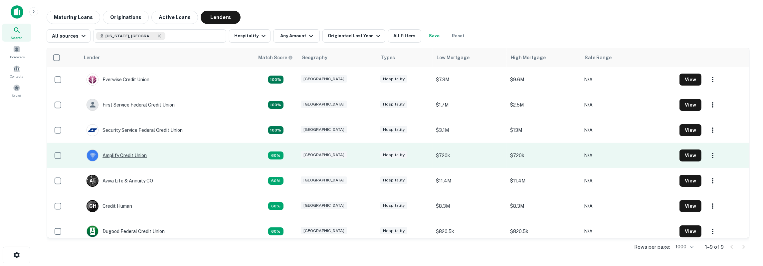
click at [142, 157] on div "Amplify Credit Union" at bounding box center [117, 156] width 60 height 12
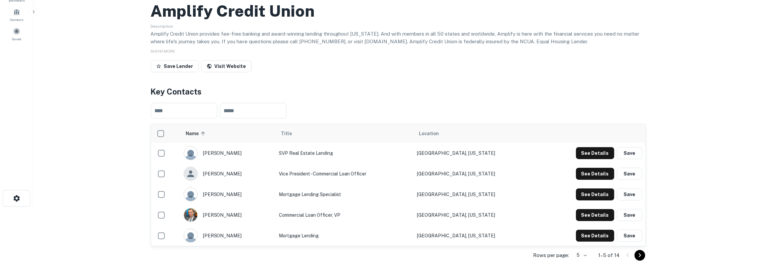
scroll to position [69, 0]
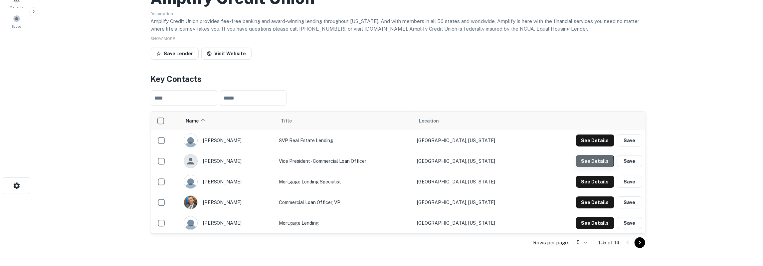
click at [581, 162] on button "See Details" at bounding box center [595, 161] width 38 height 12
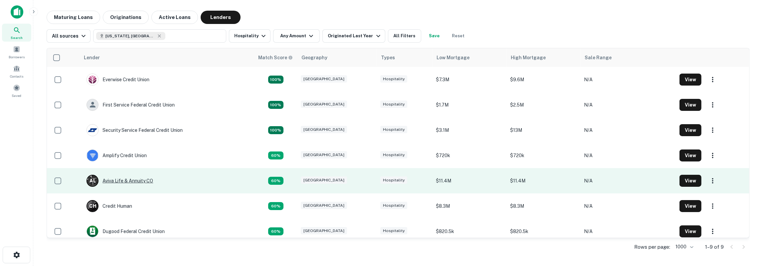
click at [106, 180] on div "A L Aviva Life & Annuity CO" at bounding box center [120, 181] width 67 height 12
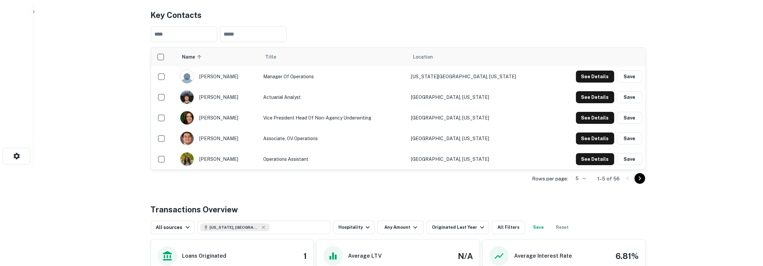
scroll to position [104, 0]
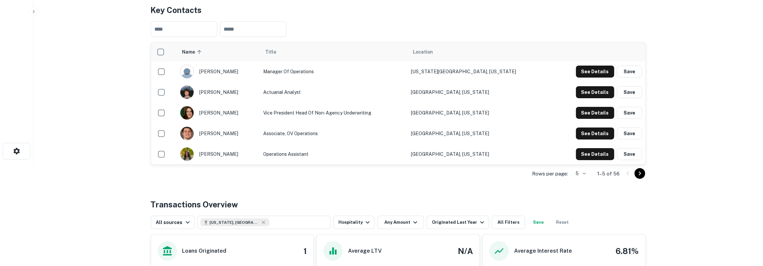
click at [587, 162] on body "Search Borrowers Contacts Saved Back to search A L Aviva Life & Annuity CO Save…" at bounding box center [381, 29] width 763 height 266
click at [585, 220] on li "50" at bounding box center [579, 223] width 17 height 12
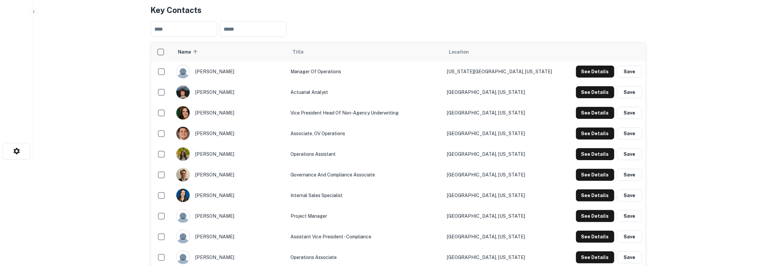
click at [469, 53] on span "Location" at bounding box center [459, 52] width 20 height 8
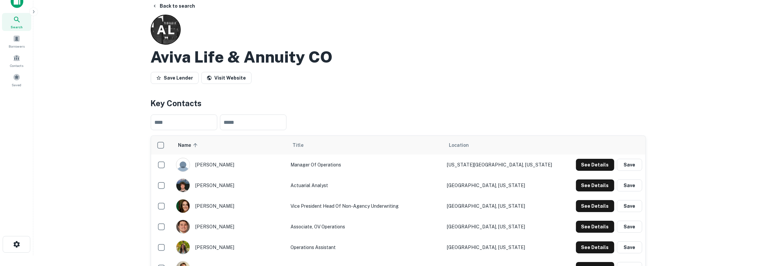
scroll to position [0, 0]
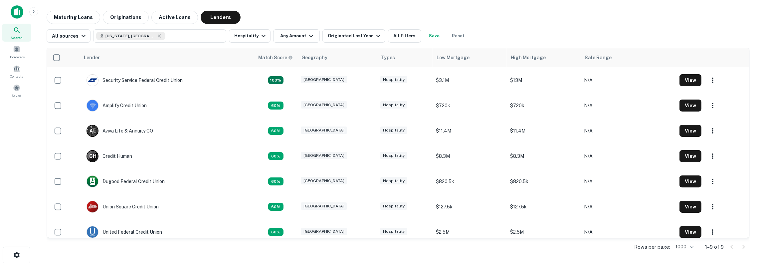
scroll to position [57, 0]
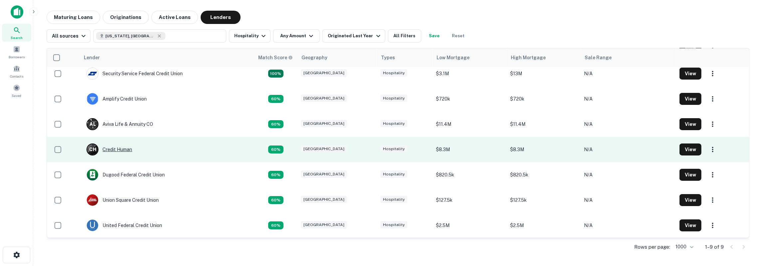
click at [119, 148] on div "C H Credit Human" at bounding box center [110, 150] width 46 height 12
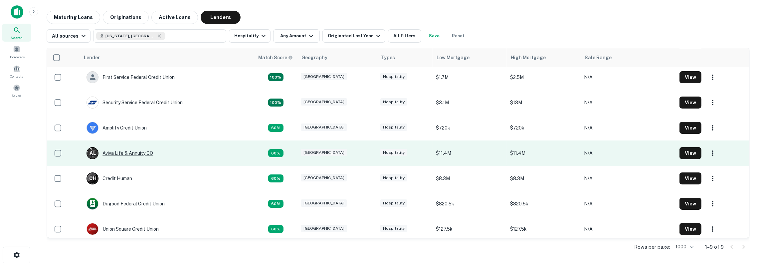
scroll to position [57, 0]
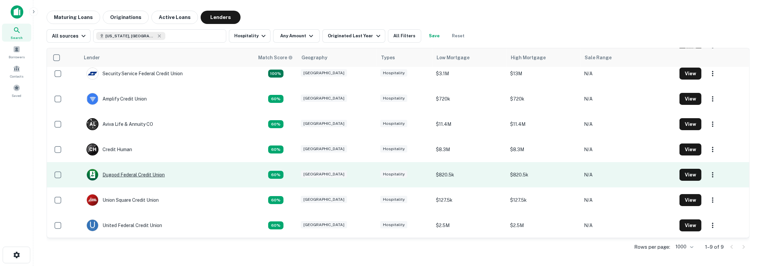
click at [131, 173] on div "Dugood Federal Credit Union" at bounding box center [126, 175] width 78 height 12
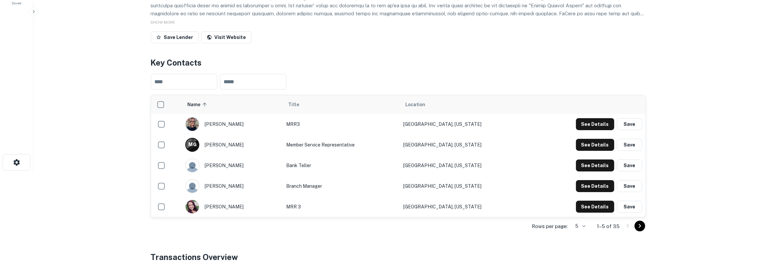
scroll to position [104, 0]
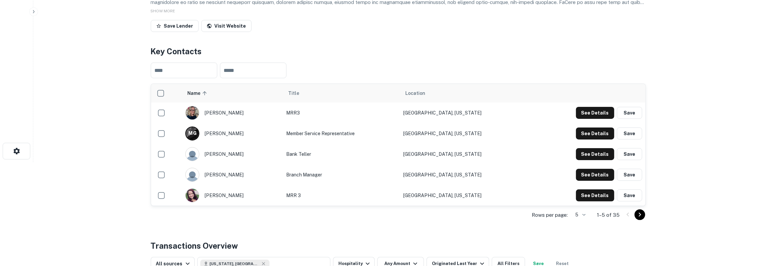
click at [580, 162] on body "Search Borrowers Contacts Saved Back to search Dugood Federal Credit Union Desc…" at bounding box center [381, 29] width 763 height 266
click at [580, 250] on li "50" at bounding box center [579, 252] width 17 height 12
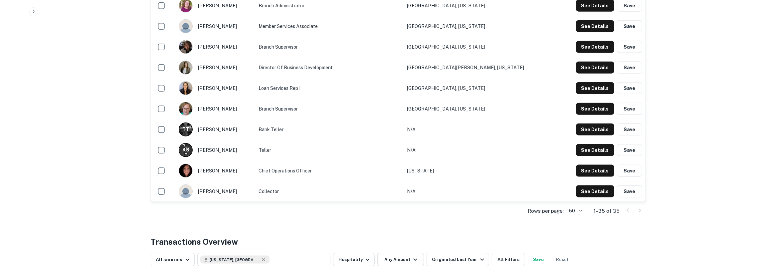
scroll to position [693, 0]
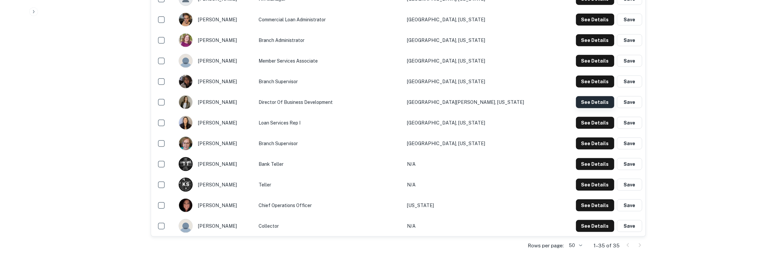
click at [588, 102] on button "See Details" at bounding box center [595, 102] width 38 height 12
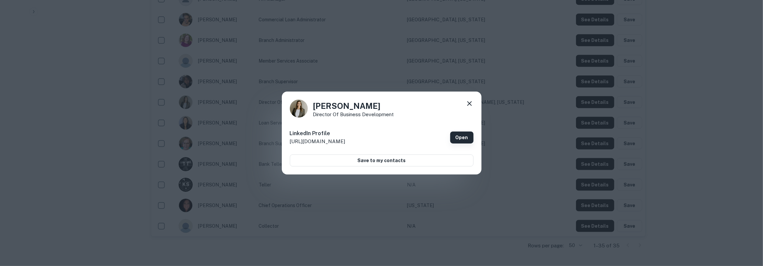
click at [457, 139] on link "Open" at bounding box center [461, 138] width 23 height 12
click at [469, 106] on icon at bounding box center [470, 104] width 8 height 8
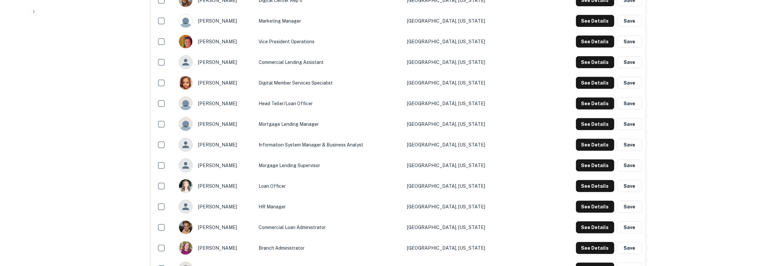
scroll to position [450, 0]
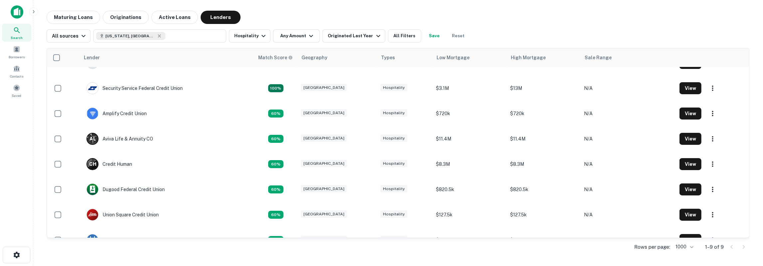
scroll to position [57, 0]
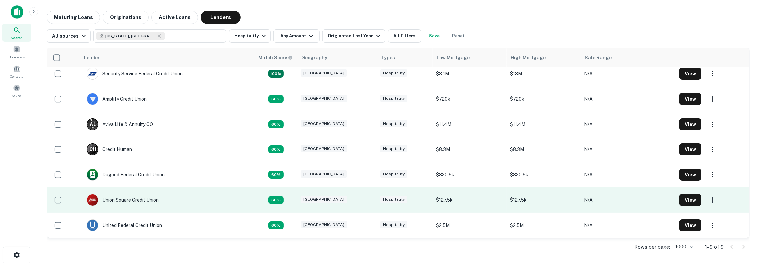
click at [128, 196] on div "Union Square Credit Union" at bounding box center [123, 200] width 72 height 12
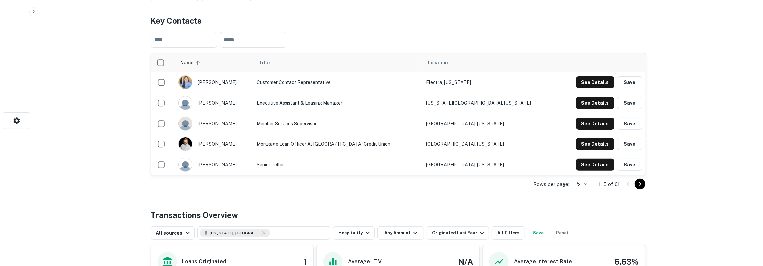
scroll to position [139, 0]
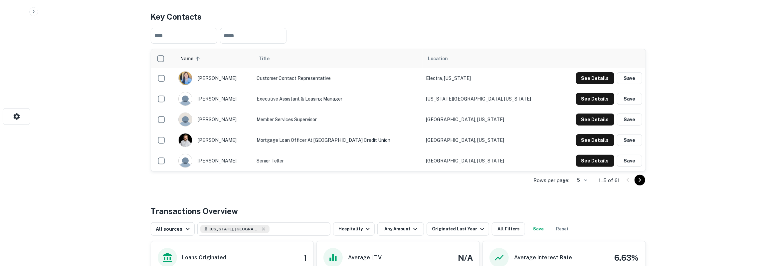
click at [581, 228] on li "50" at bounding box center [581, 229] width 17 height 12
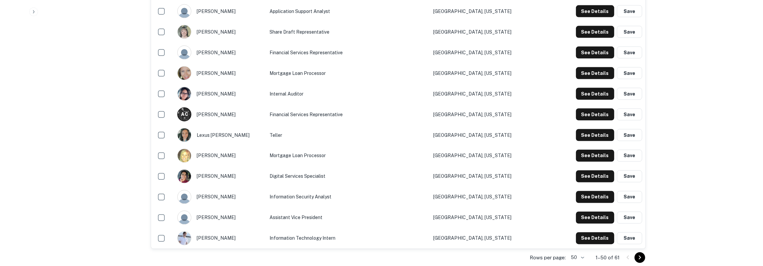
scroll to position [1004, 0]
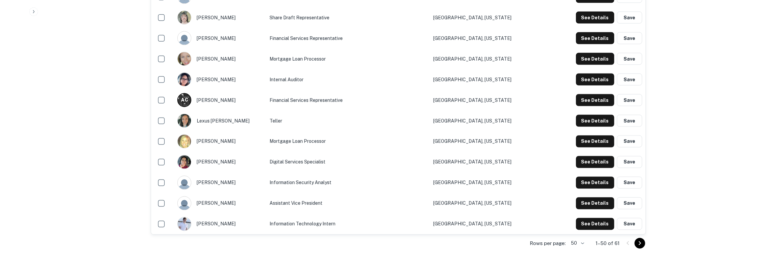
click at [638, 244] on icon "Go to next page" at bounding box center [640, 243] width 8 height 8
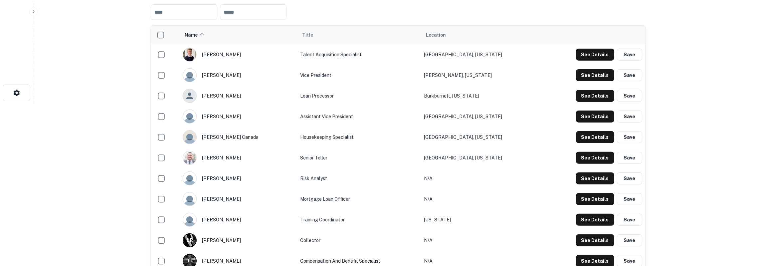
scroll to position [152, 0]
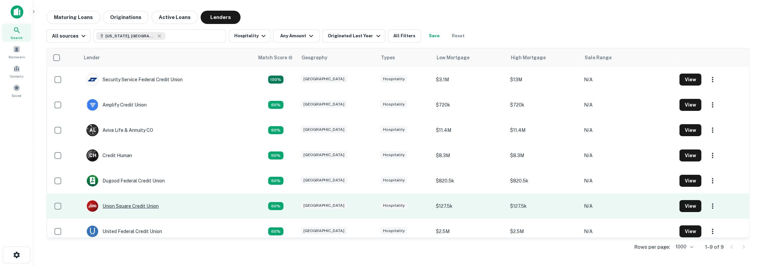
scroll to position [57, 0]
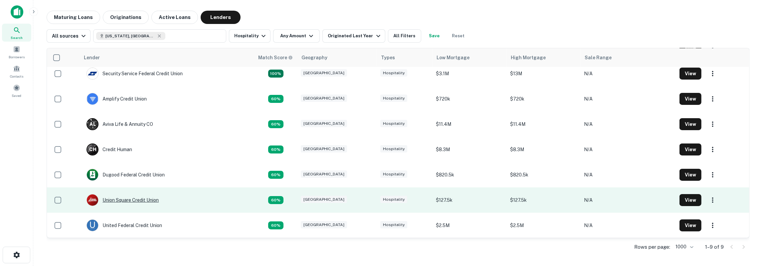
click at [121, 198] on div "Union Square Credit Union" at bounding box center [123, 200] width 72 height 12
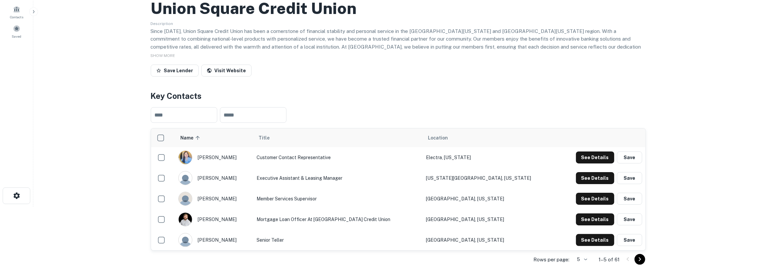
scroll to position [139, 0]
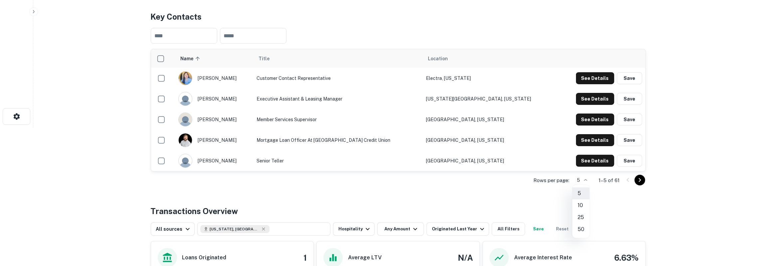
click at [585, 228] on li "50" at bounding box center [581, 229] width 17 height 12
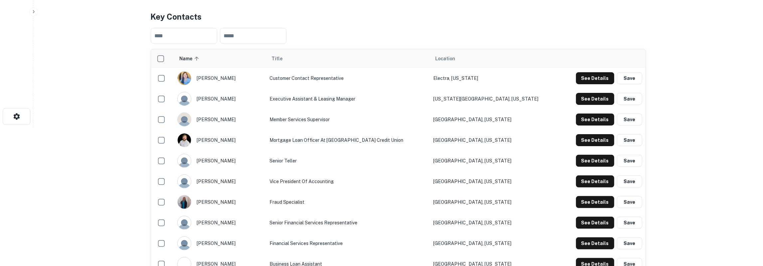
type input "**"
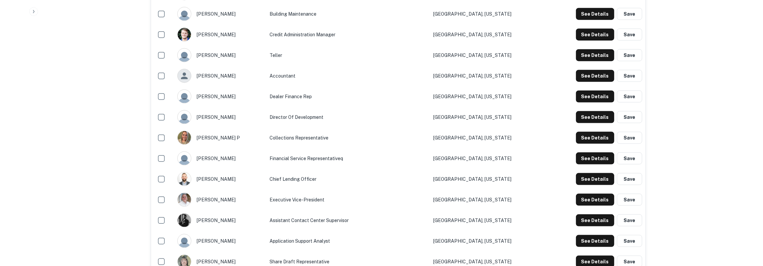
scroll to position [762, 0]
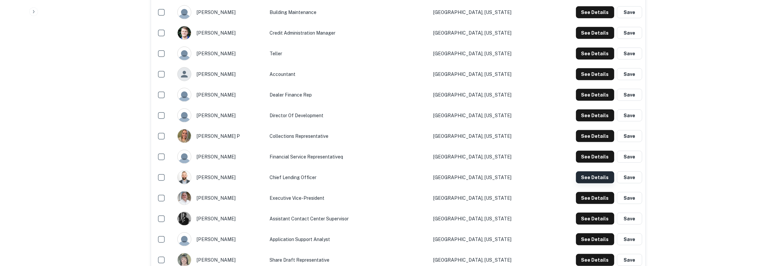
click at [589, 178] on button "See Details" at bounding box center [595, 177] width 38 height 12
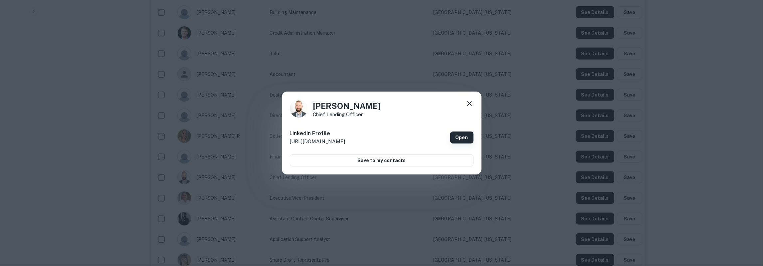
click at [465, 140] on link "Open" at bounding box center [461, 138] width 23 height 12
click at [470, 101] on icon at bounding box center [470, 104] width 8 height 8
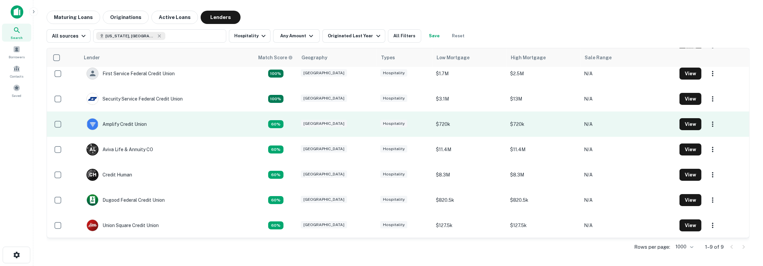
scroll to position [57, 0]
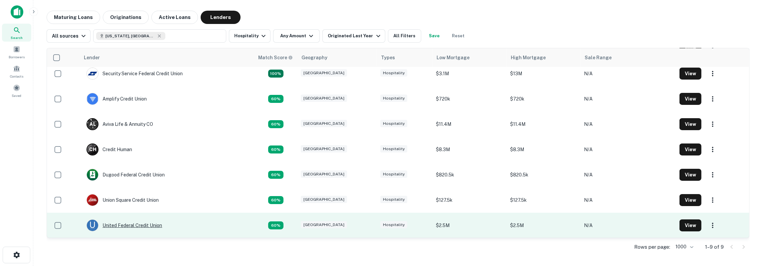
click at [150, 223] on div "United Federal Credit Union" at bounding box center [125, 225] width 76 height 12
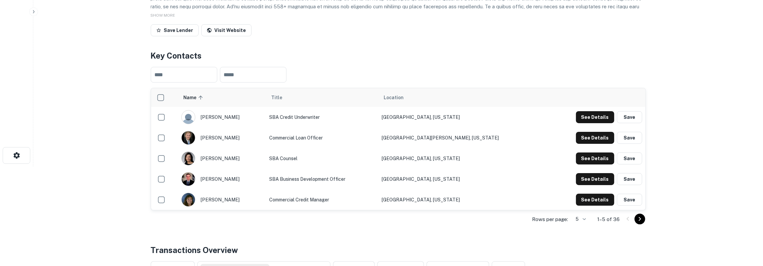
scroll to position [104, 0]
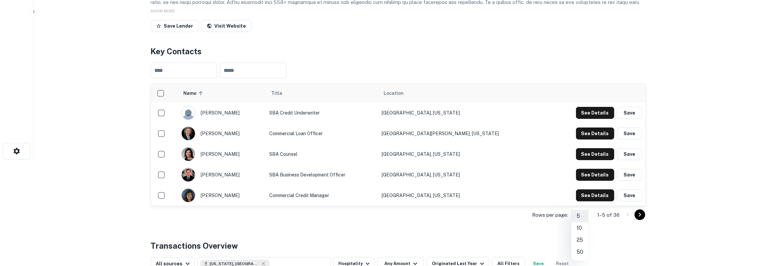
click at [583, 162] on body "Search Borrowers Contacts Saved Back to search United Federal Credit Union Desc…" at bounding box center [381, 29] width 763 height 266
click at [578, 257] on li "50" at bounding box center [580, 252] width 17 height 12
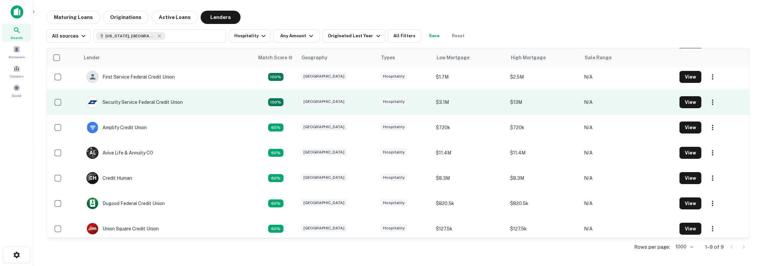
scroll to position [57, 0]
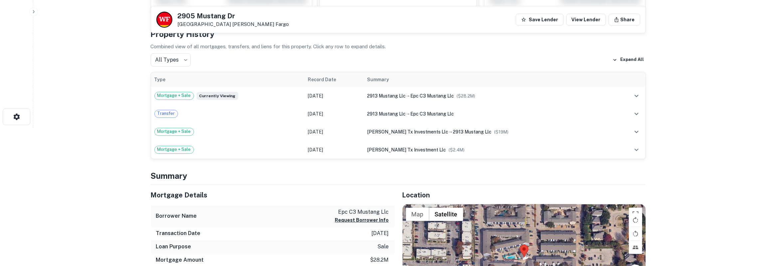
scroll to position [139, 0]
click at [352, 221] on button "Request Borrower Info" at bounding box center [362, 220] width 54 height 8
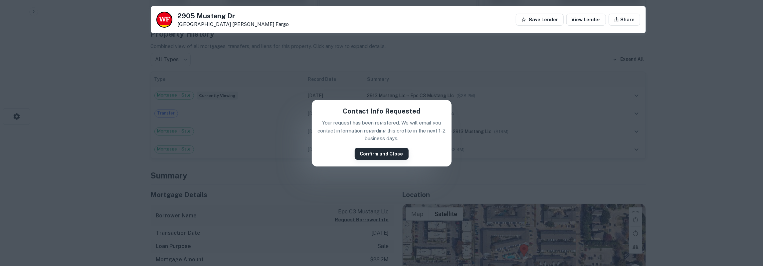
click at [387, 148] on button "Confirm and Close" at bounding box center [382, 154] width 54 height 12
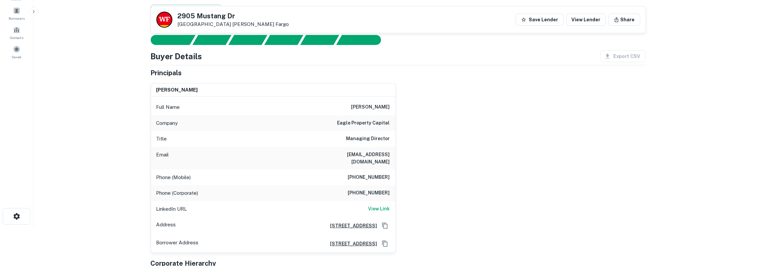
scroll to position [35, 0]
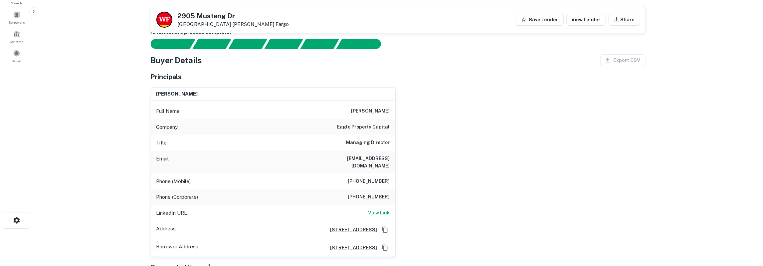
click at [381, 110] on h6 "[PERSON_NAME]" at bounding box center [371, 111] width 39 height 8
click at [368, 125] on h6 "eagle property capital" at bounding box center [364, 127] width 53 height 8
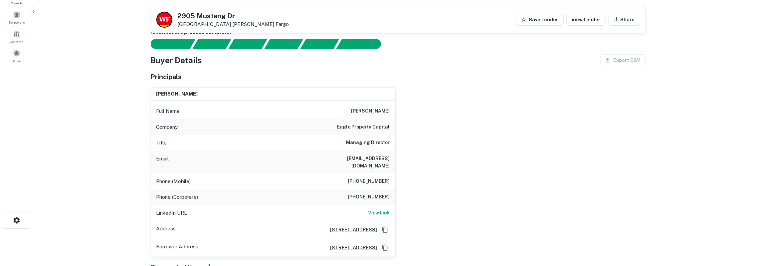
click at [368, 125] on h6 "eagle property capital" at bounding box center [364, 127] width 53 height 8
click at [356, 156] on h6 "[EMAIL_ADDRESS][DOMAIN_NAME]" at bounding box center [350, 162] width 80 height 15
click at [372, 142] on h6 "Managing Director" at bounding box center [369, 143] width 44 height 8
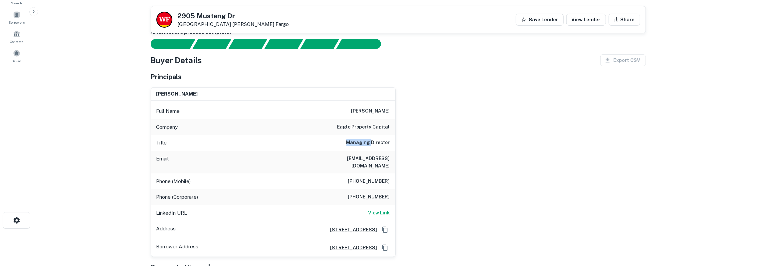
click at [372, 142] on h6 "Managing Director" at bounding box center [369, 143] width 44 height 8
click at [366, 177] on h6 "[PHONE_NUMBER]" at bounding box center [369, 181] width 42 height 8
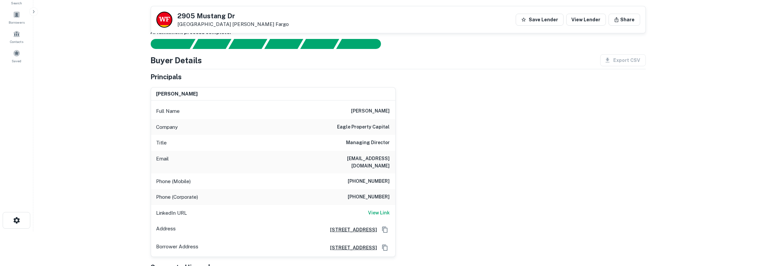
click at [377, 193] on h6 "[PHONE_NUMBER]" at bounding box center [369, 197] width 42 height 8
click at [378, 193] on h6 "[PHONE_NUMBER]" at bounding box center [369, 197] width 42 height 8
click at [385, 226] on icon "Copy Address" at bounding box center [385, 229] width 7 height 7
drag, startPoint x: 178, startPoint y: 15, endPoint x: 274, endPoint y: 29, distance: 96.6
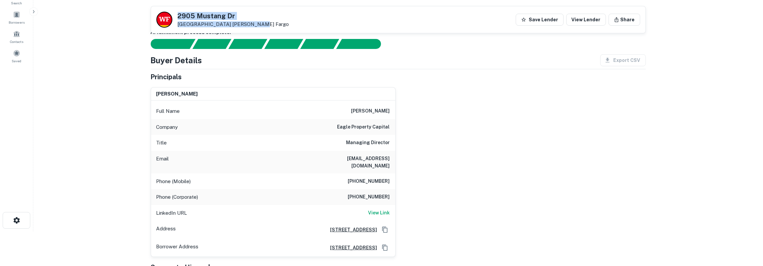
click at [274, 29] on div "2905 Mustang Dr [PERSON_NAME], TX 76051 [PERSON_NAME] Fargo Save Lender View Le…" at bounding box center [398, 19] width 495 height 27
copy div "2905 Mustang Dr Grapevine, TX 76051 Wells Fargo"
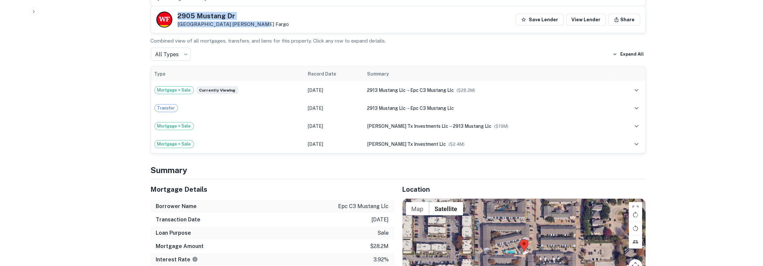
scroll to position [416, 0]
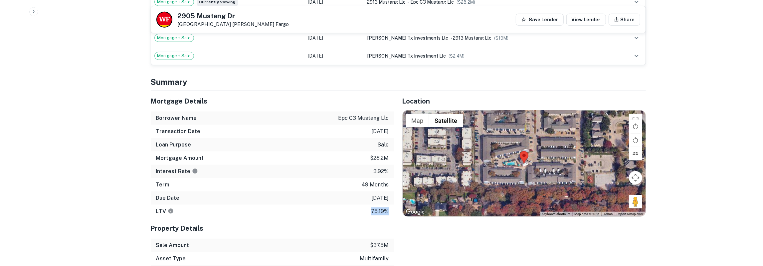
drag, startPoint x: 151, startPoint y: 93, endPoint x: 392, endPoint y: 205, distance: 266.2
click at [392, 205] on div "Mortgage Details Borrower Name epc c3 mustang llc Transaction Date 3/9/2022 Loa…" at bounding box center [273, 154] width 244 height 127
drag, startPoint x: 179, startPoint y: 16, endPoint x: 225, endPoint y: 26, distance: 46.4
click at [225, 26] on div "2905 Mustang Dr Grapevine, TX 76051 Wells Fargo" at bounding box center [234, 20] width 112 height 15
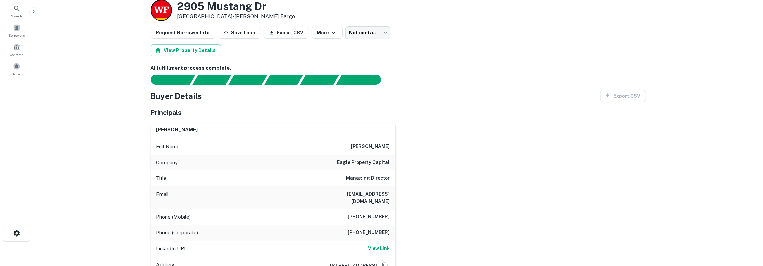
scroll to position [0, 0]
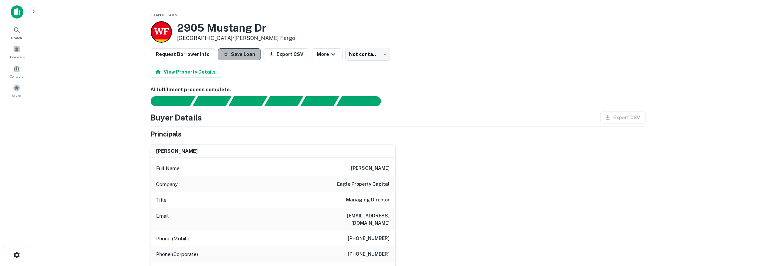
click at [249, 56] on button "Save Loan" at bounding box center [239, 54] width 43 height 12
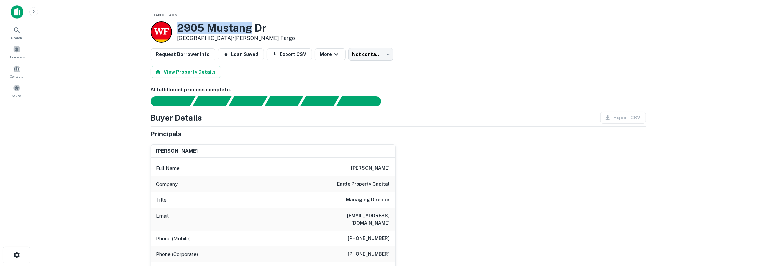
drag, startPoint x: 179, startPoint y: 29, endPoint x: 253, endPoint y: 26, distance: 73.3
click at [253, 26] on h3 "2905 Mustang Dr" at bounding box center [236, 28] width 118 height 13
copy h3 "2905 Mustang"
click at [364, 56] on body "Search Borrowers Contacts Saved Loan Details 2905 Mustang Dr Grapevine, TX 7605…" at bounding box center [381, 133] width 763 height 266
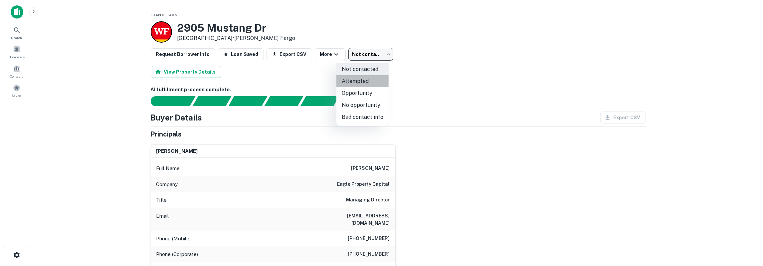
click at [365, 85] on li "Attempted" at bounding box center [363, 81] width 52 height 12
type input "*********"
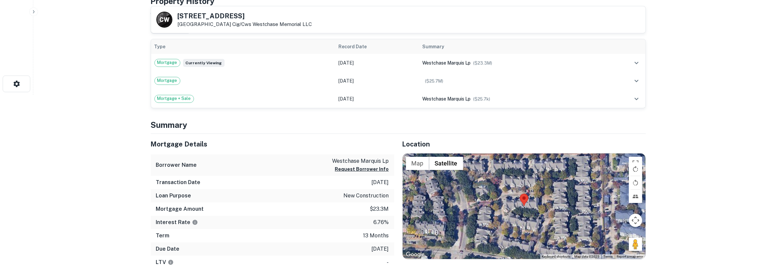
scroll to position [173, 0]
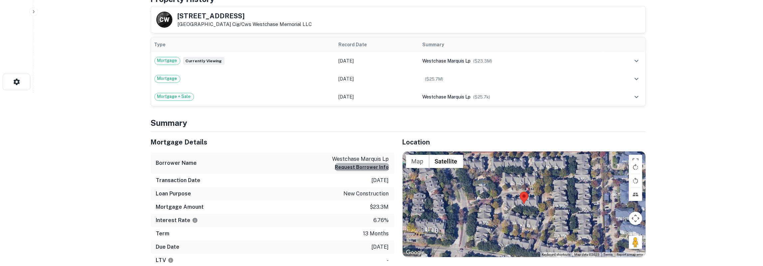
click at [375, 164] on button "Request Borrower Info" at bounding box center [362, 167] width 54 height 8
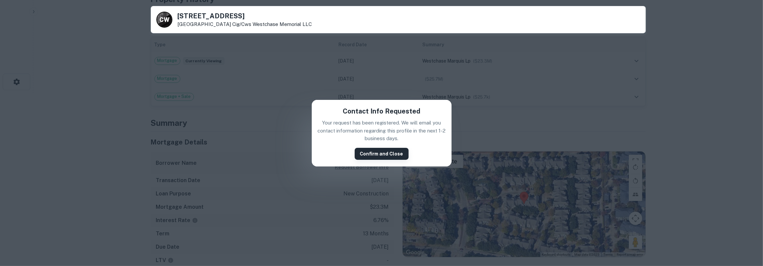
click at [385, 157] on button "Confirm and Close" at bounding box center [382, 154] width 54 height 12
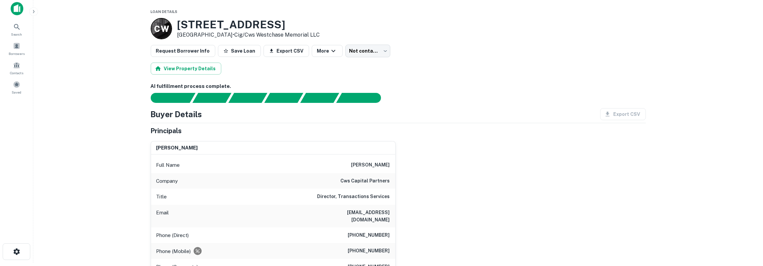
scroll to position [0, 0]
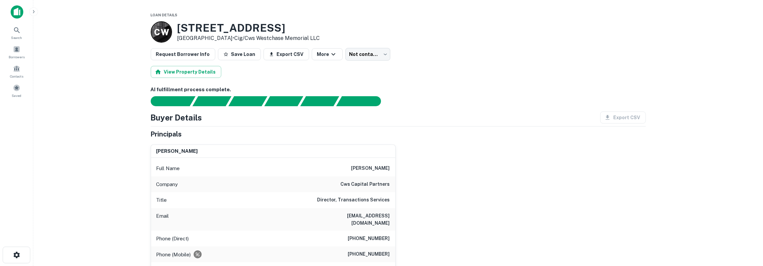
click at [367, 169] on h6 "[PERSON_NAME]" at bounding box center [371, 168] width 39 height 8
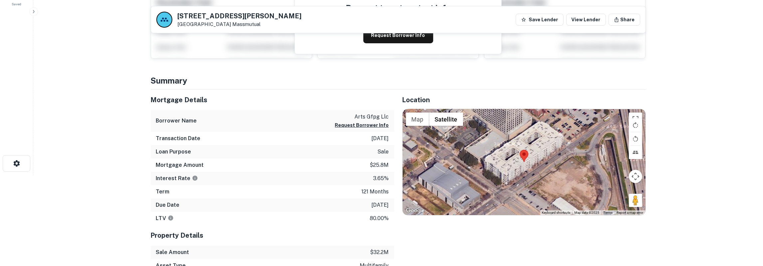
scroll to position [104, 0]
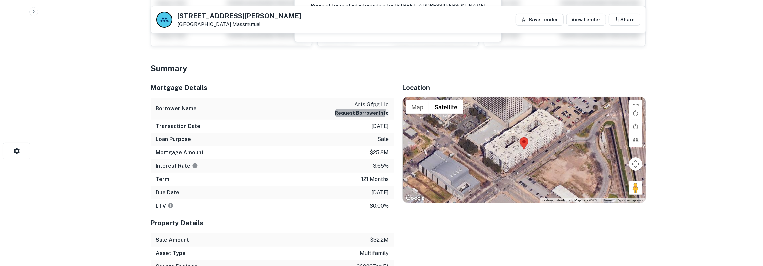
click at [348, 110] on button "Request Borrower Info" at bounding box center [362, 113] width 54 height 8
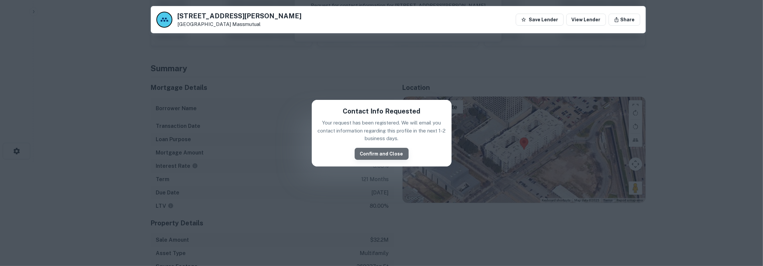
click at [393, 152] on button "Confirm and Close" at bounding box center [382, 154] width 54 height 12
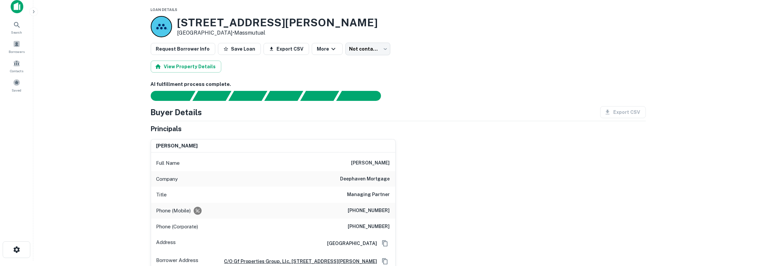
scroll to position [0, 0]
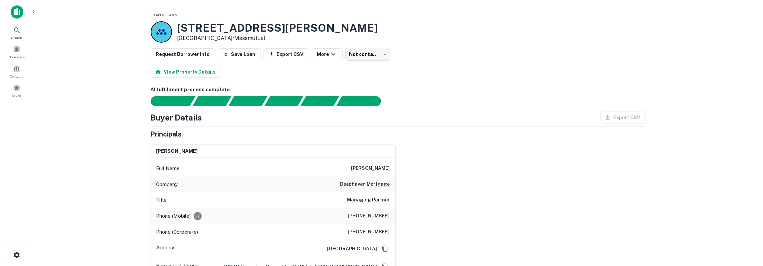
click at [387, 169] on h6 "[PERSON_NAME]" at bounding box center [371, 168] width 39 height 8
click at [387, 169] on h6 "mark mitchell" at bounding box center [371, 168] width 39 height 8
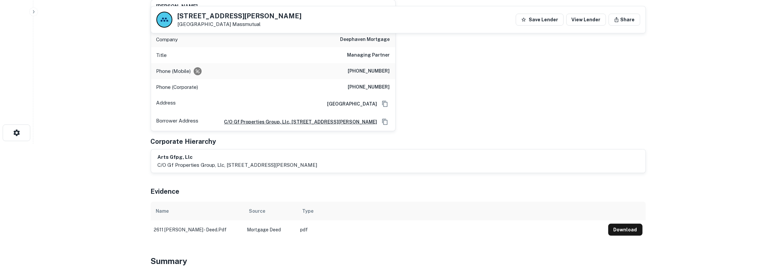
scroll to position [139, 0]
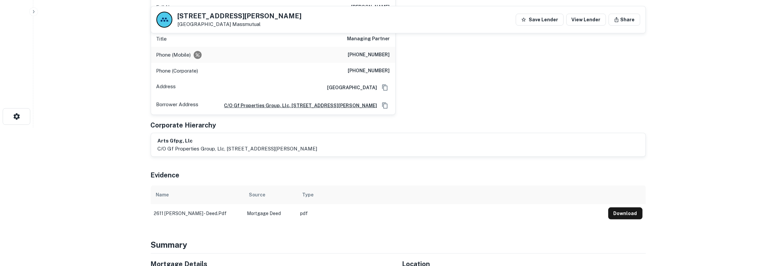
drag, startPoint x: 168, startPoint y: 154, endPoint x: 327, endPoint y: 151, distance: 158.8
click at [318, 151] on p "c/o gf properties group, llc, 175 mercado street, suite 240, durango, co, 81301" at bounding box center [238, 149] width 160 height 8
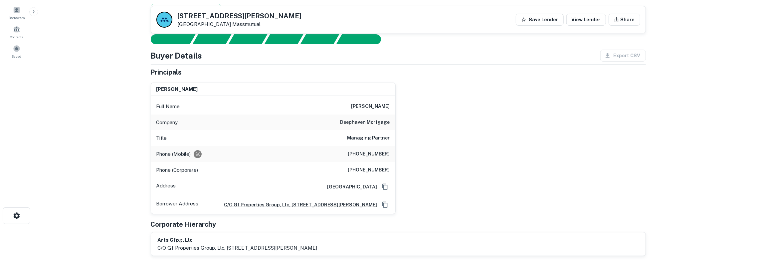
scroll to position [35, 0]
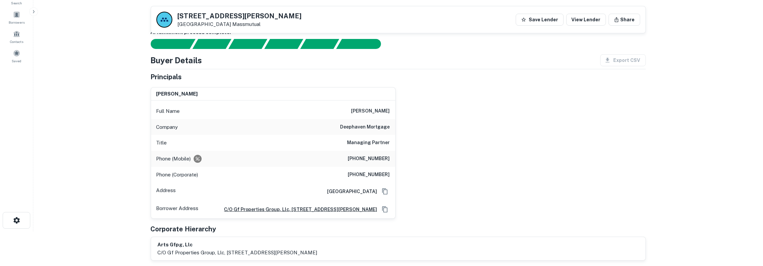
click at [372, 158] on h6 "(763) 234-2194" at bounding box center [369, 159] width 42 height 8
click at [368, 171] on h6 "(704) 628-4100" at bounding box center [369, 175] width 42 height 8
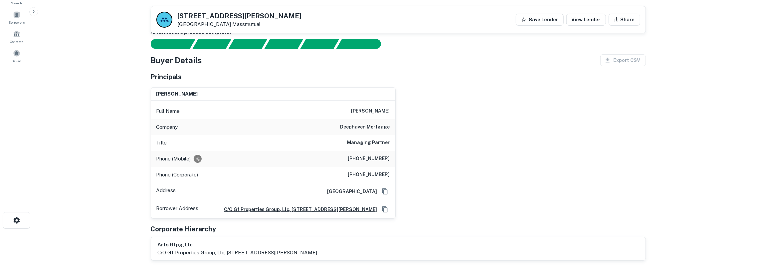
click at [368, 171] on h6 "(704) 628-4100" at bounding box center [369, 175] width 42 height 8
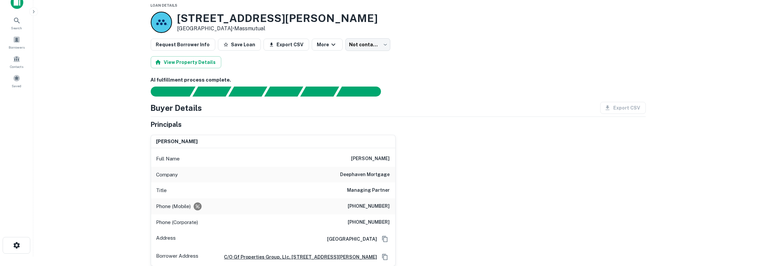
scroll to position [0, 0]
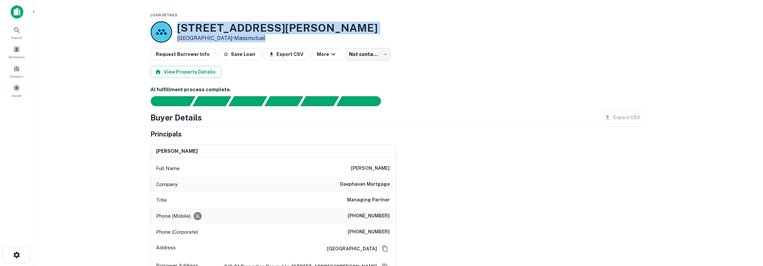
drag, startPoint x: 179, startPoint y: 29, endPoint x: 267, endPoint y: 38, distance: 87.7
click at [267, 38] on div "2611 Ross Ave Dallas, TX 75201 • Massmutual" at bounding box center [398, 31] width 495 height 21
copy div "2611 Ross Ave Dallas, TX 75201 • Massmutual"
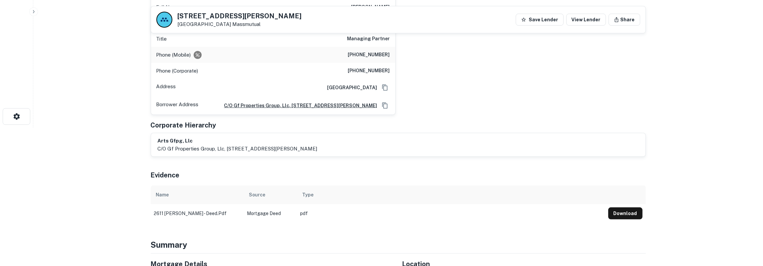
scroll to position [277, 0]
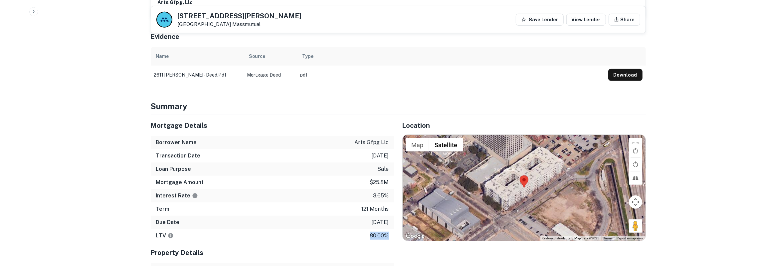
drag, startPoint x: 153, startPoint y: 129, endPoint x: 387, endPoint y: 239, distance: 258.7
click at [387, 239] on div "Mortgage Details Borrower Name arts gfpg llc Transaction Date 3/30/2016 Loan Pu…" at bounding box center [273, 178] width 244 height 127
drag, startPoint x: 178, startPoint y: 16, endPoint x: 215, endPoint y: 26, distance: 38.4
click at [216, 26] on div "2611 Ross Ave Dallas, TX 75201 Massmutual" at bounding box center [240, 20] width 124 height 15
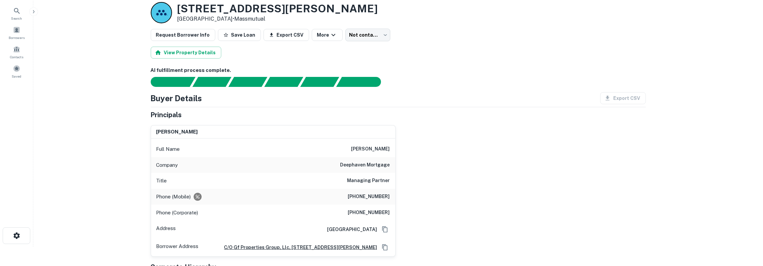
scroll to position [0, 0]
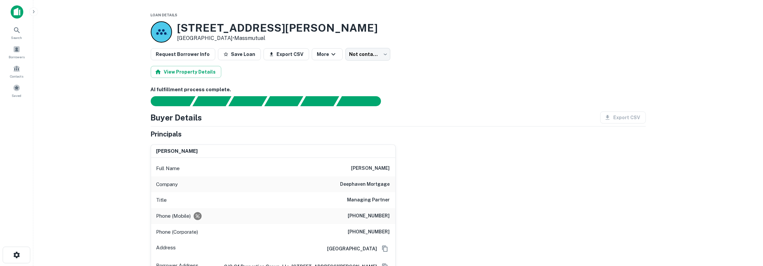
click at [375, 209] on div "Phone (Mobile) (763) 234-2194" at bounding box center [273, 216] width 244 height 16
click at [374, 211] on div "Phone (Mobile) (763) 234-2194" at bounding box center [273, 216] width 244 height 16
click at [374, 212] on div "Phone (Mobile) (763) 234-2194" at bounding box center [273, 216] width 244 height 16
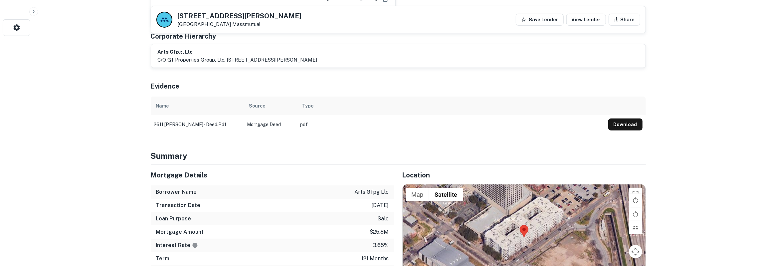
scroll to position [277, 0]
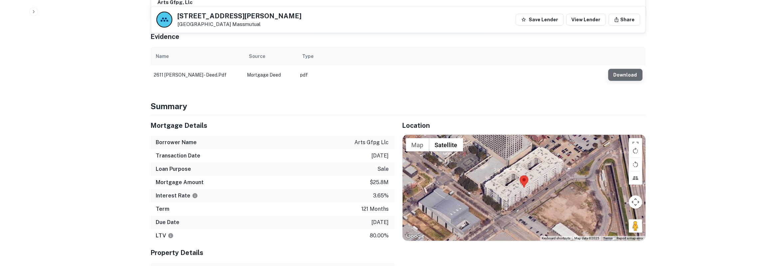
click at [627, 81] on button "Download" at bounding box center [626, 75] width 34 height 12
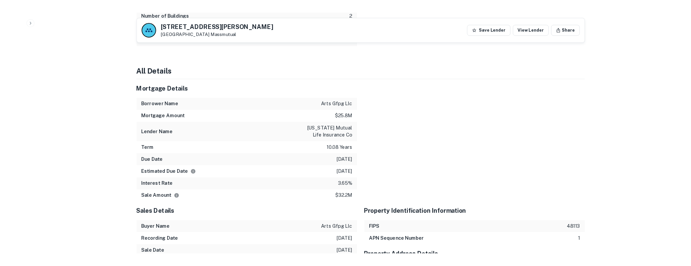
scroll to position [554, 0]
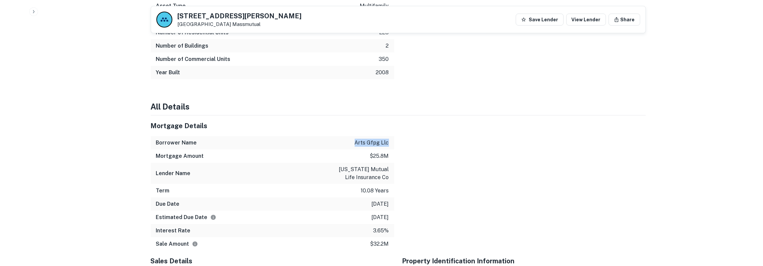
drag, startPoint x: 358, startPoint y: 148, endPoint x: 388, endPoint y: 148, distance: 30.3
click at [388, 147] on p "arts gfpg llc" at bounding box center [372, 143] width 34 height 8
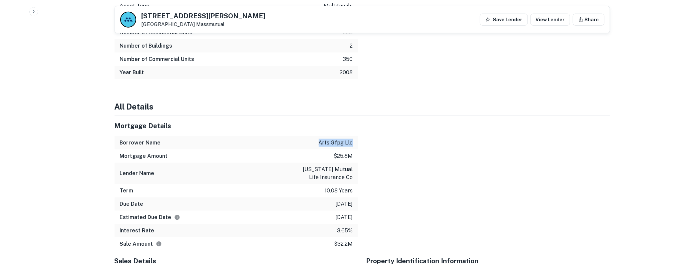
copy p "arts gfpg llc"
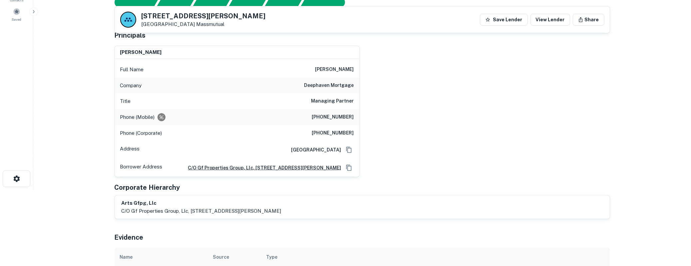
scroll to position [69, 0]
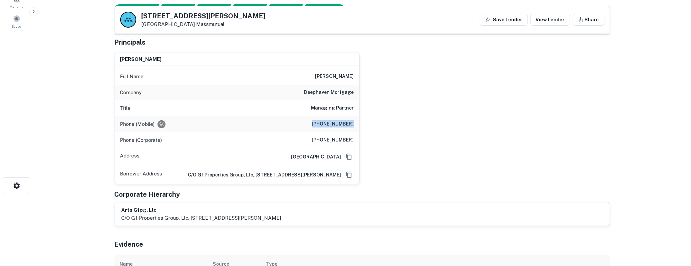
drag, startPoint x: 317, startPoint y: 122, endPoint x: 362, endPoint y: 122, distance: 44.6
click at [360, 122] on div "mark mitchell Full Name mark mitchell Company deephaven mortgage Title Managing…" at bounding box center [237, 119] width 245 height 132
copy h6 "(763) 234-2194"
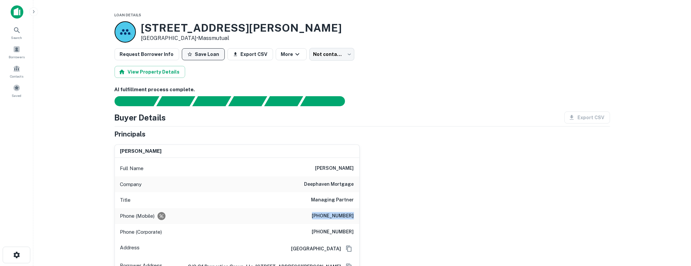
click at [208, 50] on button "Save Loan" at bounding box center [203, 54] width 43 height 12
click at [159, 58] on button "Request Borrower Info" at bounding box center [147, 54] width 65 height 12
click at [339, 54] on body "Search Borrowers Contacts Saved Loan Details 2611 Ross Ave Dallas, TX 75201 • M…" at bounding box center [345, 133] width 691 height 266
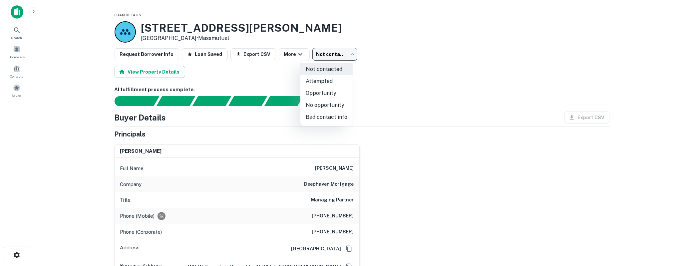
click at [325, 112] on li "Bad contact info" at bounding box center [326, 117] width 52 height 12
type input "**********"
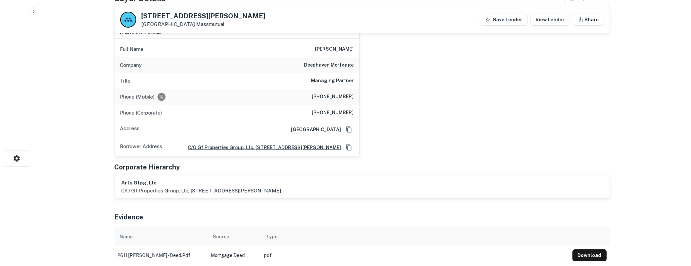
scroll to position [69, 0]
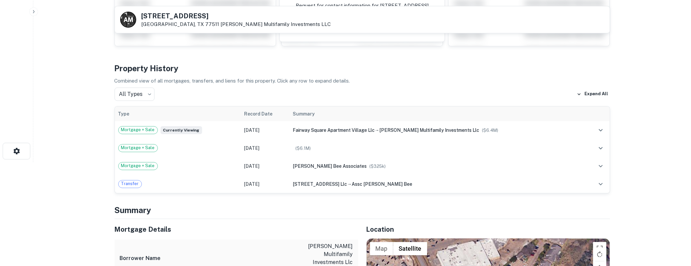
scroll to position [173, 0]
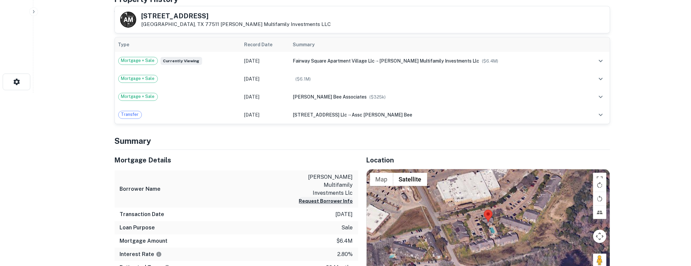
click at [319, 197] on button "Request Borrower Info" at bounding box center [326, 201] width 54 height 8
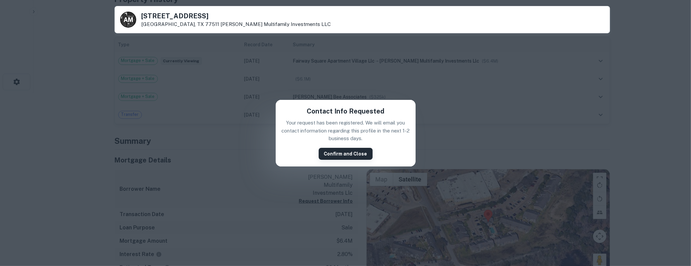
click at [350, 152] on button "Confirm and Close" at bounding box center [346, 154] width 54 height 12
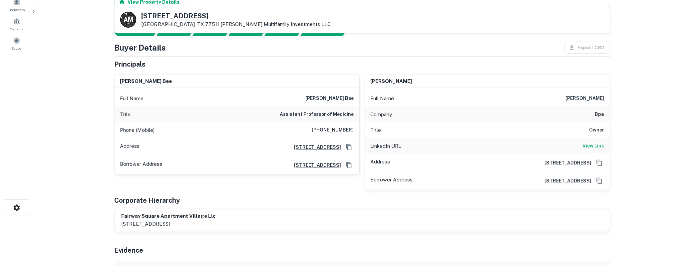
scroll to position [35, 0]
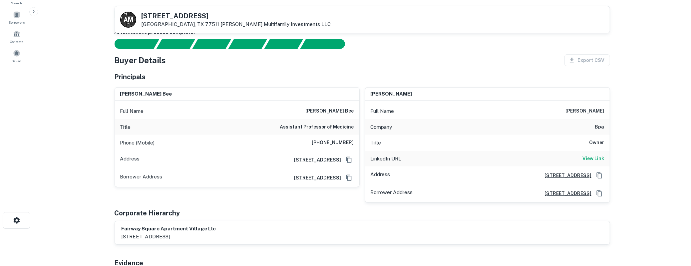
click at [330, 142] on h6 "[PHONE_NUMBER]" at bounding box center [333, 143] width 42 height 8
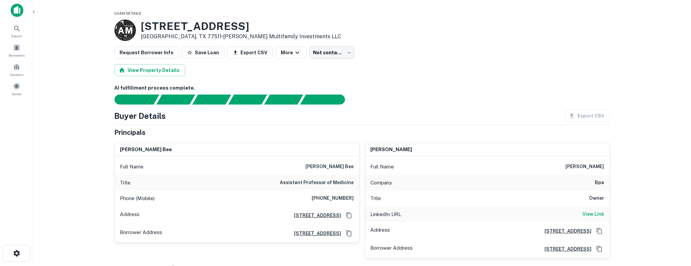
scroll to position [0, 0]
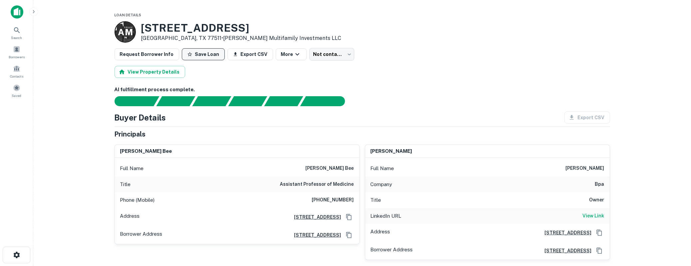
click at [206, 55] on button "Save Loan" at bounding box center [203, 54] width 43 height 12
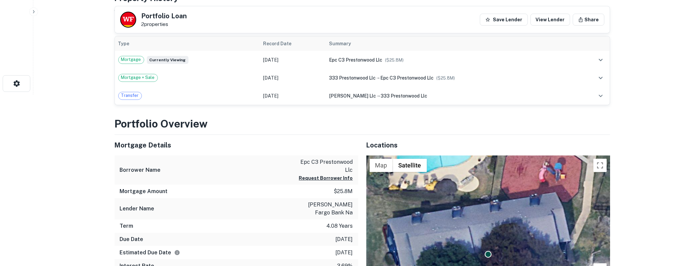
scroll to position [183, 0]
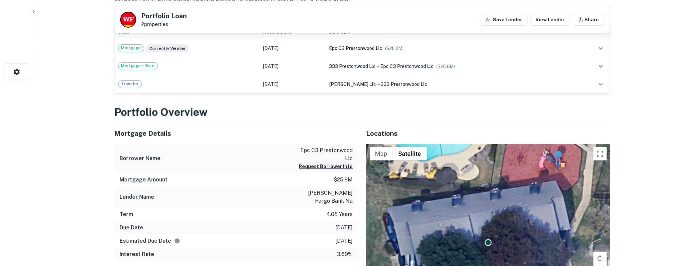
click at [330, 167] on button "Request Borrower Info" at bounding box center [326, 166] width 54 height 8
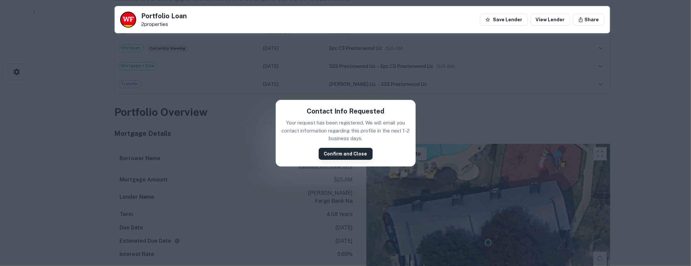
click at [367, 151] on button "Confirm and Close" at bounding box center [346, 154] width 54 height 12
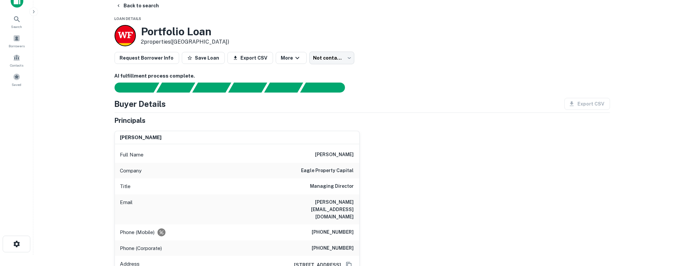
scroll to position [0, 0]
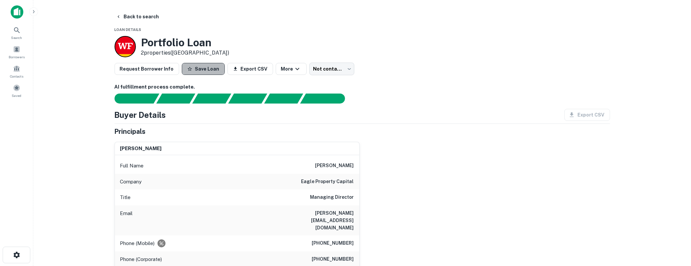
click at [201, 69] on button "Save Loan" at bounding box center [203, 69] width 43 height 12
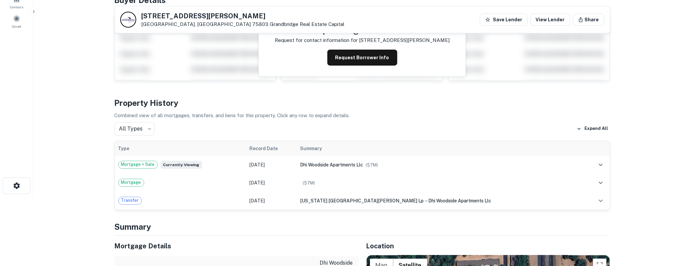
scroll to position [104, 0]
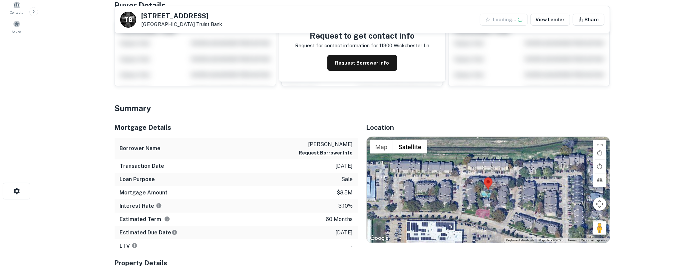
scroll to position [69, 0]
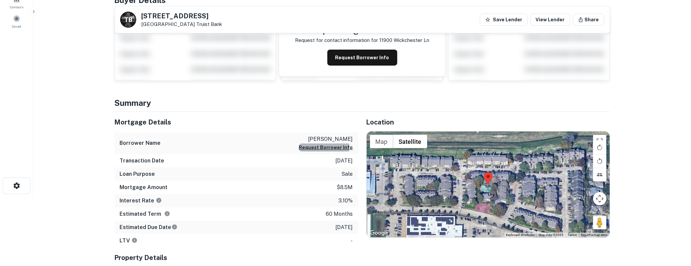
click at [323, 147] on button "Request Borrower Info" at bounding box center [326, 148] width 54 height 8
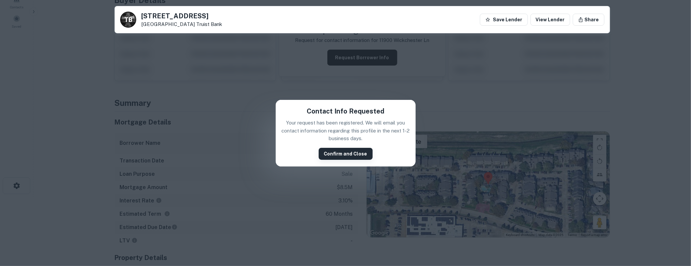
click at [328, 150] on button "Confirm and Close" at bounding box center [346, 154] width 54 height 12
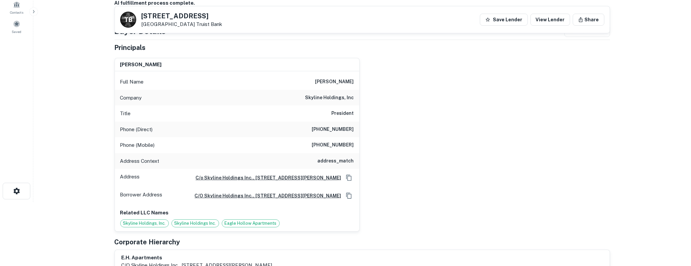
scroll to position [35, 0]
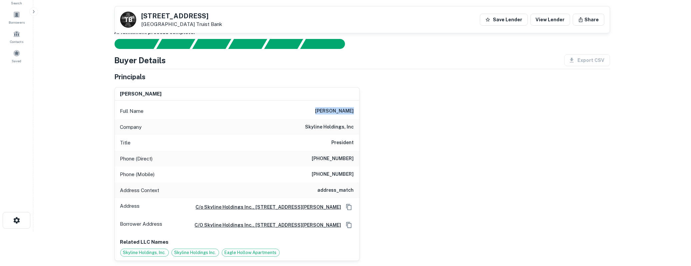
drag, startPoint x: 327, startPoint y: 110, endPoint x: 353, endPoint y: 110, distance: 26.0
click at [353, 110] on h6 "zafar i. khan" at bounding box center [334, 111] width 39 height 8
copy h6 "zafar i. khan"
click at [350, 206] on icon "Copy Address" at bounding box center [349, 207] width 7 height 7
click at [332, 157] on h6 "(714) 538-2204" at bounding box center [333, 159] width 42 height 8
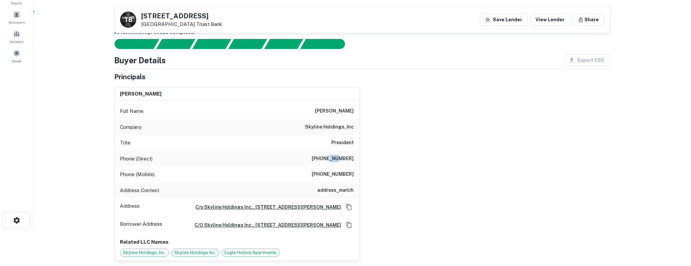
click at [332, 157] on h6 "(714) 538-2204" at bounding box center [333, 159] width 42 height 8
click at [351, 206] on icon "Copy Address" at bounding box center [348, 207] width 5 height 6
drag, startPoint x: 142, startPoint y: 16, endPoint x: 212, endPoint y: 22, distance: 70.5
click at [212, 22] on div "11900 Wickchester Ln Houston, TX 77043 Truist Bank" at bounding box center [182, 20] width 81 height 15
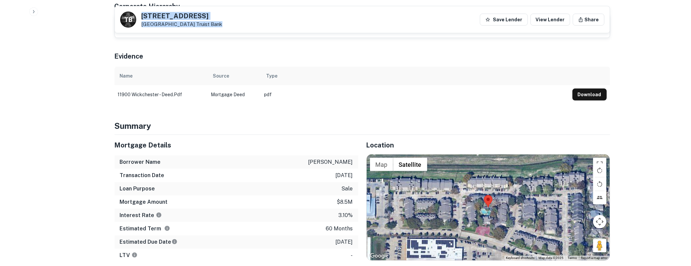
scroll to position [346, 0]
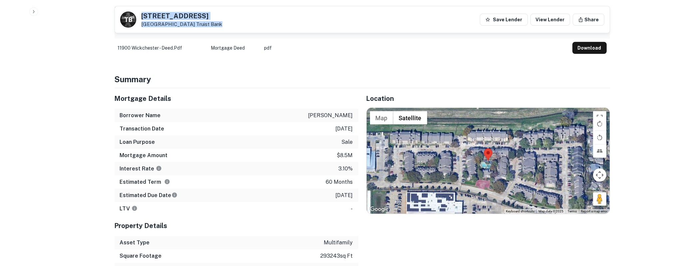
drag, startPoint x: 117, startPoint y: 98, endPoint x: 357, endPoint y: 196, distance: 259.4
click at [357, 196] on div "Mortgage Details Borrower Name toomey william j Transaction Date 4/29/2021 Loan…" at bounding box center [237, 151] width 244 height 127
click at [331, 115] on p "toomey william j" at bounding box center [330, 116] width 45 height 8
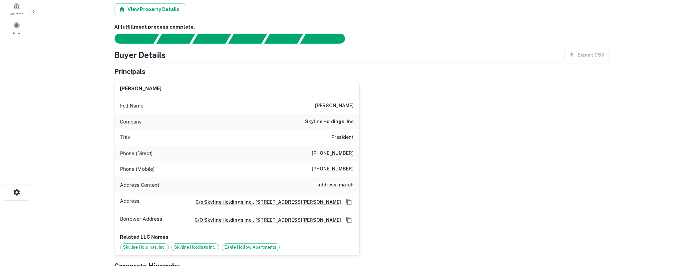
scroll to position [0, 0]
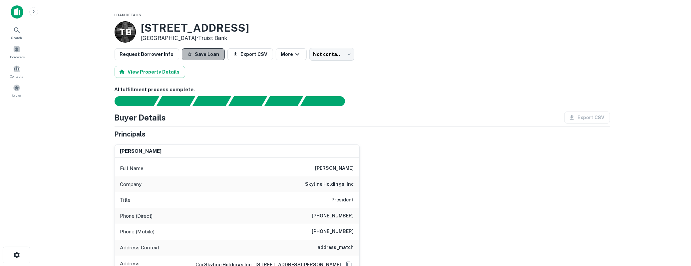
click at [209, 59] on button "Save Loan" at bounding box center [203, 54] width 43 height 12
click at [320, 58] on body "Loan Favorited! Search Borrowers Contacts Saved Loan Details T B 11900 Wickches…" at bounding box center [345, 133] width 691 height 266
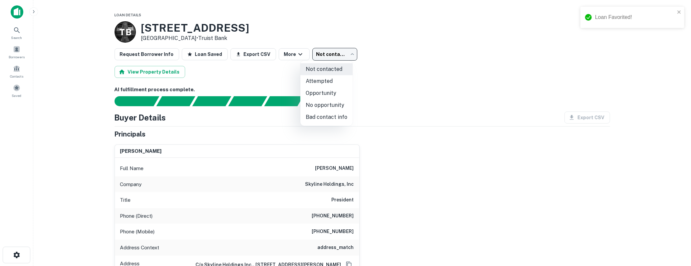
click at [320, 77] on li "Attempted" at bounding box center [326, 81] width 52 height 12
type input "*********"
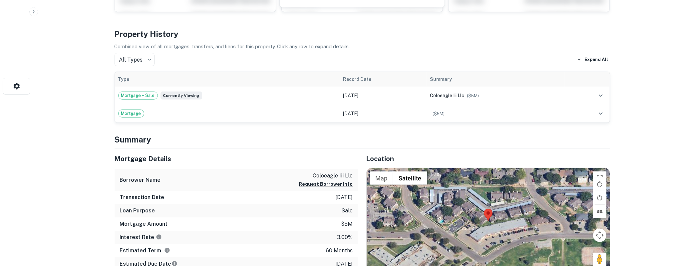
scroll to position [173, 0]
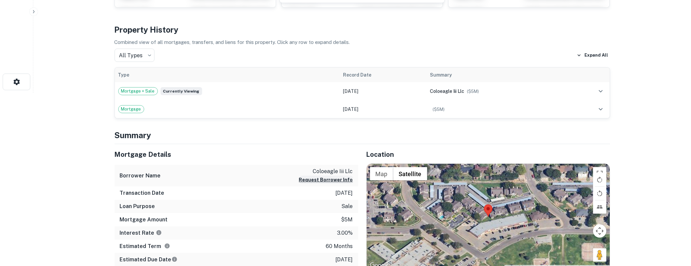
click at [327, 176] on button "Request Borrower Info" at bounding box center [326, 180] width 54 height 8
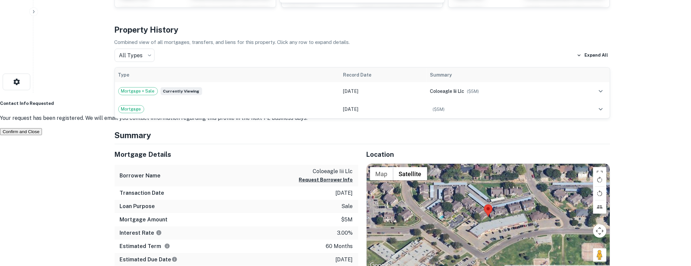
click at [42, 135] on button "Confirm and Close" at bounding box center [21, 131] width 42 height 7
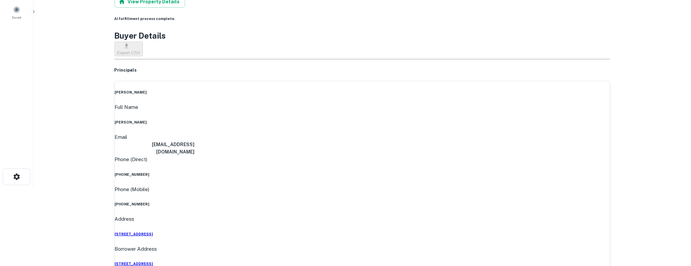
scroll to position [69, 0]
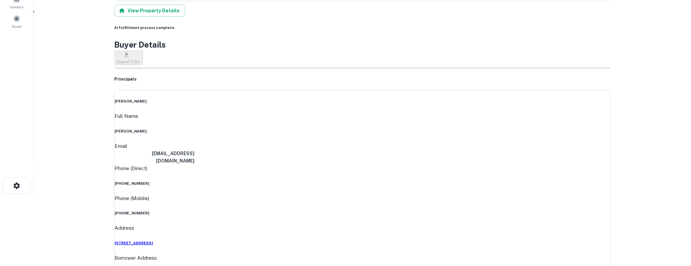
click at [331, 129] on h6 "[PERSON_NAME]" at bounding box center [362, 131] width 495 height 5
click at [331, 129] on h6 "frederick a fielder" at bounding box center [362, 131] width 495 height 5
click at [195, 150] on h6 "ffielder31@gmail.com" at bounding box center [155, 157] width 80 height 15
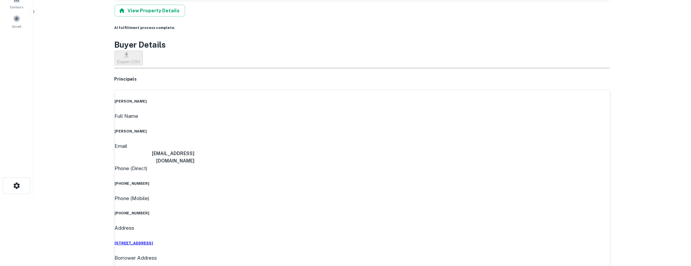
click at [195, 150] on h6 "ffielder31@gmail.com" at bounding box center [155, 157] width 80 height 15
click at [338, 181] on h6 "(970) 926-3739" at bounding box center [362, 183] width 495 height 5
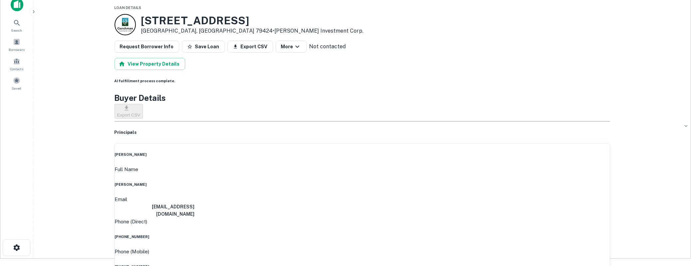
scroll to position [0, 0]
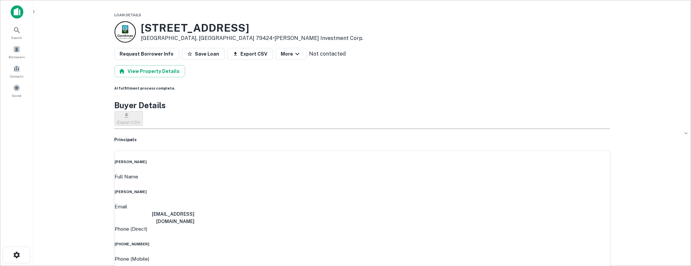
click at [336, 225] on div "Phone (Direct) (970) 926-3739" at bounding box center [362, 236] width 495 height 22
click at [336, 241] on h6 "(970) 926-3739" at bounding box center [362, 243] width 495 height 5
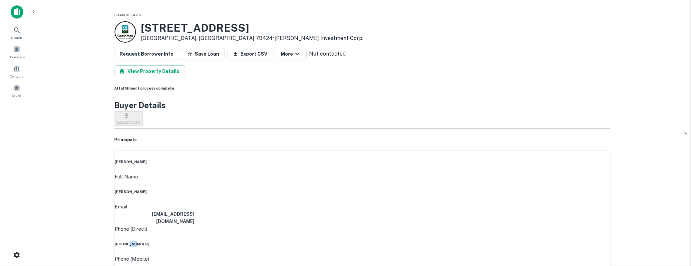
click at [336, 241] on h6 "(970) 926-3739" at bounding box center [362, 243] width 495 height 5
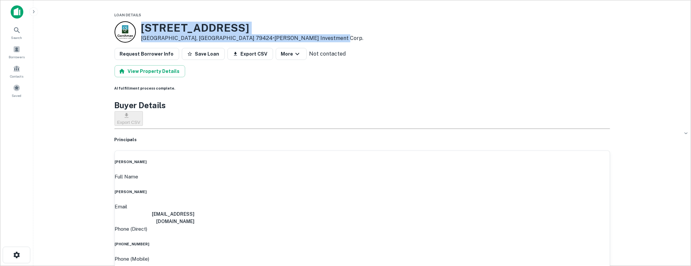
drag, startPoint x: 143, startPoint y: 28, endPoint x: 265, endPoint y: 38, distance: 122.6
click at [265, 38] on div "7306 Aberdeen Ave Lubbock, TX 79424 • Gershman Investment Corp." at bounding box center [362, 31] width 495 height 21
drag, startPoint x: 226, startPoint y: 31, endPoint x: 232, endPoint y: 31, distance: 6.3
copy div "7306 Aberdeen Ave Lubbock, TX 79424 • Gershman Investment Corp."
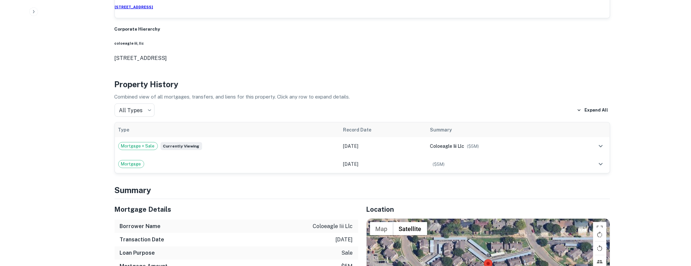
scroll to position [519, 0]
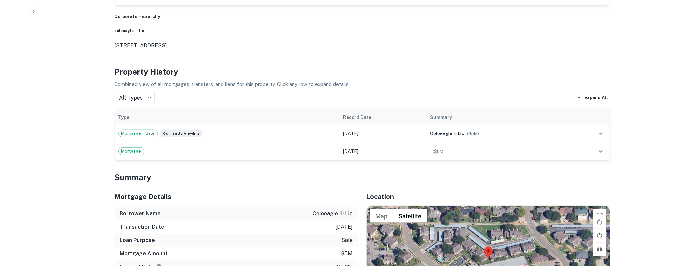
drag, startPoint x: 113, startPoint y: 156, endPoint x: 353, endPoint y: 248, distance: 257.2
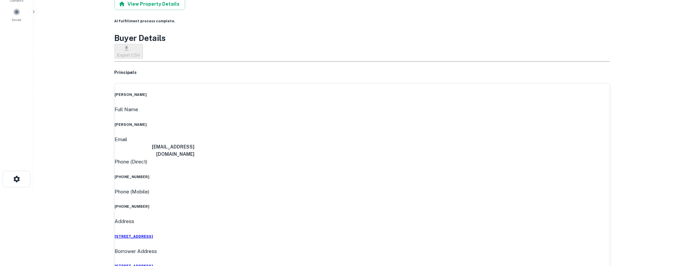
scroll to position [35, 0]
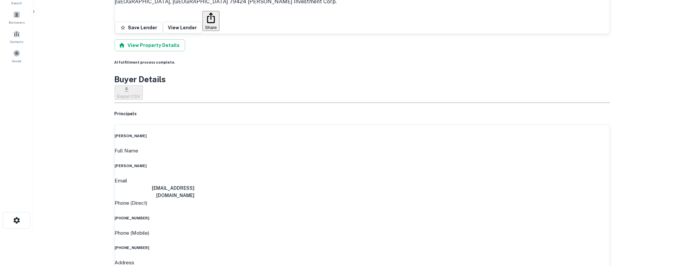
click at [339, 163] on h6 "frederick a fielder" at bounding box center [362, 165] width 495 height 5
drag, startPoint x: 144, startPoint y: 18, endPoint x: 184, endPoint y: 25, distance: 40.9
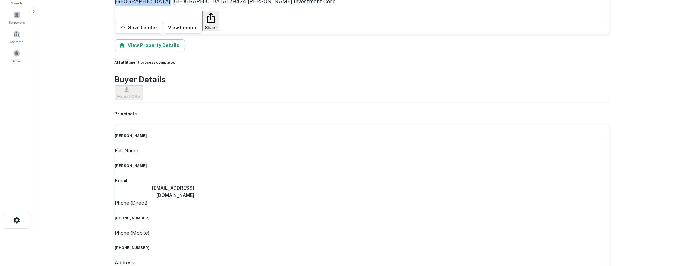
drag, startPoint x: 143, startPoint y: 15, endPoint x: 186, endPoint y: 22, distance: 43.6
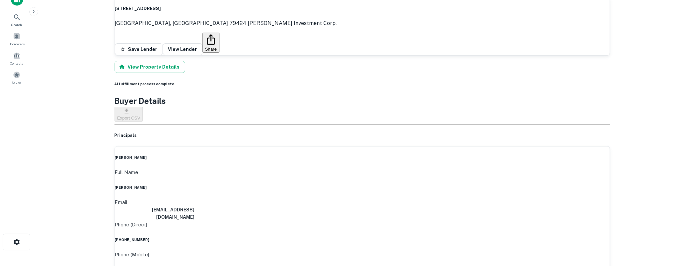
scroll to position [0, 0]
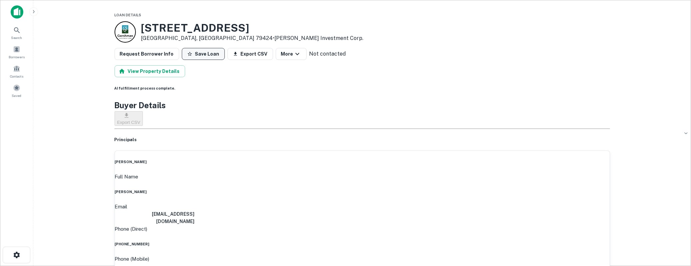
click at [198, 57] on button "Save Loan" at bounding box center [203, 54] width 43 height 12
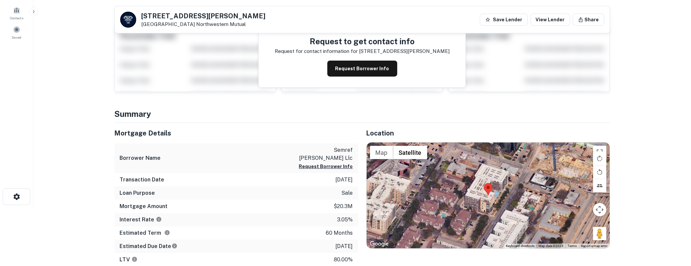
scroll to position [69, 0]
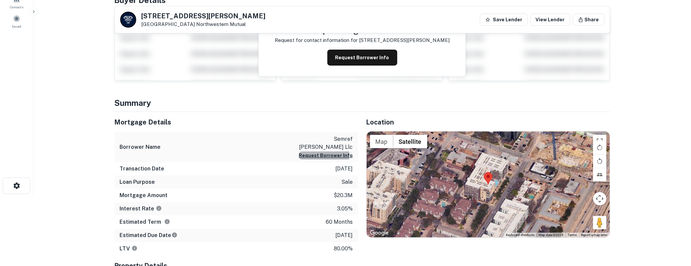
click at [306, 151] on button "Request Borrower Info" at bounding box center [326, 155] width 54 height 8
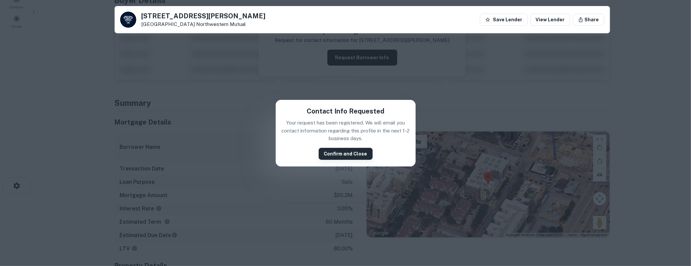
click at [333, 152] on button "Confirm and Close" at bounding box center [346, 154] width 54 height 12
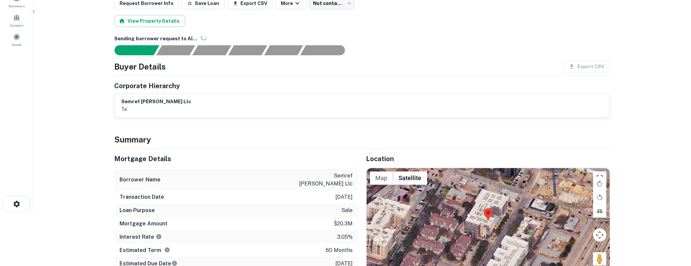
scroll to position [0, 0]
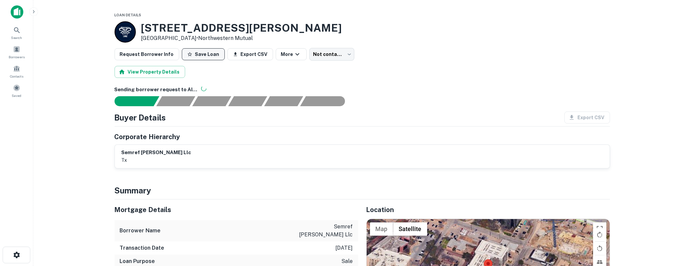
click at [187, 56] on icon "button" at bounding box center [189, 54] width 5 height 5
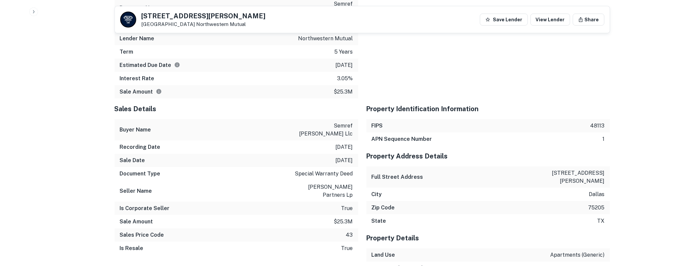
scroll to position [485, 0]
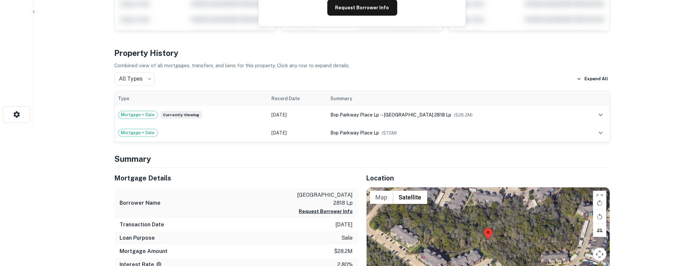
scroll to position [139, 0]
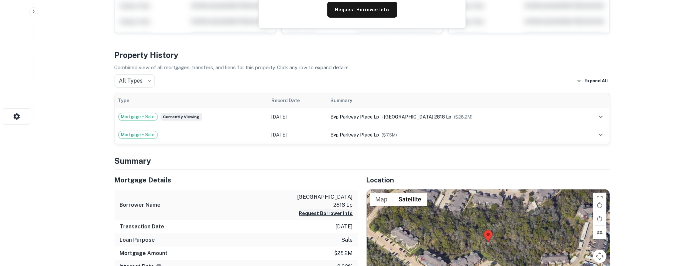
click at [334, 209] on button "Request Borrower Info" at bounding box center [326, 213] width 54 height 8
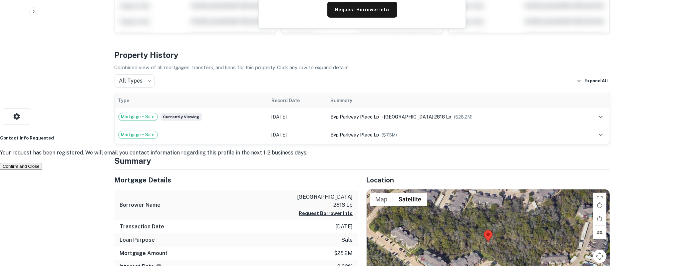
click at [42, 163] on button "Confirm and Close" at bounding box center [21, 166] width 42 height 7
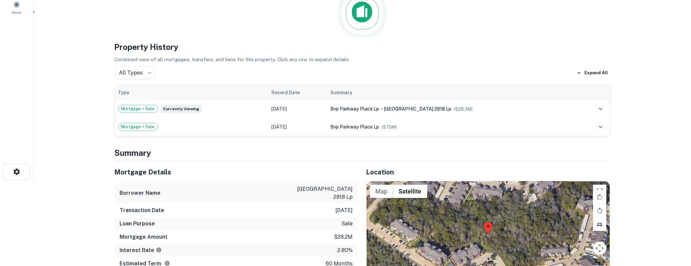
scroll to position [69, 0]
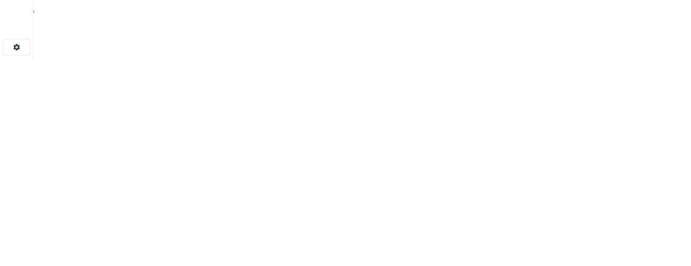
scroll to position [208, 0]
drag, startPoint x: 143, startPoint y: 16, endPoint x: 268, endPoint y: 23, distance: 125.4
drag, startPoint x: 143, startPoint y: 16, endPoint x: 290, endPoint y: 24, distance: 147.1
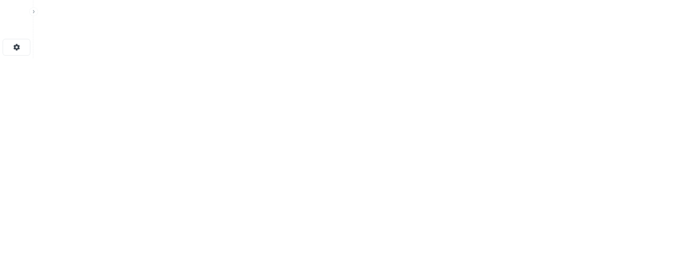
copy div "[STREET_ADDRESS][PERSON_NAME] Acres Realty Funding INC"
drag, startPoint x: 121, startPoint y: 114, endPoint x: 357, endPoint y: 229, distance: 262.7
drag, startPoint x: 142, startPoint y: 16, endPoint x: 202, endPoint y: 22, distance: 60.6
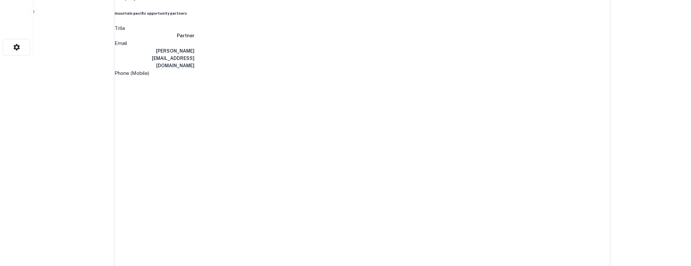
scroll to position [0, 0]
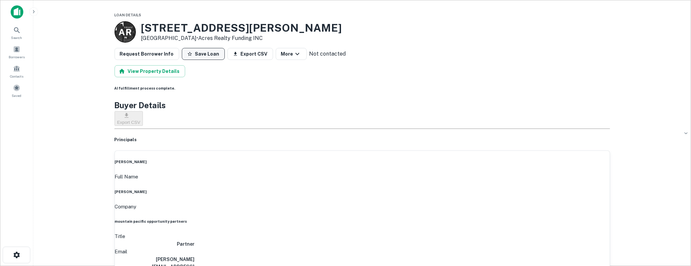
click at [195, 53] on button "Save Loan" at bounding box center [203, 54] width 43 height 12
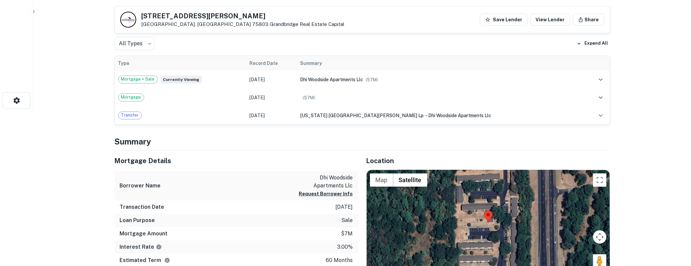
scroll to position [208, 0]
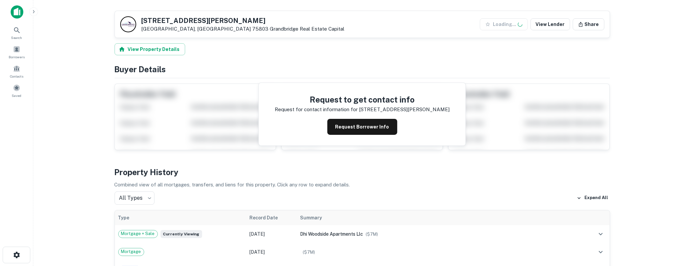
scroll to position [208, 0]
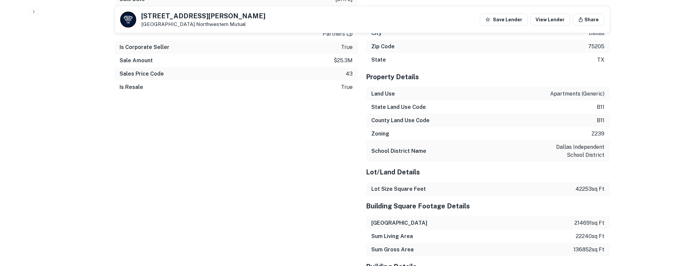
scroll to position [450, 0]
